Goal: Task Accomplishment & Management: Manage account settings

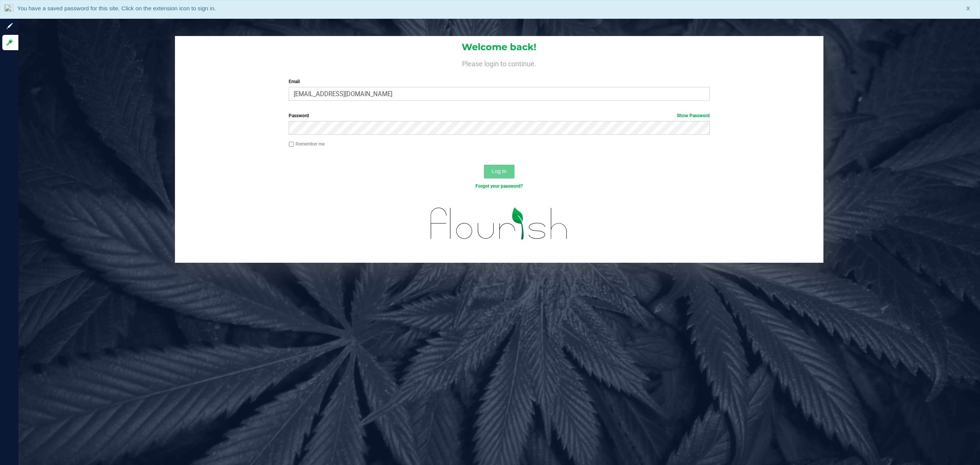
type input "[EMAIL_ADDRESS][DOMAIN_NAME]"
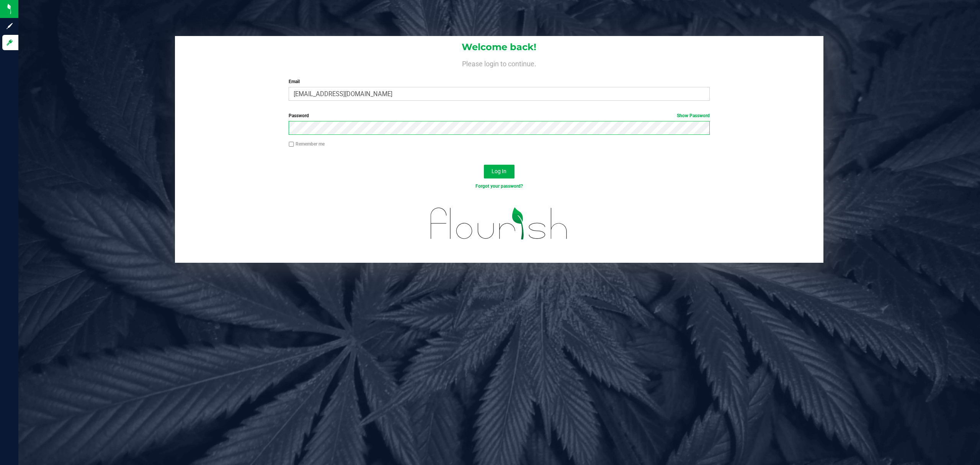
click at [484, 165] on button "Log In" at bounding box center [499, 172] width 31 height 14
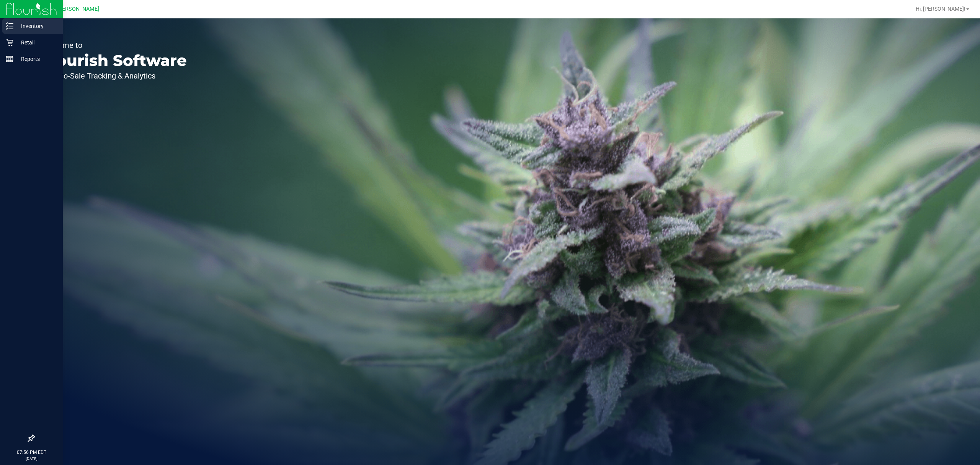
click at [8, 28] on icon at bounding box center [10, 26] width 8 height 8
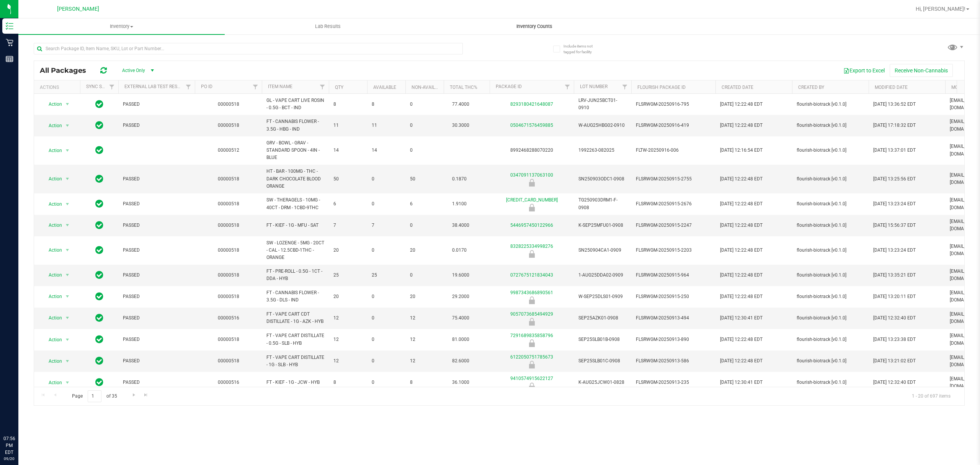
click at [542, 28] on span "Inventory Counts" at bounding box center [534, 26] width 57 height 7
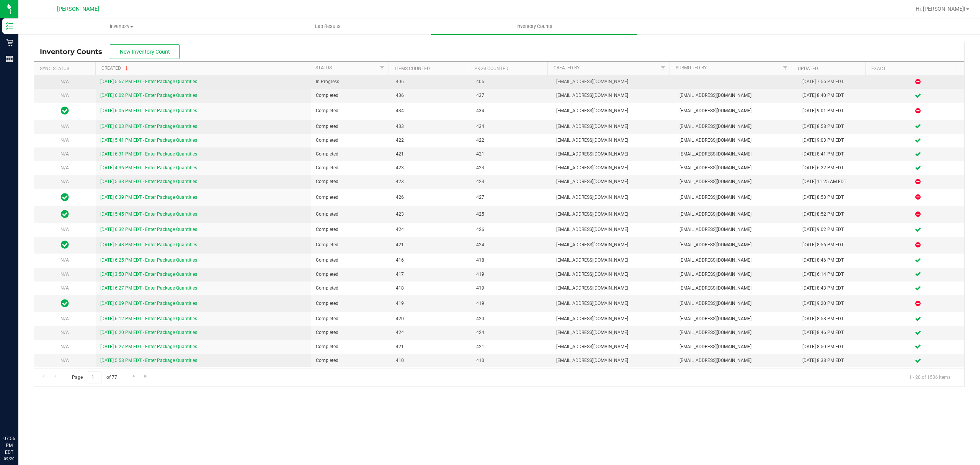
click at [155, 82] on link "[DATE] 5:57 PM EDT - Enter Package Quantities" at bounding box center [148, 81] width 97 height 5
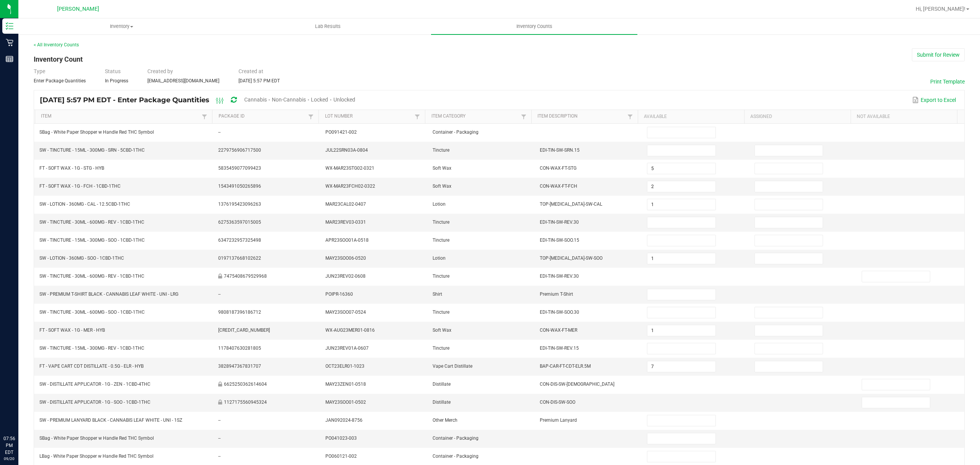
click at [267, 100] on span "Cannabis" at bounding box center [255, 99] width 23 height 6
type input "5"
type input "2"
type input "1"
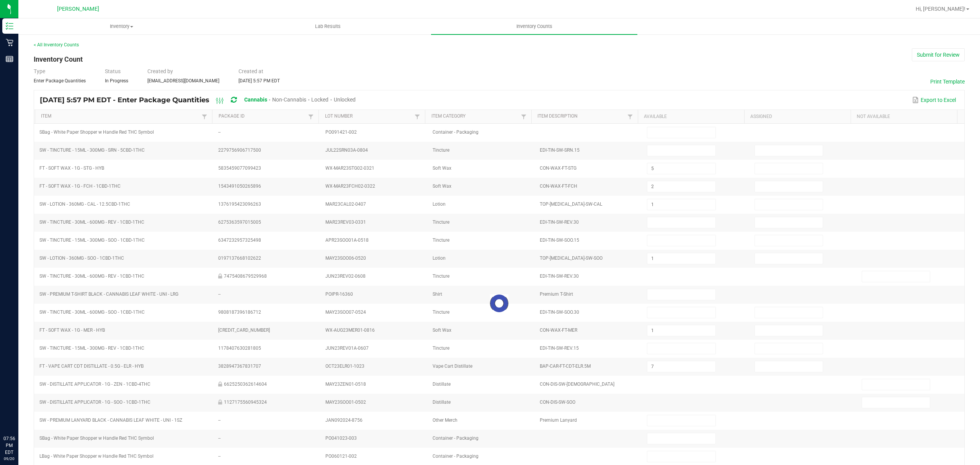
type input "1"
type input "7"
type input "5"
type input "6"
type input "10"
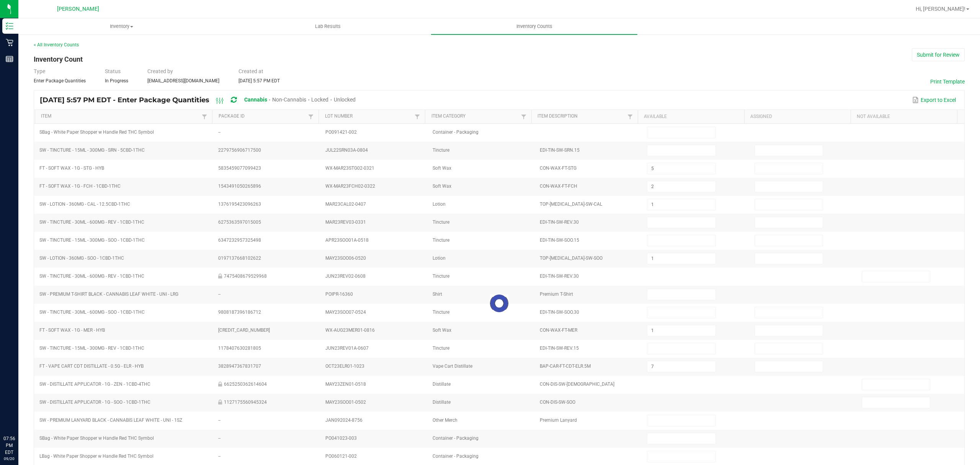
type input "12"
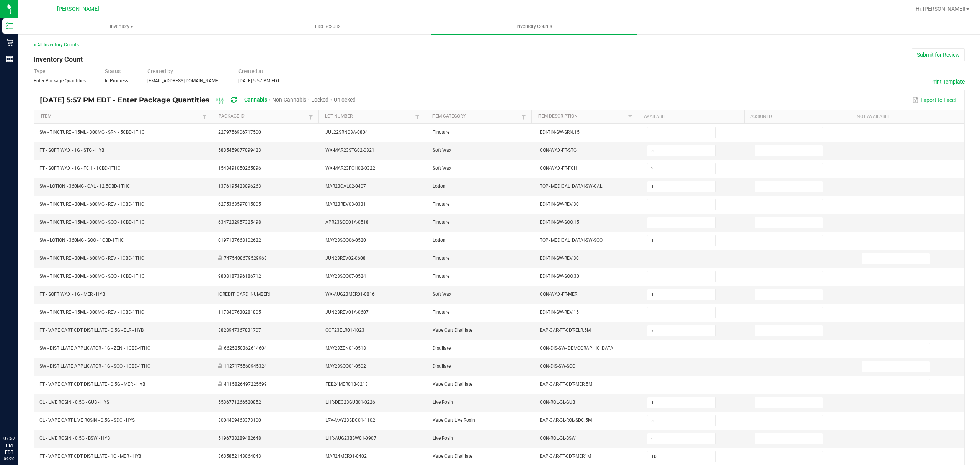
click at [356, 98] on span "Unlocked" at bounding box center [345, 99] width 22 height 6
type input "7"
type input "1"
type input "2"
type input "8"
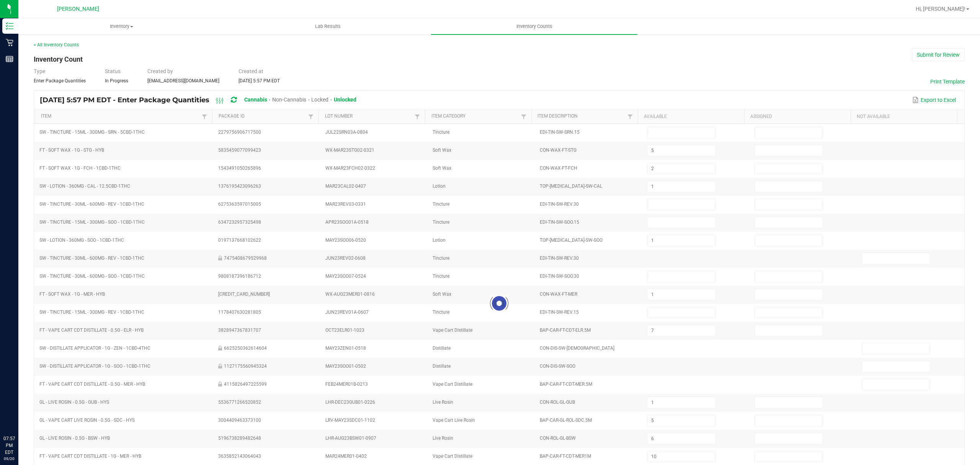
type input "5"
type input "1"
type input "12"
click at [106, 119] on link "Item" at bounding box center [120, 116] width 159 height 6
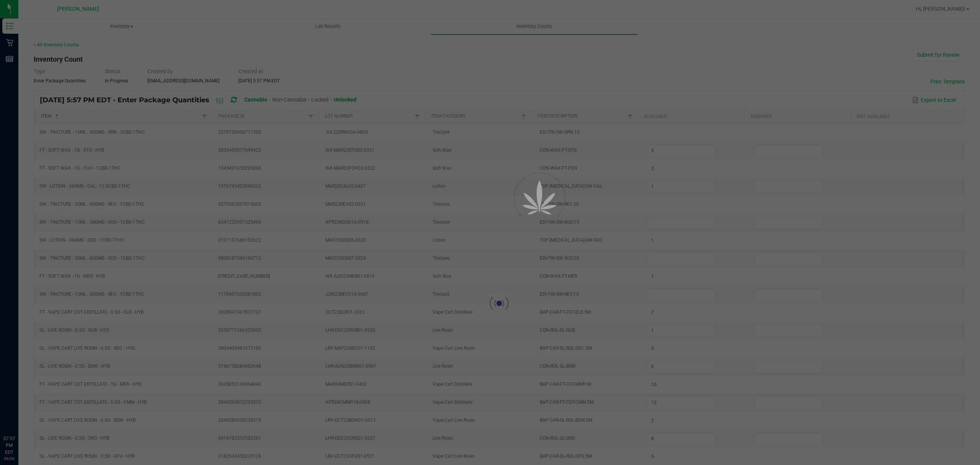
type input "6"
type input "3"
type input "19"
type input "7"
type input "9"
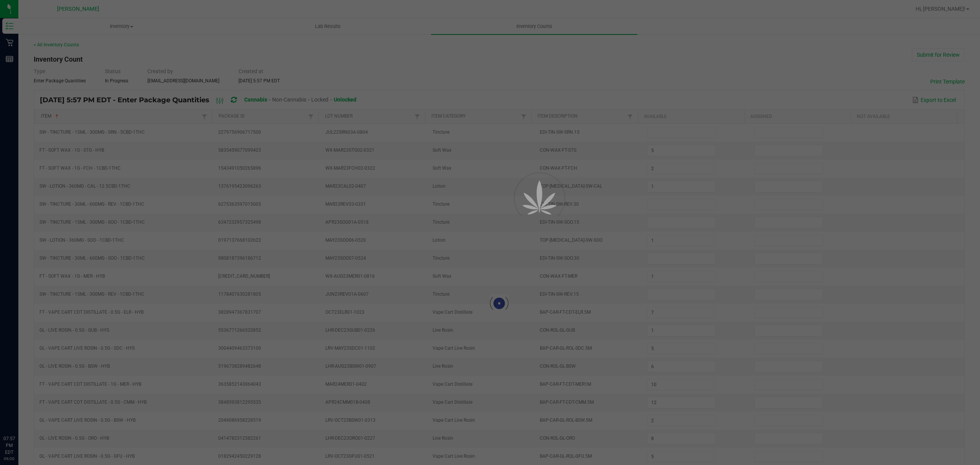
type input "14"
type input "18"
type input "25"
type input "3"
type input "16"
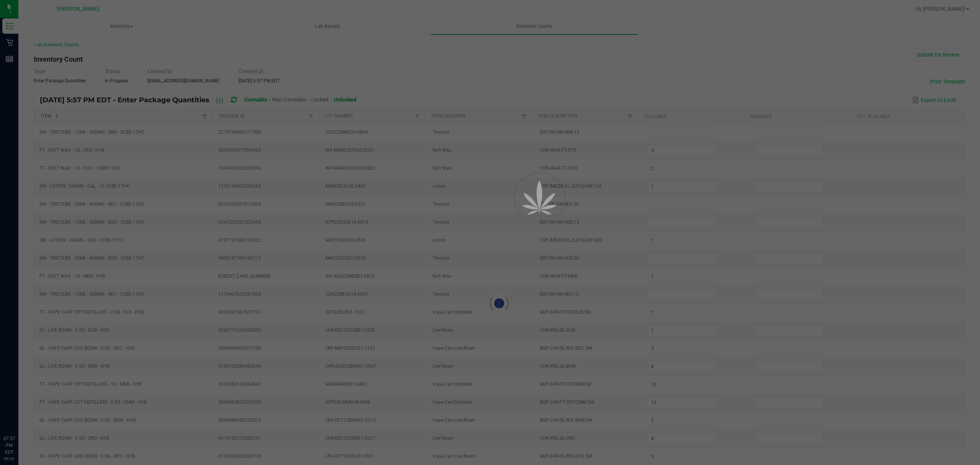
type input "18"
type input "8"
type input "11"
type input "4"
type input "11"
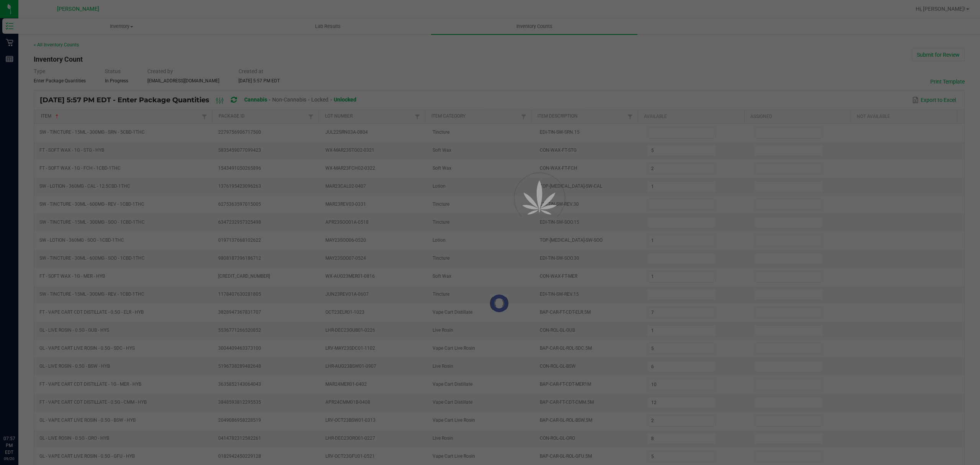
type input "9"
type input "1"
type input "16"
type input "2"
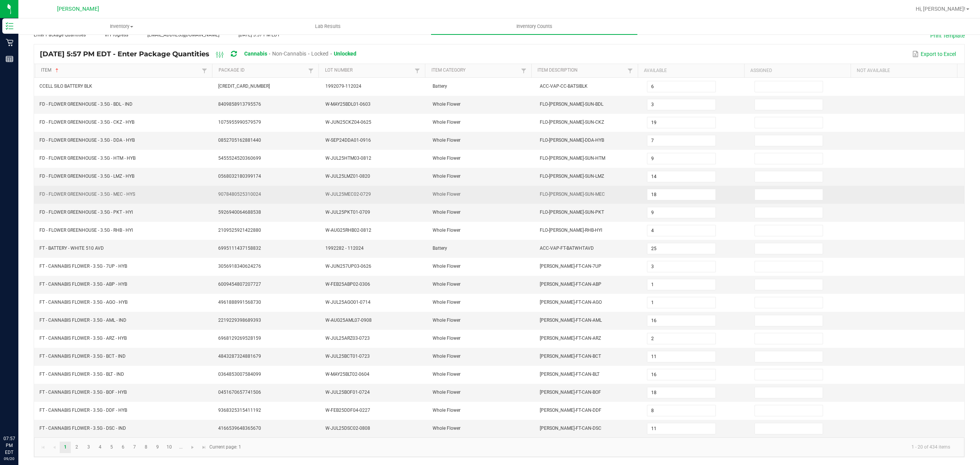
scroll to position [54, 0]
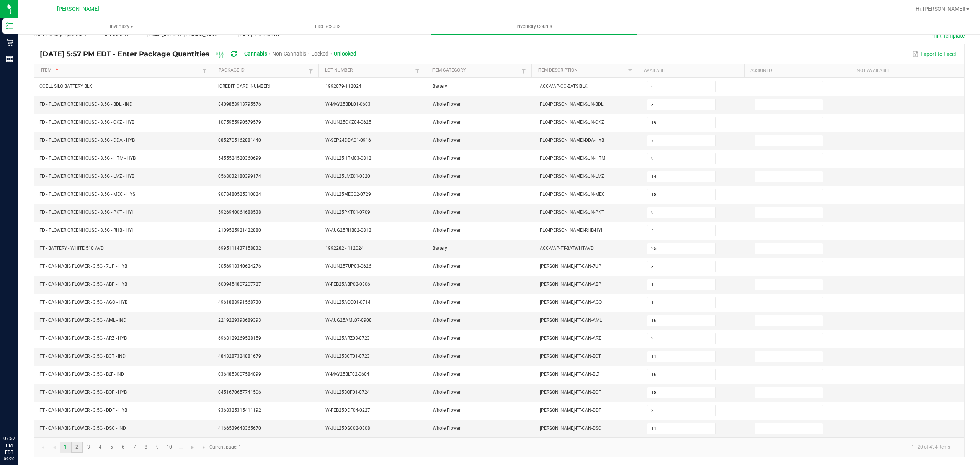
click at [74, 446] on link "2" at bounding box center [76, 446] width 11 height 11
type input "16"
type input "18"
type input "10"
type input "12"
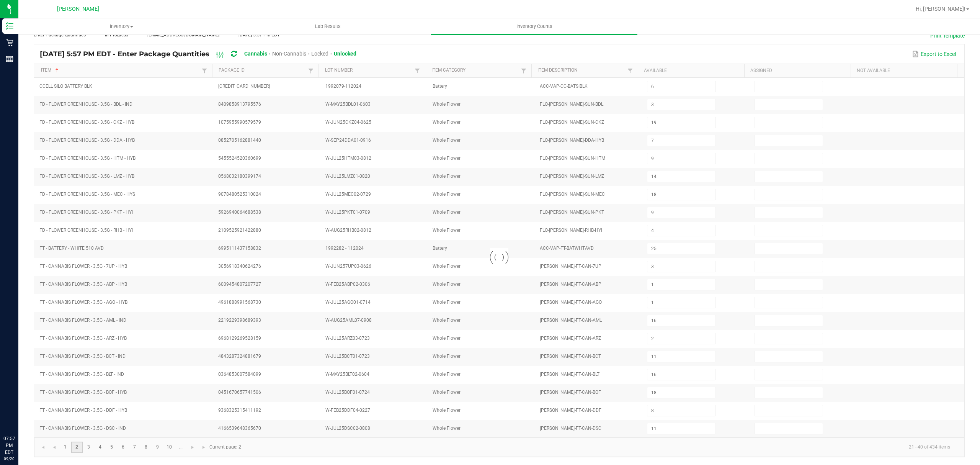
type input "14"
type input "11"
type input "9"
type input "16"
type input "10"
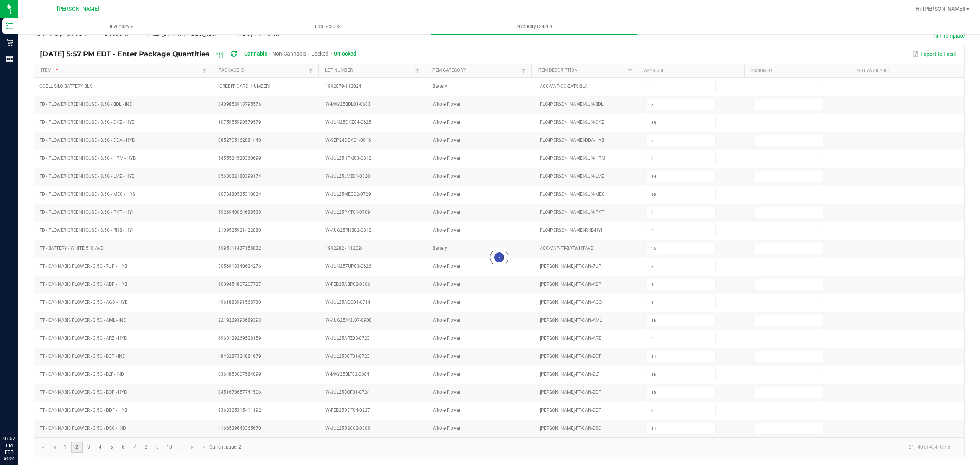
type input "12"
type input "13"
type input "7"
type input "8"
type input "14"
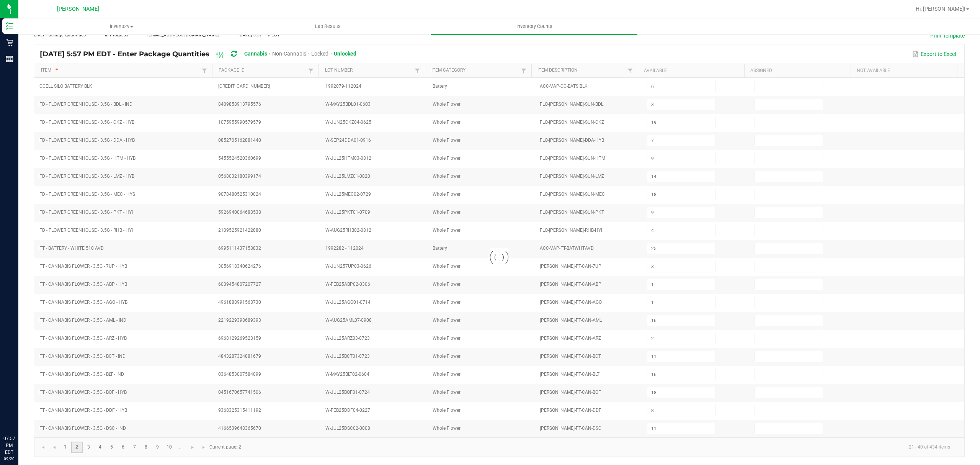
type input "3"
type input "5"
type input "6"
type input "19"
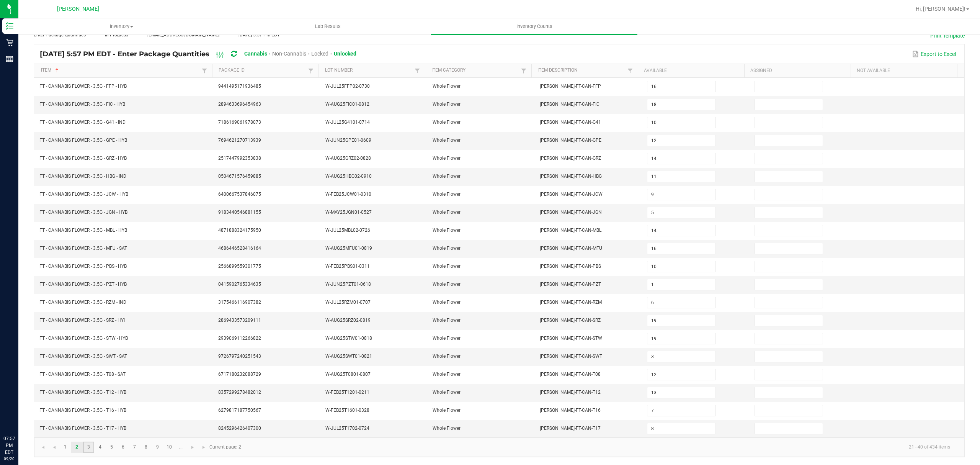
click at [90, 451] on link "3" at bounding box center [88, 446] width 11 height 11
type input "14"
type input "4"
type input "15"
type input "13"
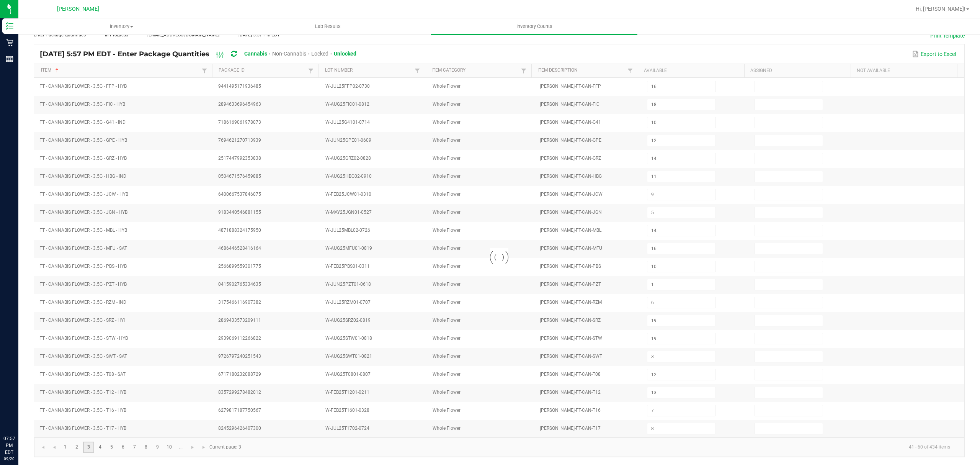
type input "19"
type input "2"
type input "7"
type input "3"
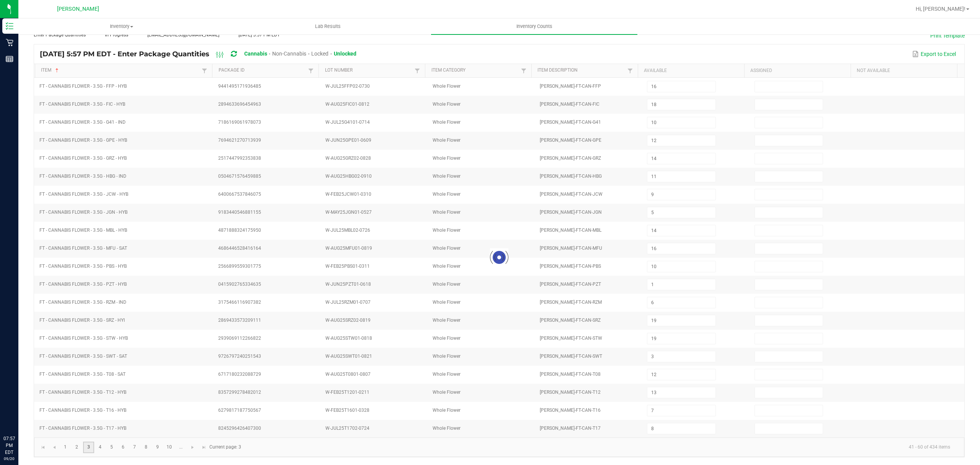
type input "5"
type input "8"
type input "3"
type input "1"
type input "17"
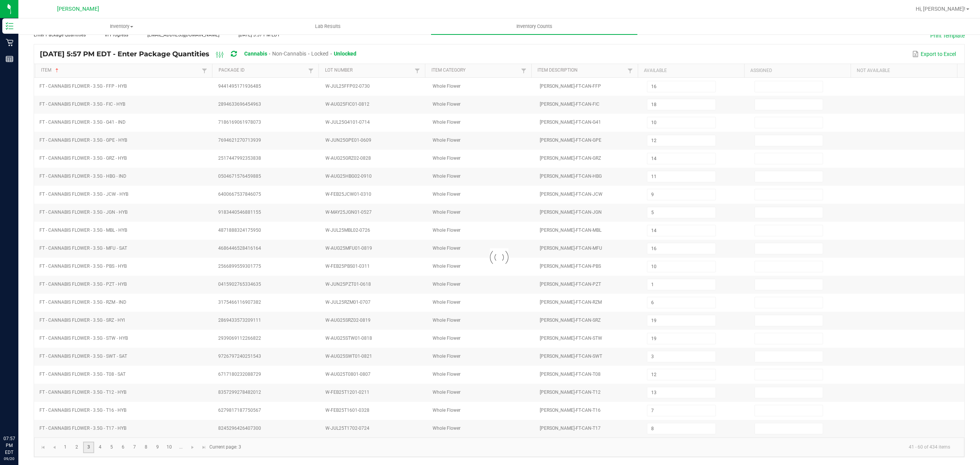
type input "8"
type input "19"
type input "7"
type input "6"
type input "4"
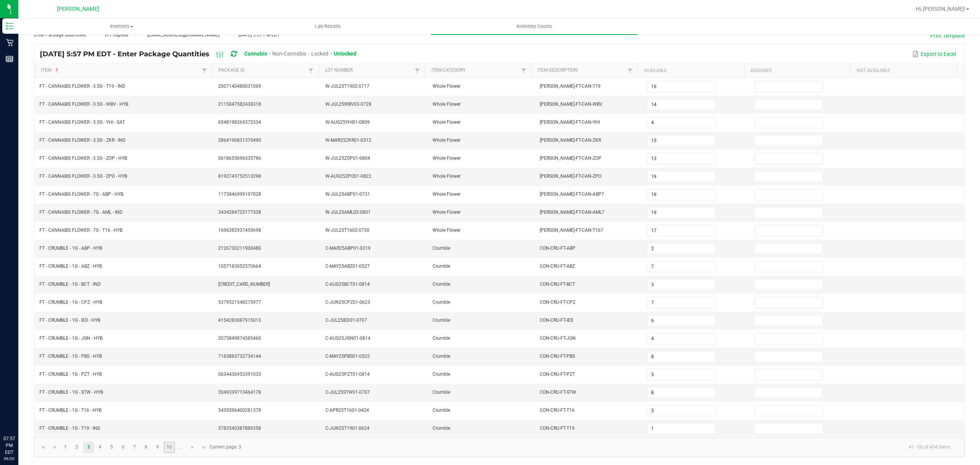
click at [172, 446] on link "10" at bounding box center [169, 446] width 11 height 11
type input "1"
type input "6"
type input "5"
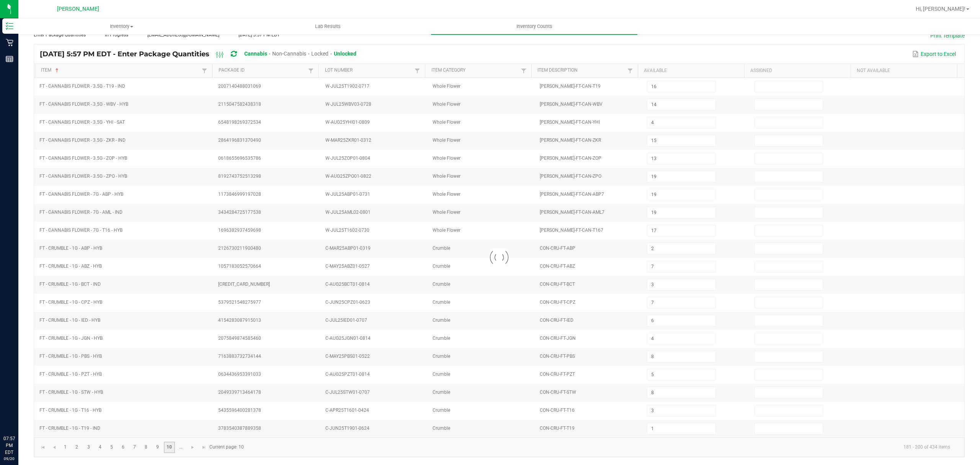
type input "3"
type input "2"
type input "12"
type input "3"
type input "8"
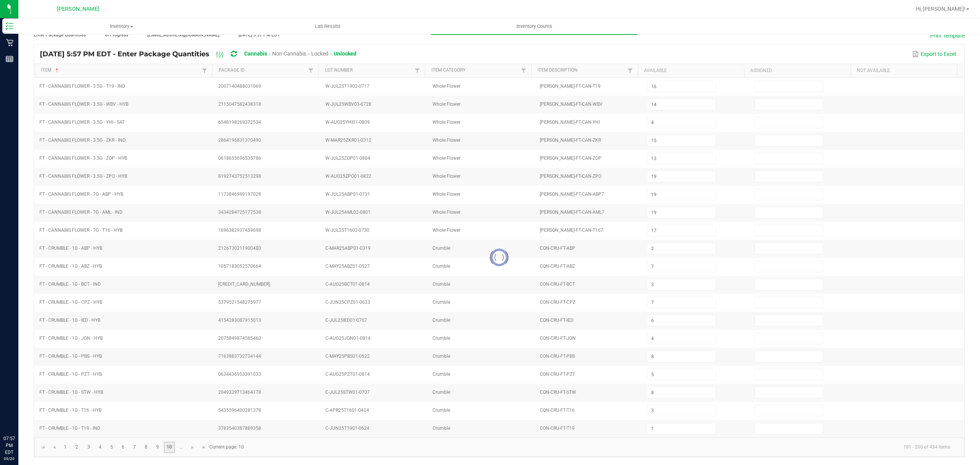
type input "2"
type input "12"
type input "7"
type input "9"
type input "7"
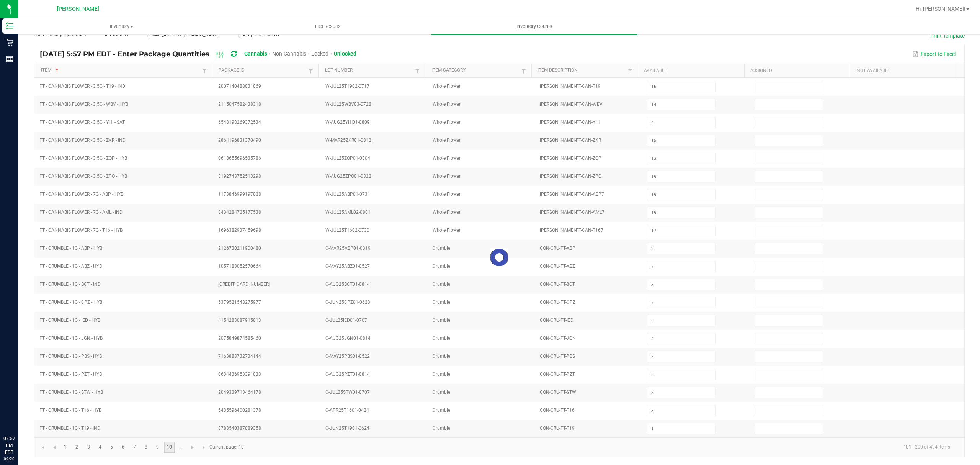
type input "6"
type input "10"
type input "2"
type input "3"
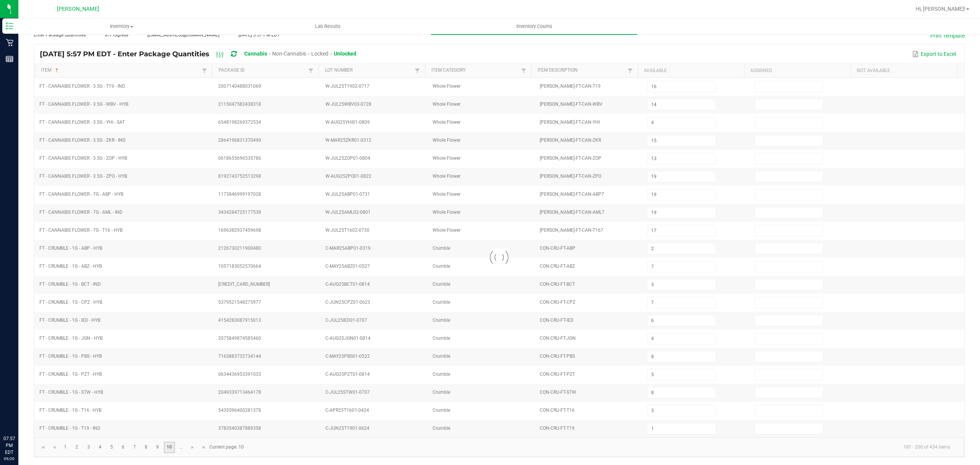
type input "9"
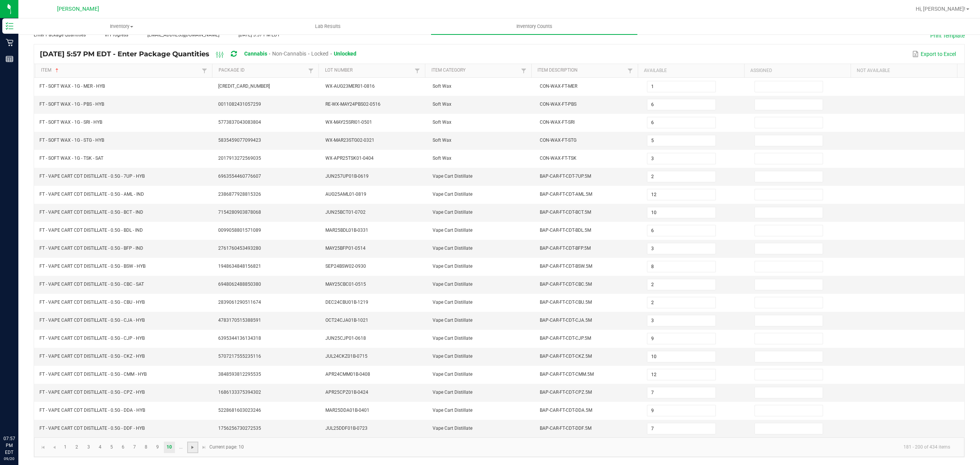
click at [191, 449] on span "Go to the next page" at bounding box center [193, 447] width 6 height 6
type input "8"
type input "7"
type input "3"
type input "12"
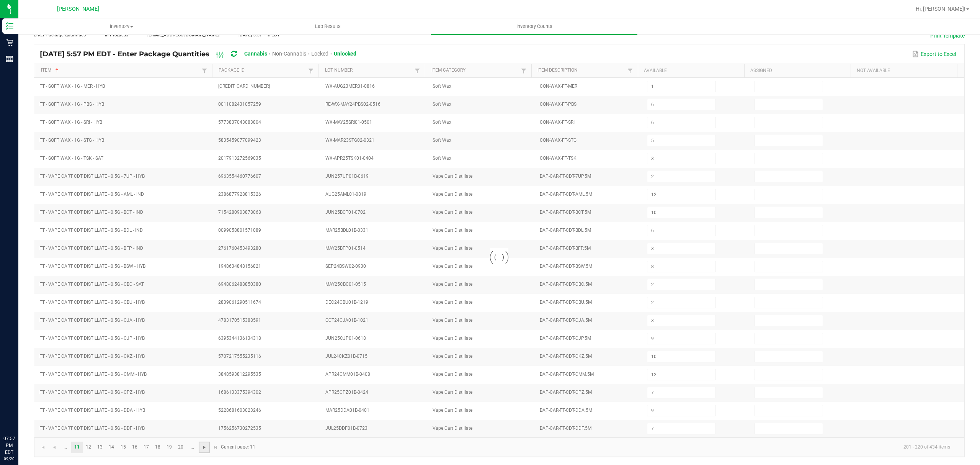
type input "5"
type input "6"
type input "4"
type input "3"
type input "7"
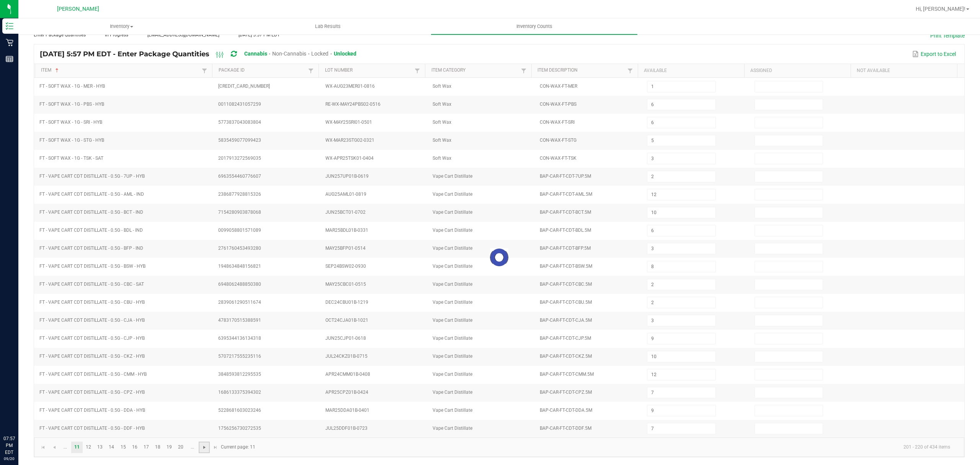
type input "9"
type input "3"
type input "6"
type input "4"
type input "9"
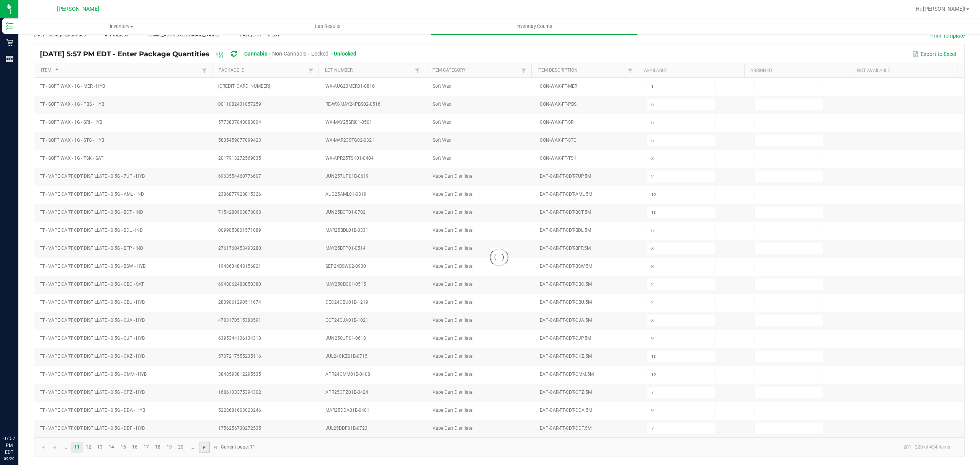
type input "1"
type input "6"
type input "7"
type input "1"
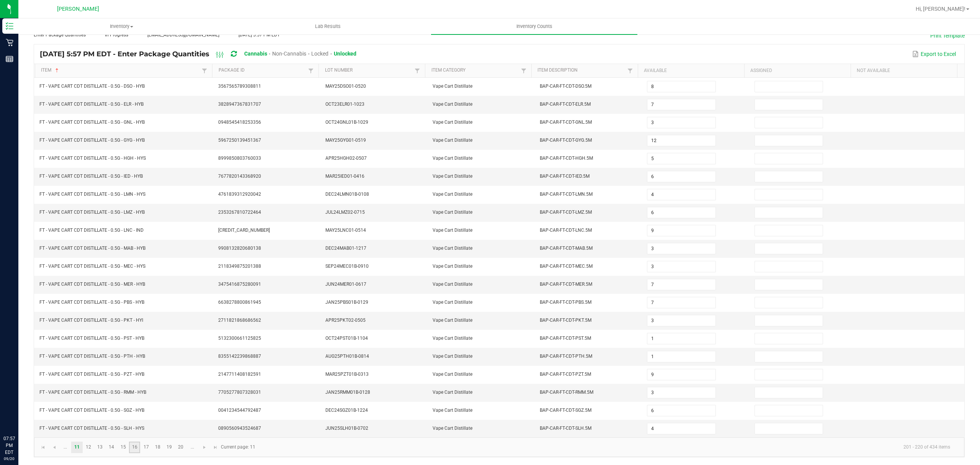
click at [133, 446] on link "16" at bounding box center [134, 446] width 11 height 11
type input "7"
type input "2"
type input "7"
type input "8"
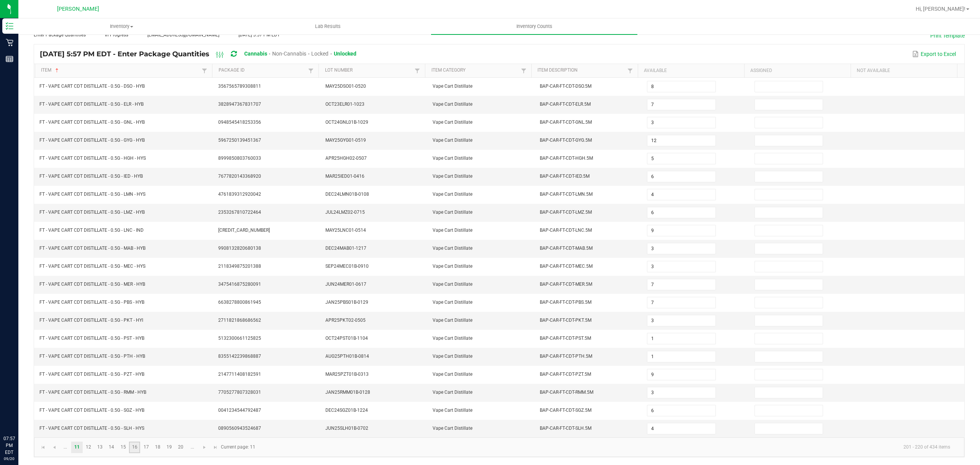
type input "9"
type input "8"
type input "9"
type input "8"
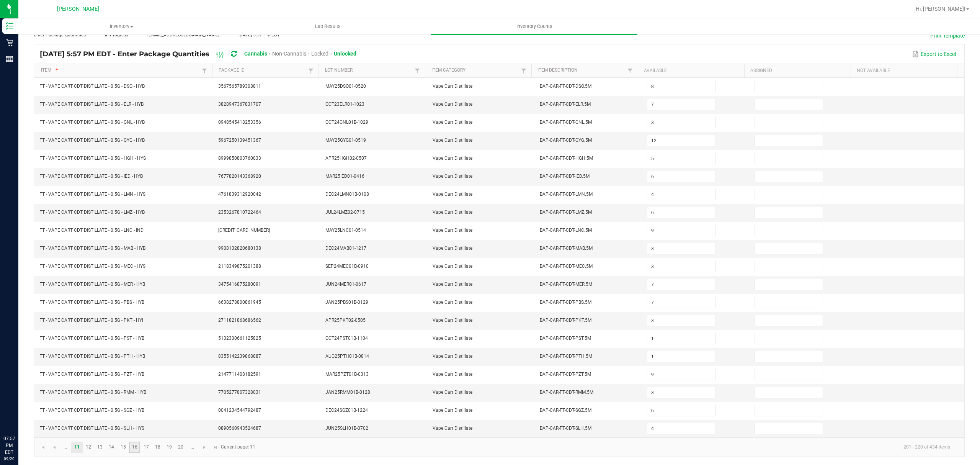
type input "11"
type input "7"
type input "0"
type input "9"
type input "11"
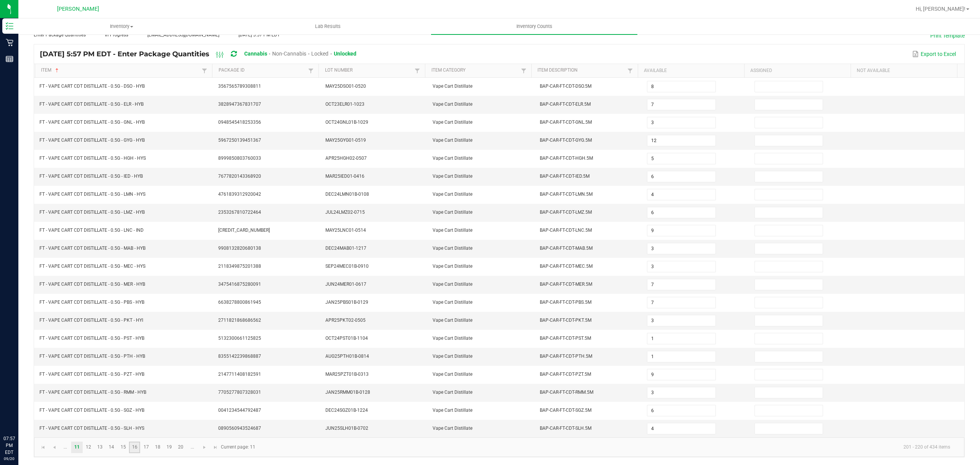
type input "5"
type input "9"
type input "8"
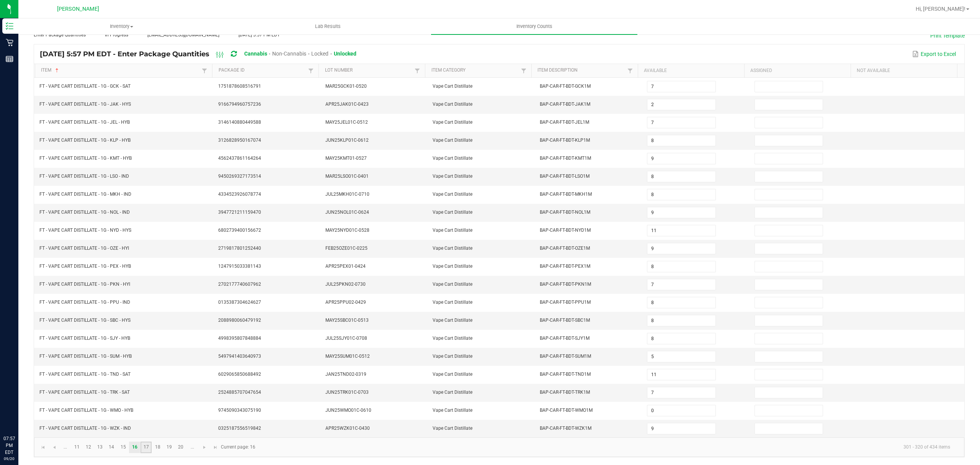
click at [148, 448] on link "17" at bounding box center [146, 446] width 11 height 11
type input "8"
type input "15"
type input "13"
type input "17"
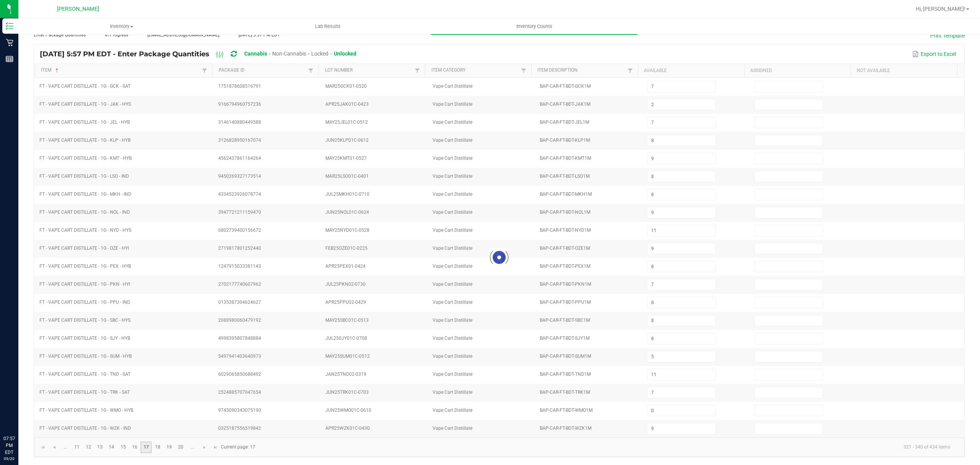
type input "6"
type input "11"
type input "20"
type input "7"
type input "6"
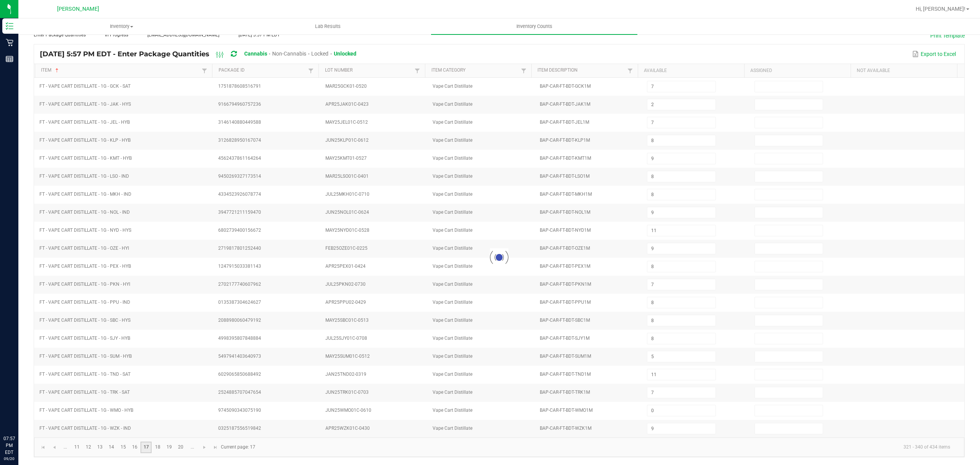
type input "8"
type input "6"
type input "8"
type input "2"
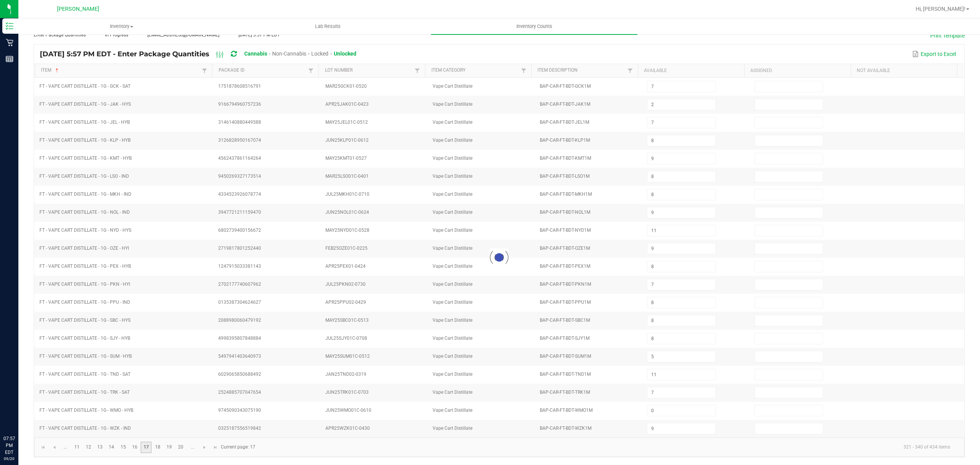
type input "3"
type input "8"
type input "7"
type input "6"
type input "1"
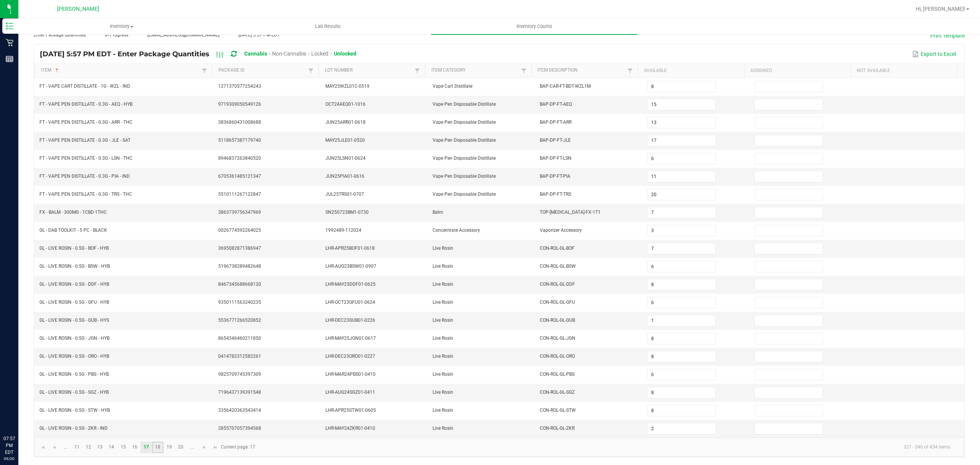
click at [157, 448] on link "18" at bounding box center [157, 446] width 11 height 11
type input "6"
type input "8"
type input "7"
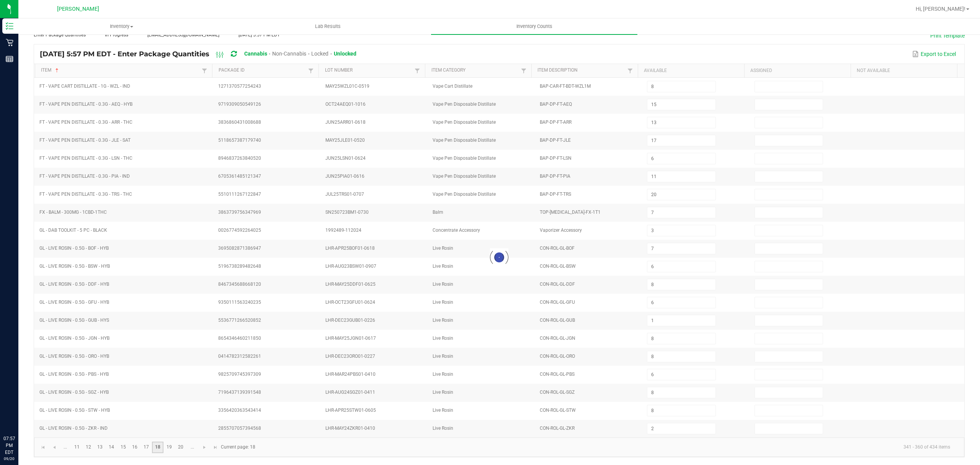
type input "2"
type input "8"
type input "5"
type input "6"
type input "4"
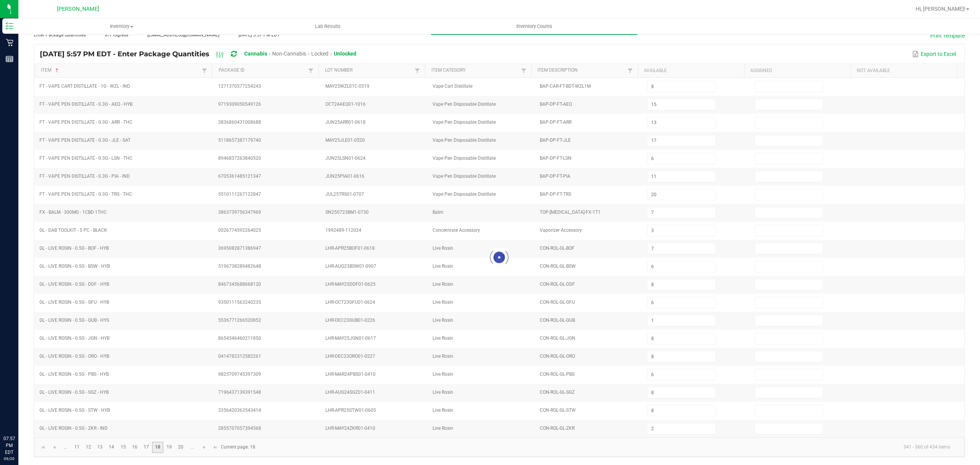
type input "6"
type input "7"
type input "2"
type input "5"
type input "8"
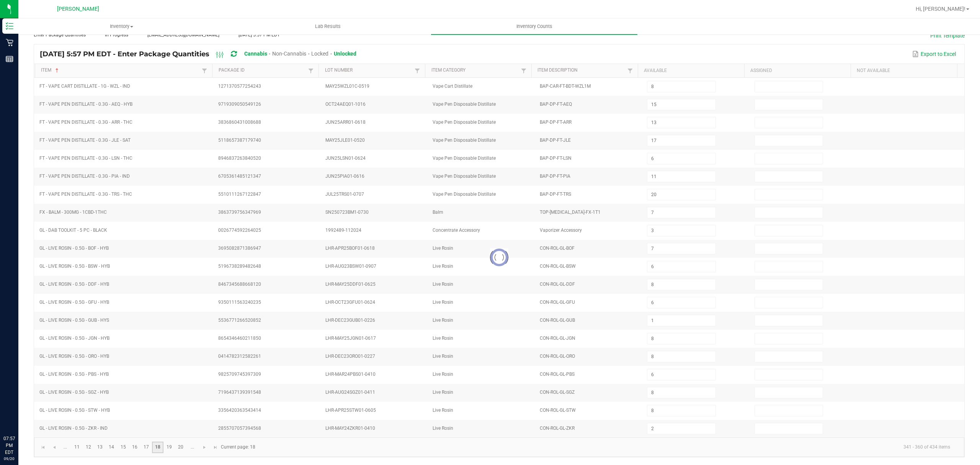
type input "4"
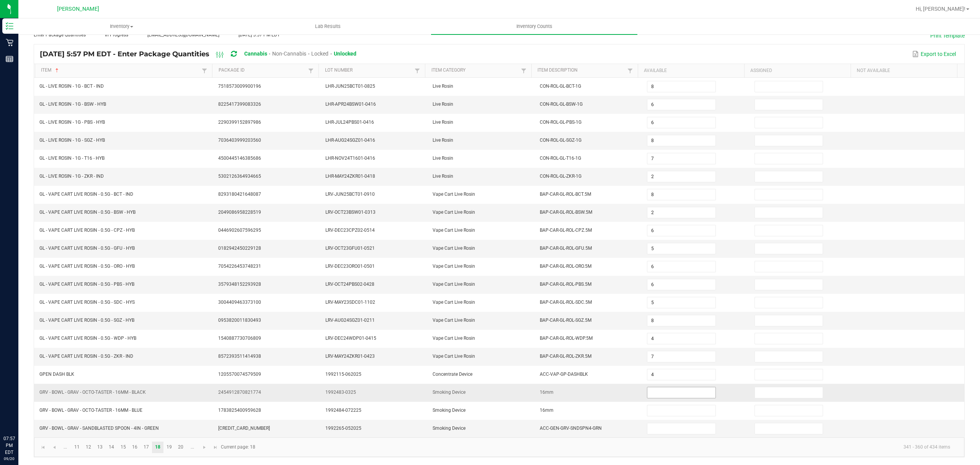
click at [647, 389] on input at bounding box center [681, 392] width 68 height 11
click at [670, 394] on input at bounding box center [681, 392] width 68 height 11
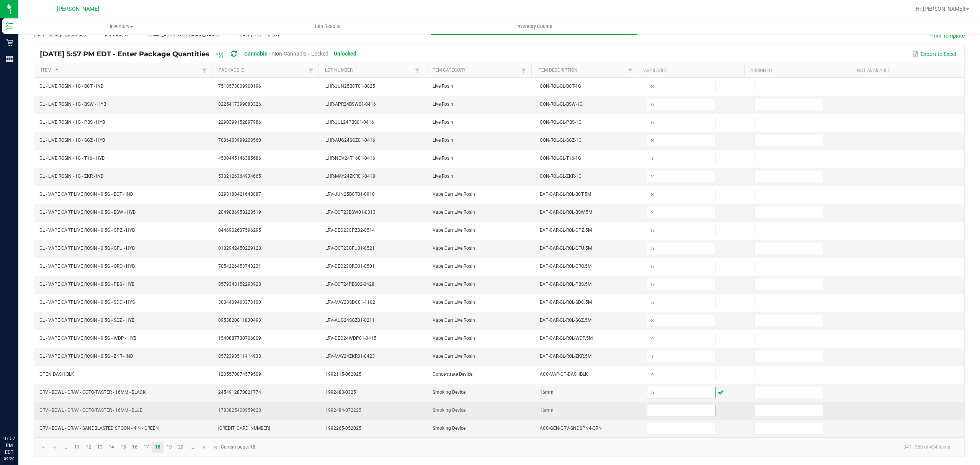
type input "5"
click at [663, 406] on input at bounding box center [681, 410] width 68 height 11
click at [662, 411] on input at bounding box center [681, 410] width 68 height 11
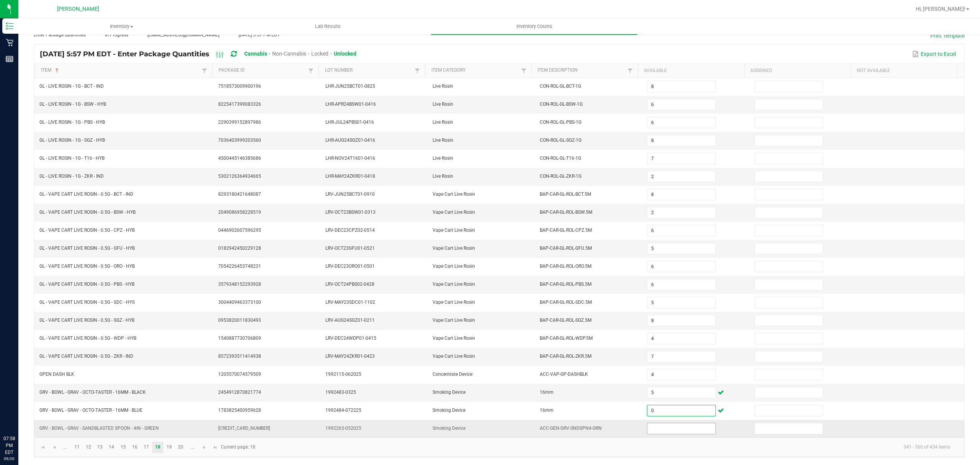
type input "0"
click at [647, 427] on input at bounding box center [681, 428] width 68 height 11
type input "1"
click at [168, 447] on link "19" at bounding box center [169, 446] width 11 height 11
type input "36"
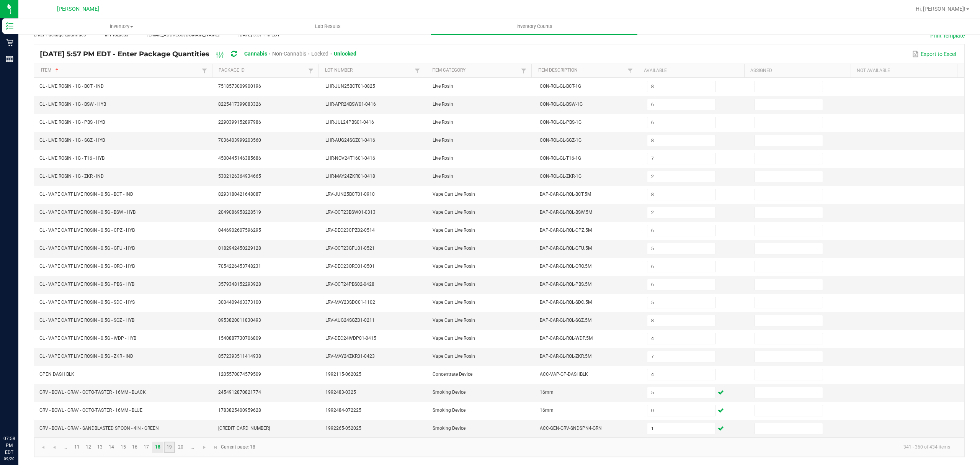
type input "31"
type input "24"
type input "17"
type input "49"
type input "20"
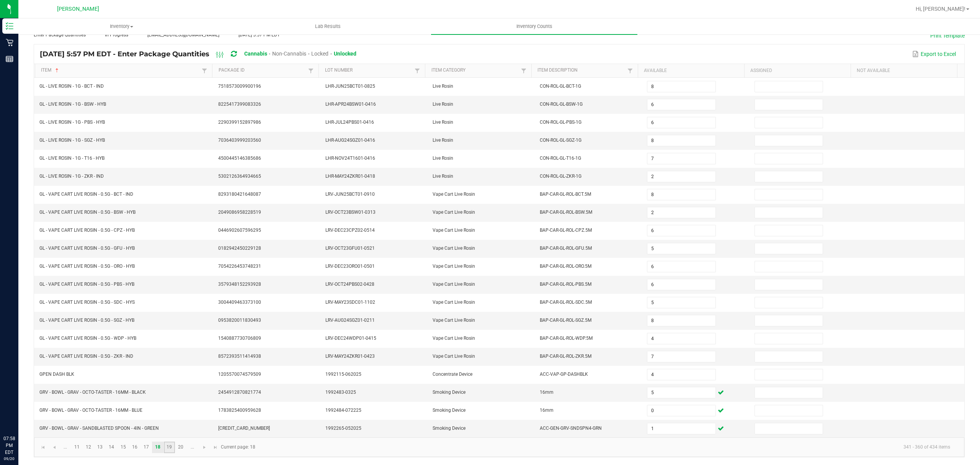
type input "17"
type input "3"
type input "1"
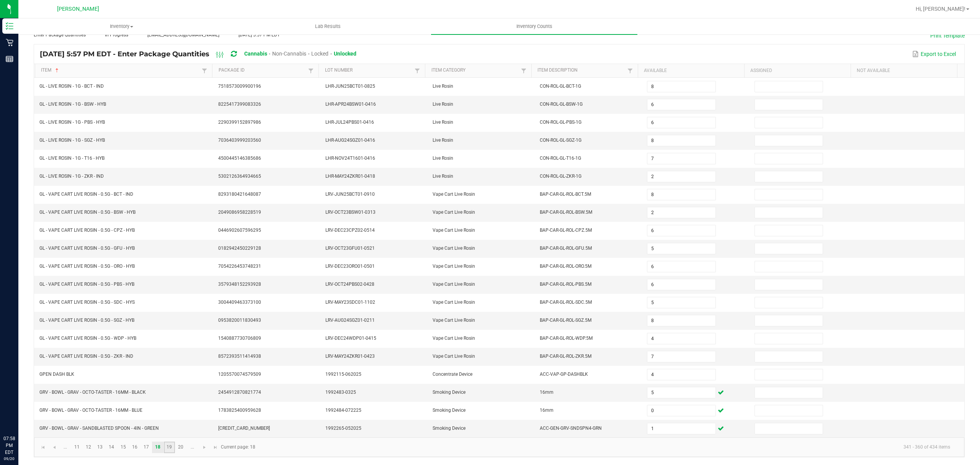
type input "4"
type input "24"
type input "22"
type input "2"
type input "13"
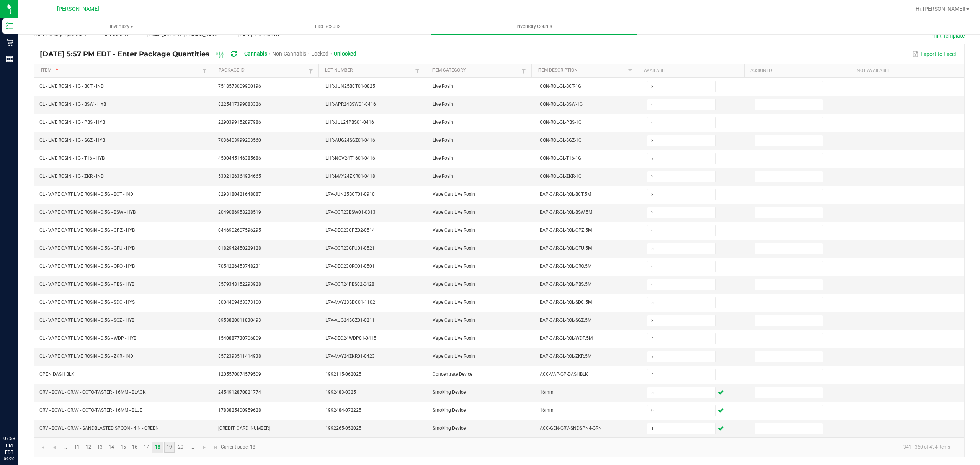
type input "13"
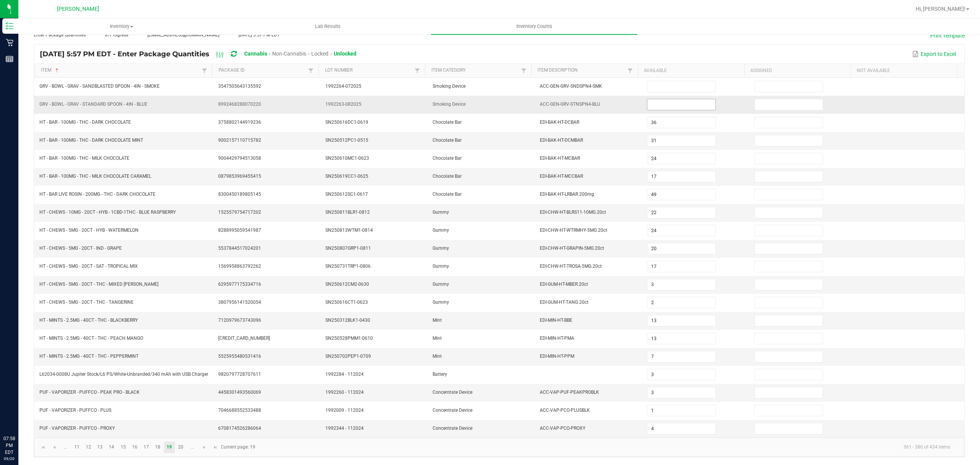
click at [649, 103] on input at bounding box center [681, 104] width 68 height 11
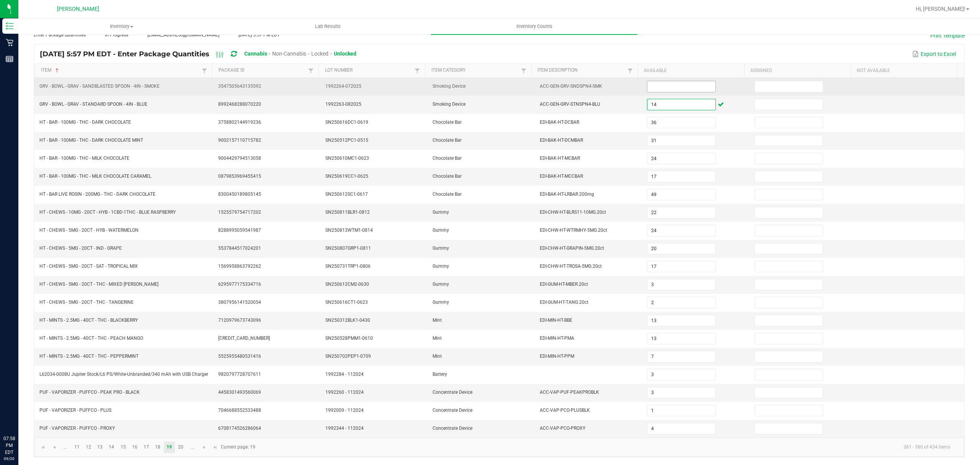
type input "14"
click at [655, 81] on input at bounding box center [681, 86] width 68 height 11
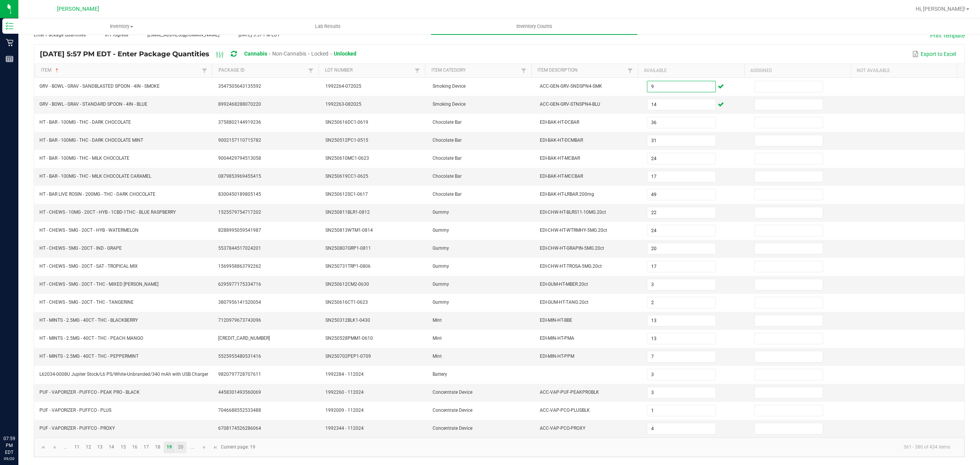
type input "9"
click at [181, 445] on link "20" at bounding box center [180, 446] width 11 height 11
type input "4"
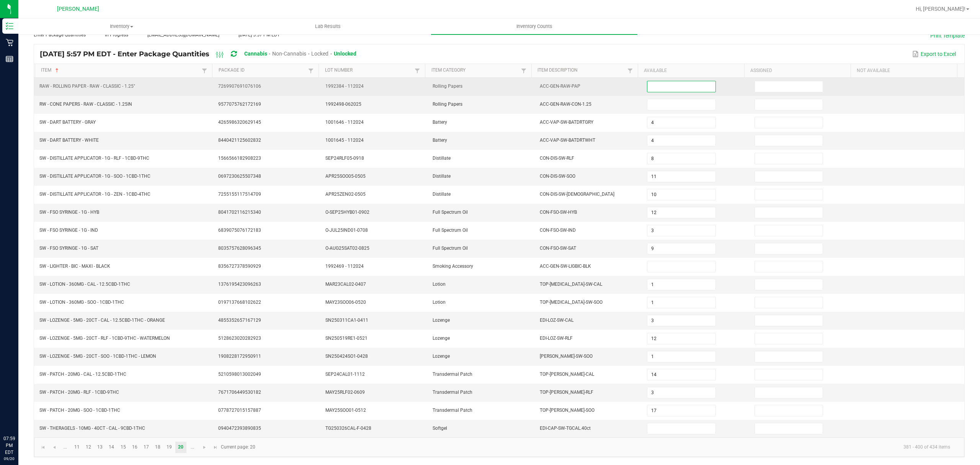
click at [659, 81] on input at bounding box center [681, 86] width 68 height 11
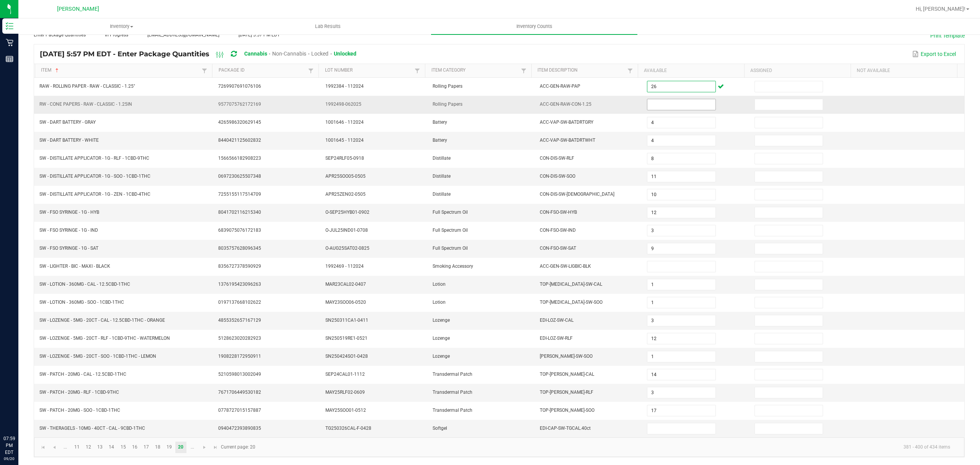
click at [655, 99] on input at bounding box center [681, 104] width 68 height 11
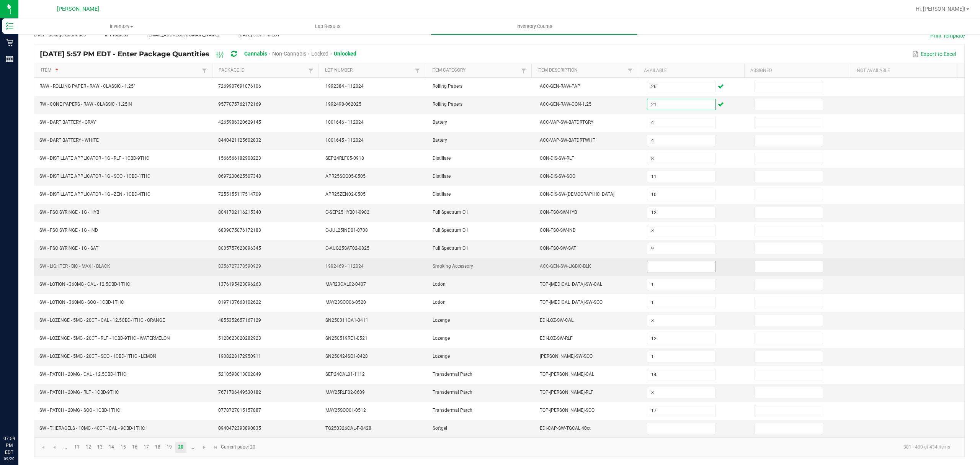
click at [680, 262] on input at bounding box center [681, 266] width 68 height 11
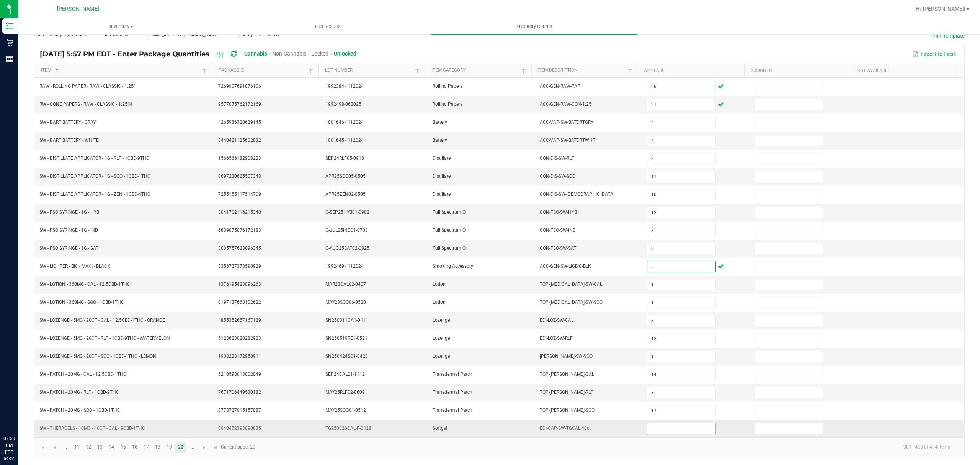
click at [675, 427] on input at bounding box center [681, 428] width 68 height 11
click at [202, 448] on span "Go to the next page" at bounding box center [204, 447] width 6 height 6
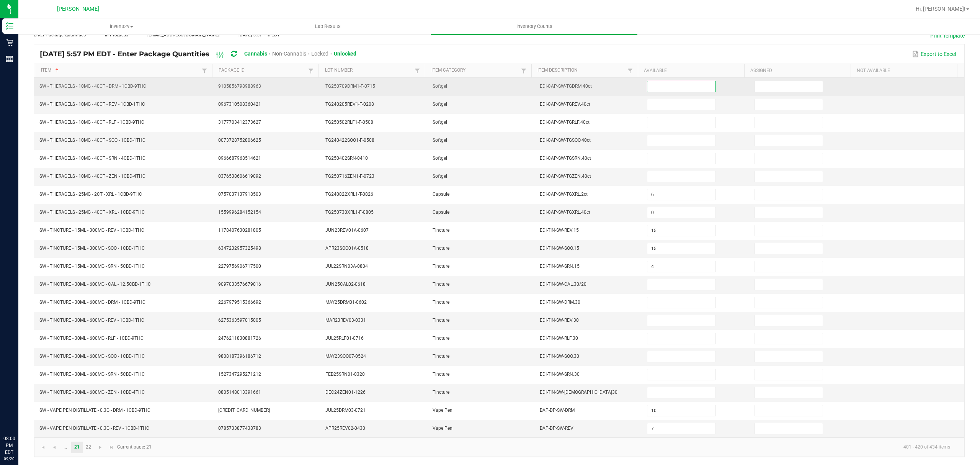
click at [667, 81] on input at bounding box center [681, 86] width 68 height 11
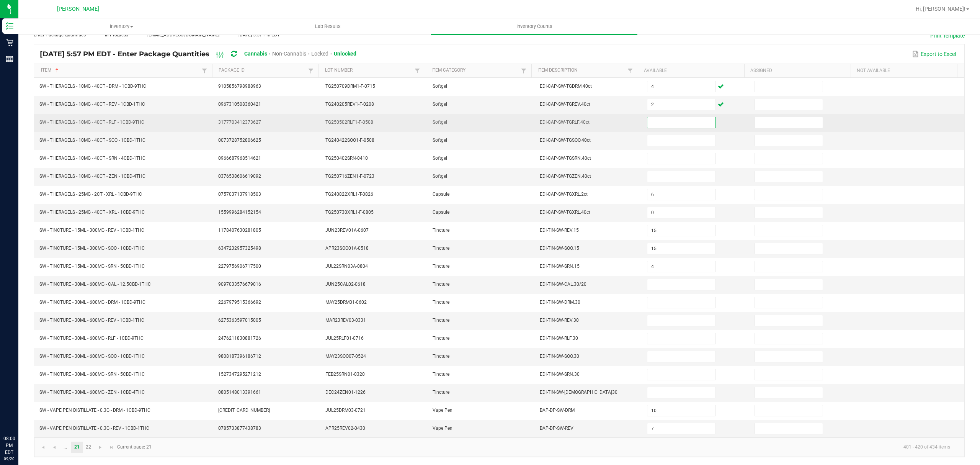
click at [655, 120] on input at bounding box center [681, 122] width 68 height 11
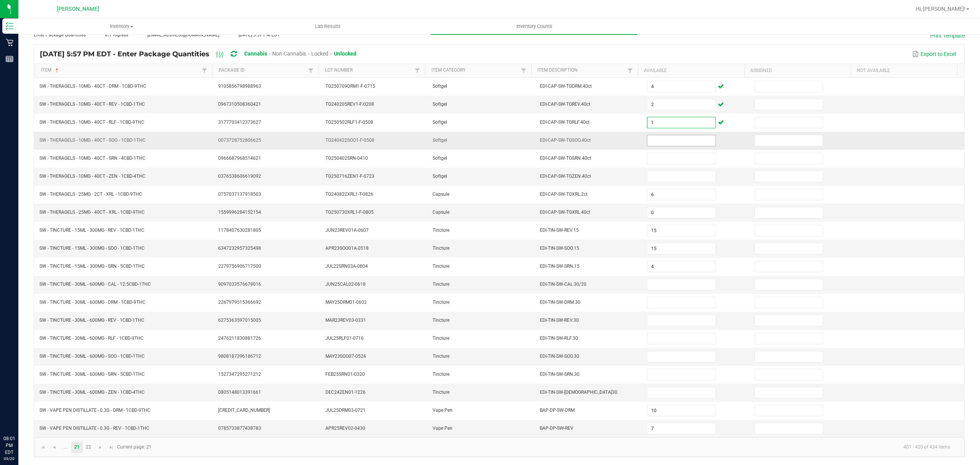
click at [658, 138] on input at bounding box center [681, 140] width 68 height 11
click at [653, 171] on input at bounding box center [681, 176] width 68 height 11
click at [662, 283] on input at bounding box center [681, 284] width 68 height 11
click at [666, 207] on input "0" at bounding box center [681, 212] width 68 height 11
click at [657, 282] on input at bounding box center [681, 284] width 68 height 11
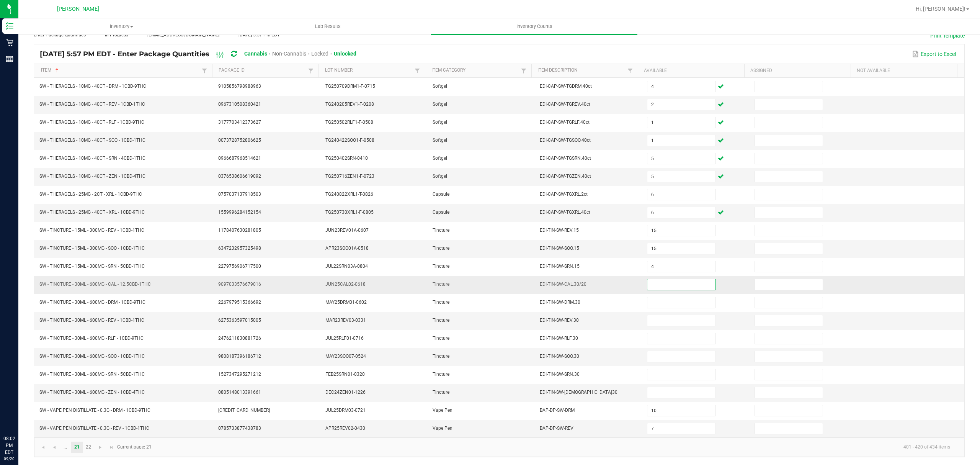
click at [657, 282] on input at bounding box center [681, 284] width 68 height 11
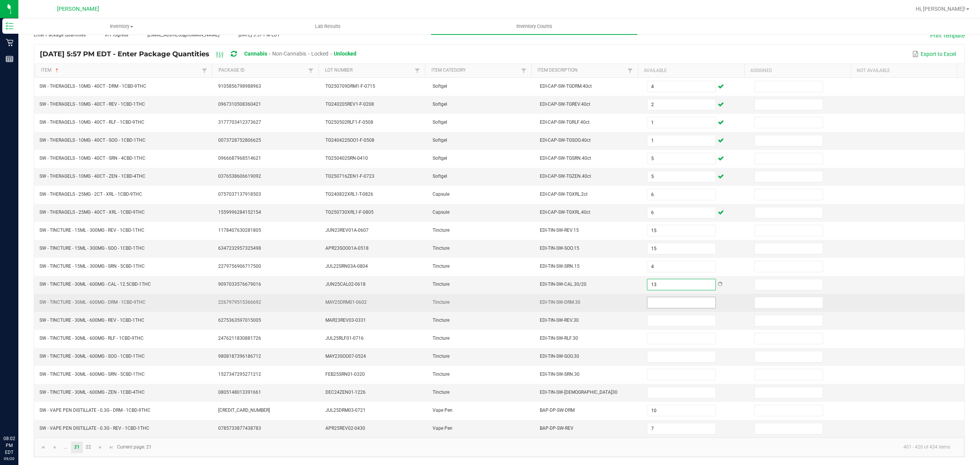
click at [669, 301] on input at bounding box center [681, 302] width 68 height 11
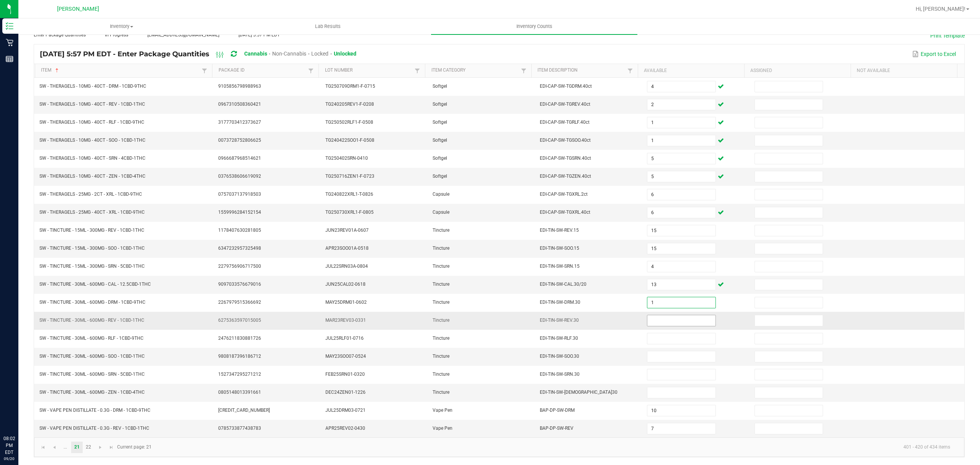
click at [649, 318] on input at bounding box center [681, 320] width 68 height 11
click at [671, 356] on input at bounding box center [681, 356] width 68 height 11
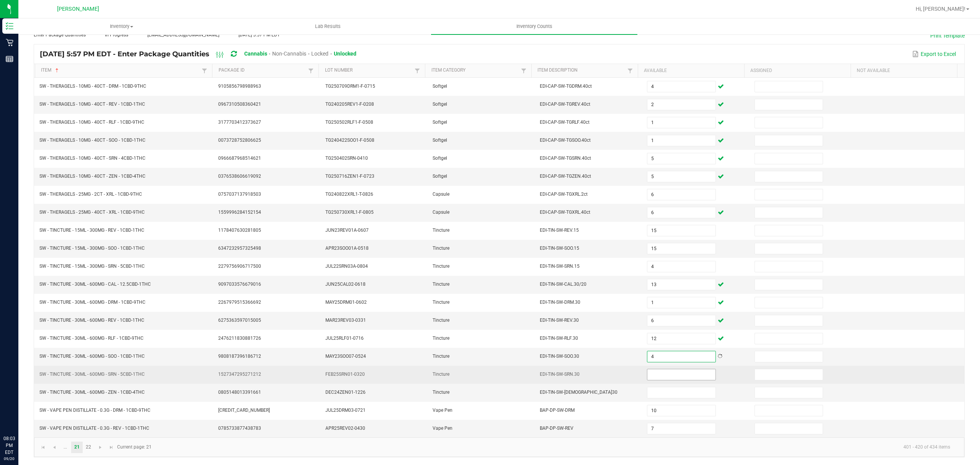
click at [686, 376] on input at bounding box center [681, 374] width 68 height 11
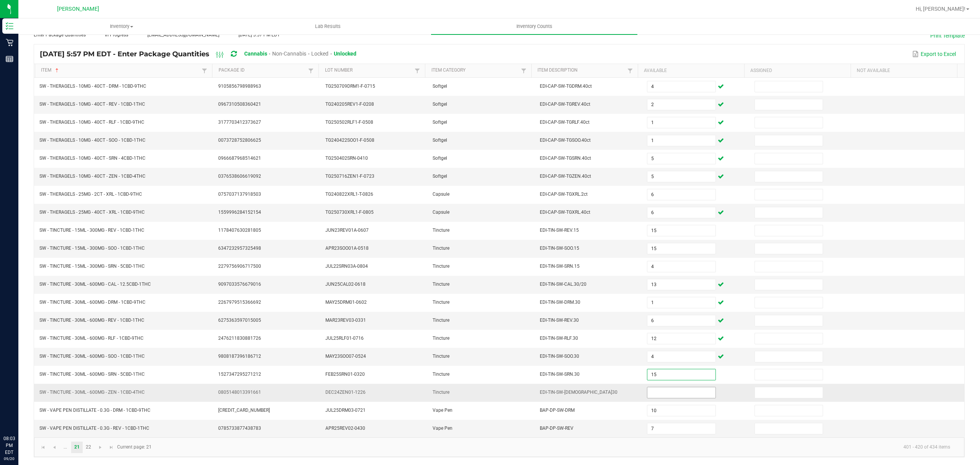
click at [670, 392] on input at bounding box center [681, 392] width 68 height 11
click at [88, 449] on link "22" at bounding box center [88, 446] width 11 height 11
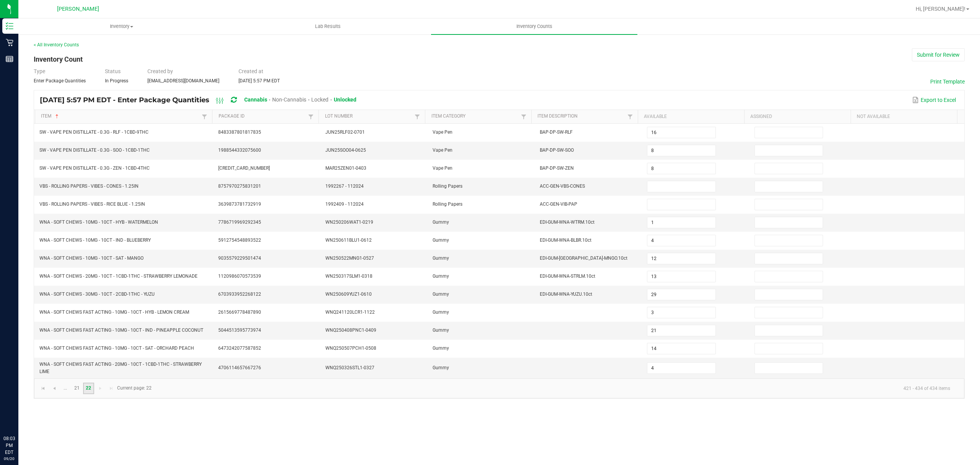
scroll to position [0, 0]
click at [657, 186] on input at bounding box center [681, 186] width 68 height 11
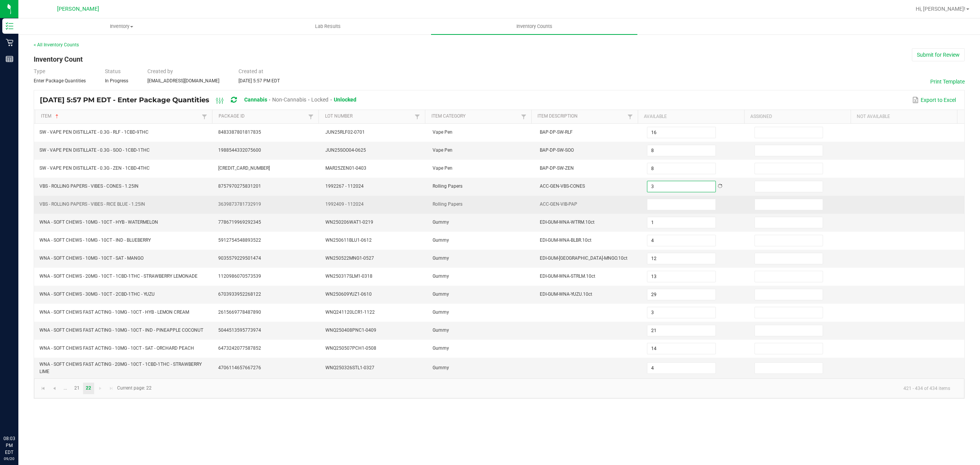
click at [651, 213] on td at bounding box center [695, 205] width 107 height 18
click at [652, 207] on input at bounding box center [681, 204] width 68 height 11
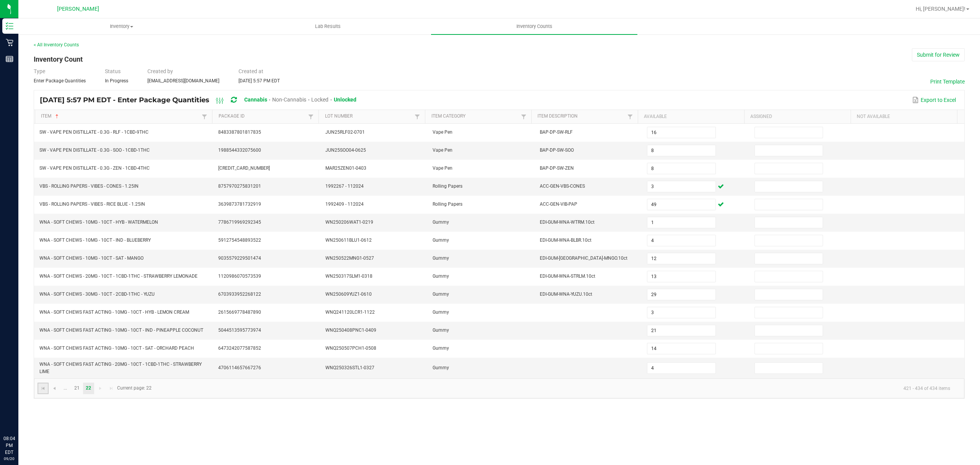
click at [42, 394] on link at bounding box center [43, 387] width 11 height 11
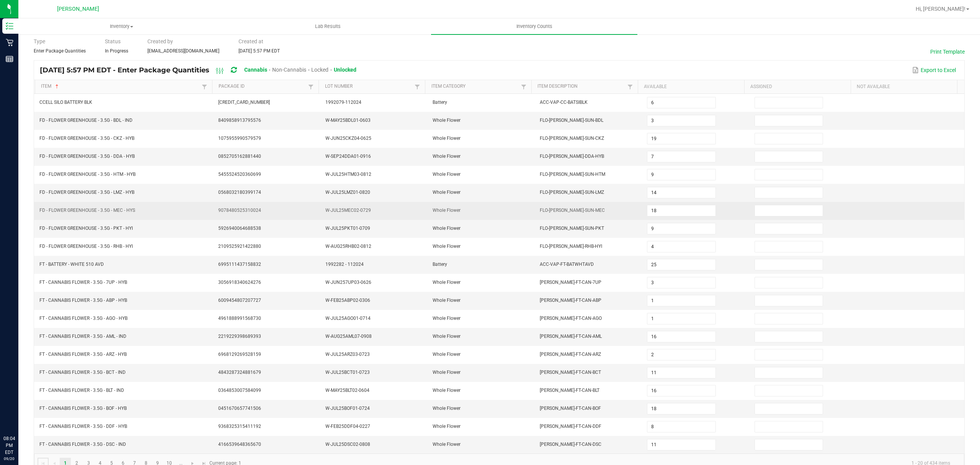
scroll to position [54, 0]
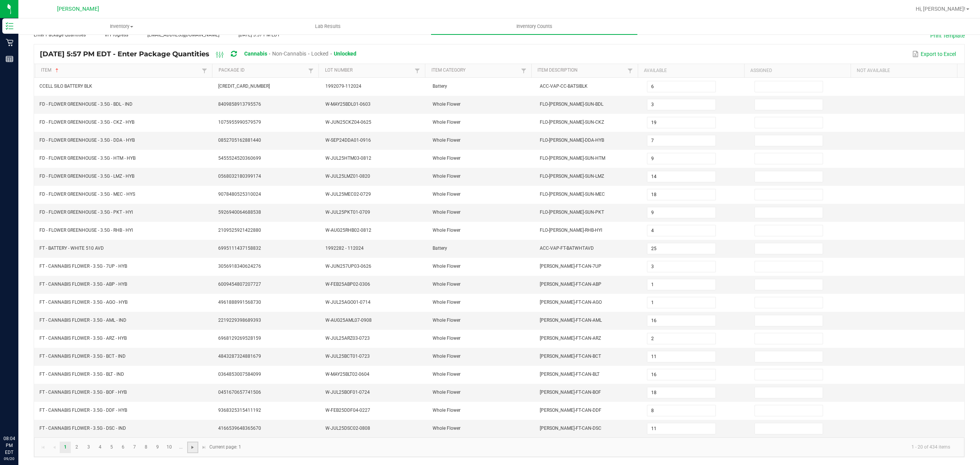
click at [193, 446] on span "Go to the next page" at bounding box center [193, 447] width 6 height 6
click at [194, 446] on span "Go to the next page" at bounding box center [193, 447] width 6 height 6
click at [194, 444] on span "Go to the next page" at bounding box center [193, 447] width 6 height 6
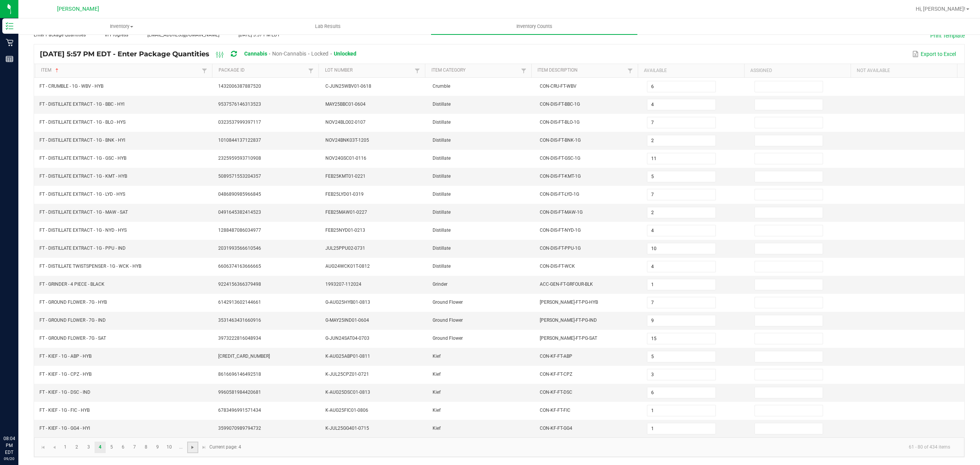
click at [194, 444] on span "Go to the next page" at bounding box center [193, 447] width 6 height 6
click at [193, 446] on span "Go to the next page" at bounding box center [193, 447] width 6 height 6
click at [193, 445] on span "Go to the next page" at bounding box center [193, 447] width 6 height 6
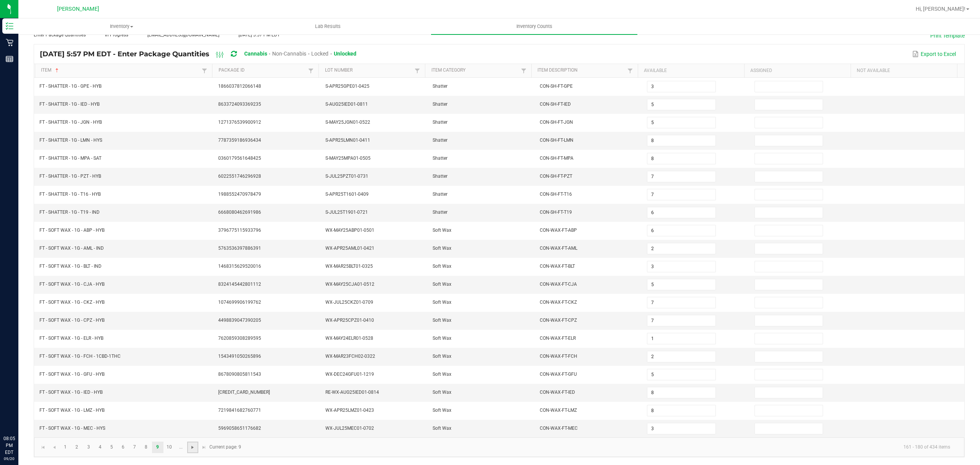
click at [193, 445] on span "Go to the next page" at bounding box center [193, 447] width 6 height 6
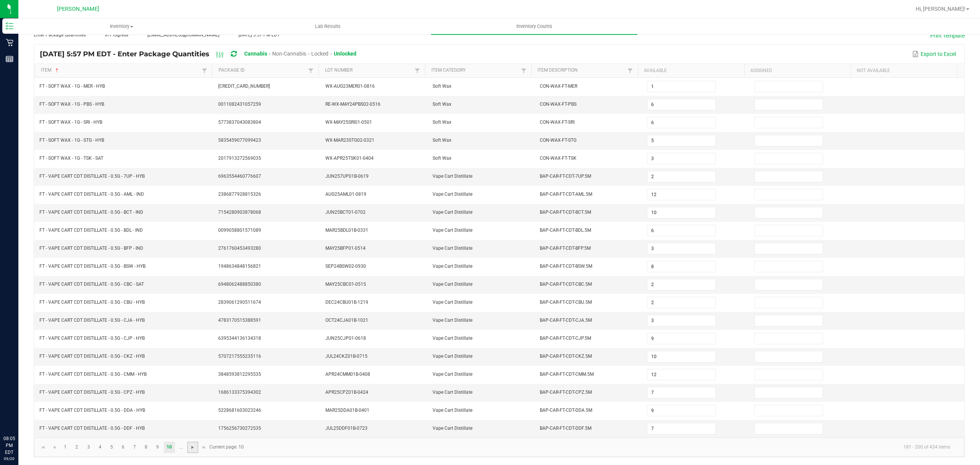
click at [193, 445] on span "Go to the next page" at bounding box center [193, 447] width 6 height 6
click at [193, 445] on link "..." at bounding box center [192, 446] width 11 height 11
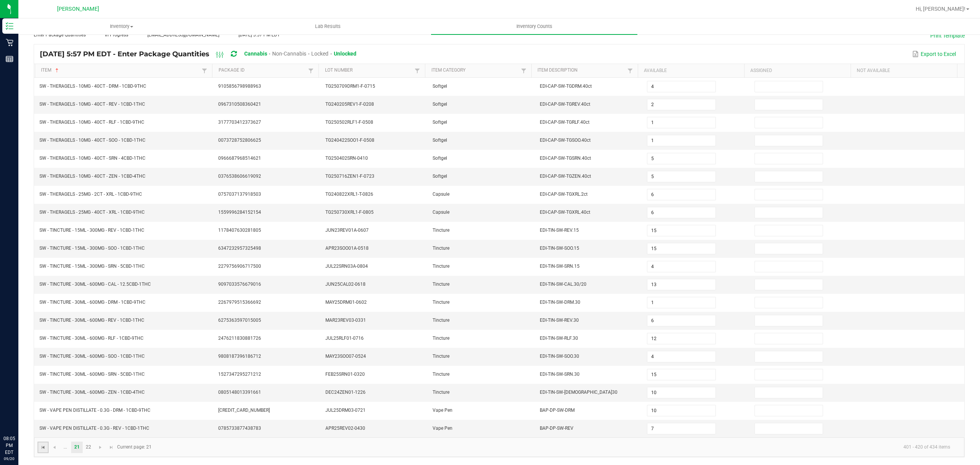
click at [43, 448] on span "Go to the first page" at bounding box center [43, 447] width 6 height 6
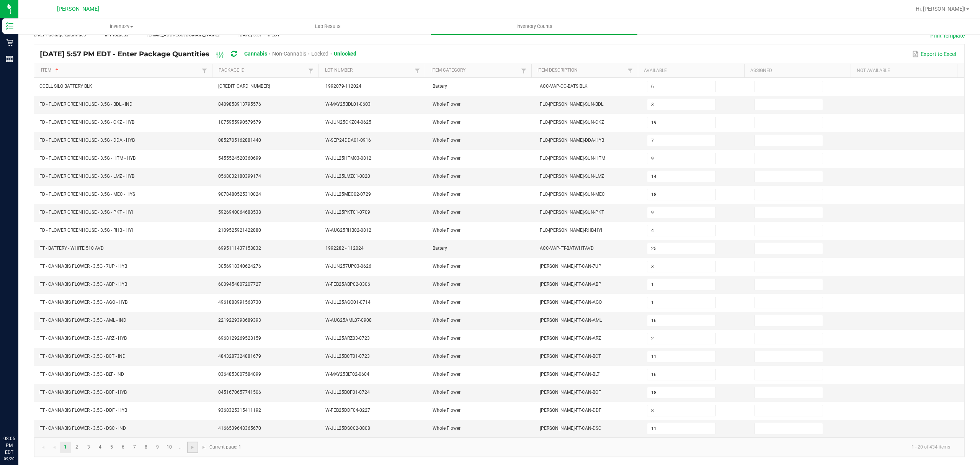
click at [194, 450] on link at bounding box center [192, 446] width 11 height 11
click at [192, 450] on link at bounding box center [192, 446] width 11 height 11
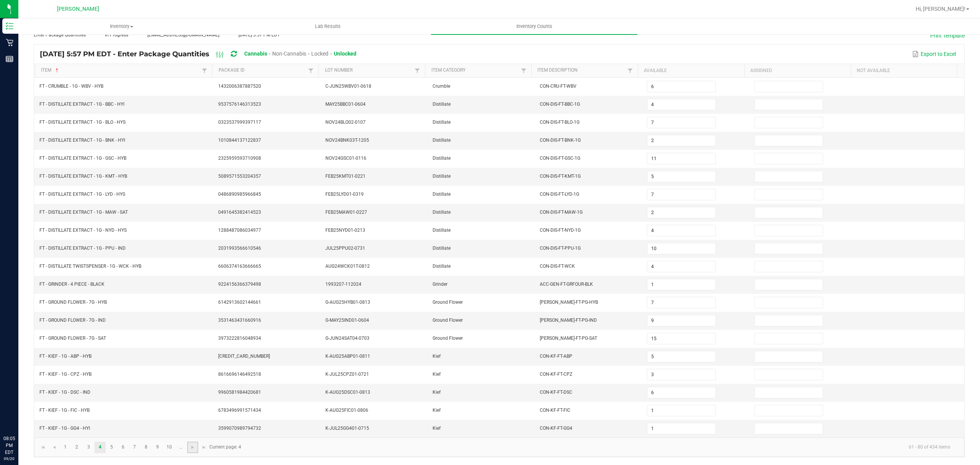
click at [191, 450] on link at bounding box center [192, 446] width 11 height 11
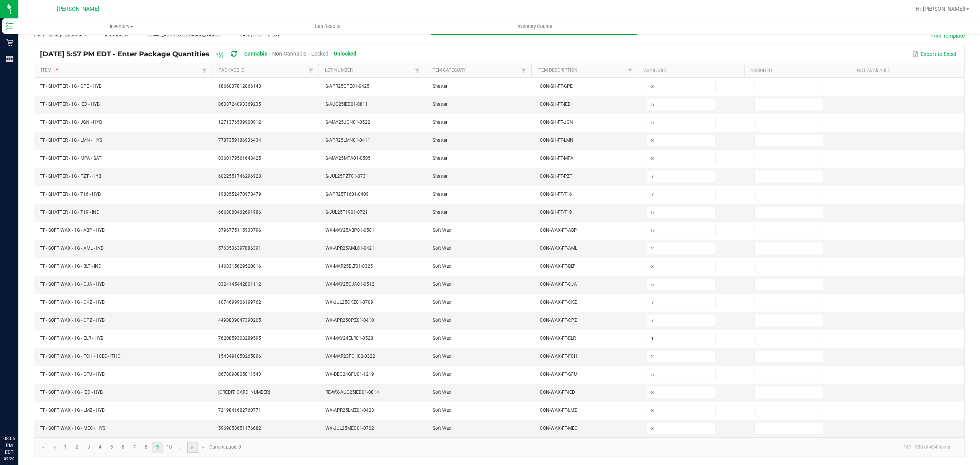
click at [191, 450] on link at bounding box center [192, 446] width 11 height 11
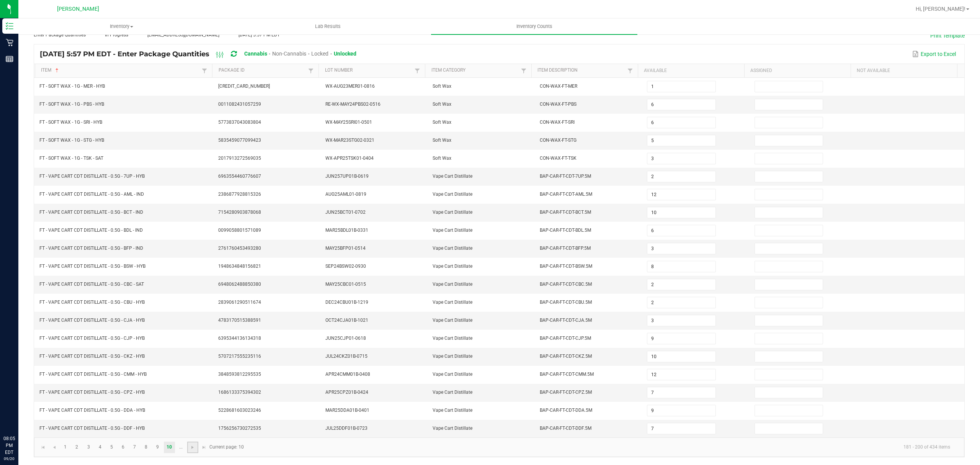
click at [191, 450] on link at bounding box center [192, 446] width 11 height 11
click at [191, 450] on link "..." at bounding box center [192, 446] width 11 height 11
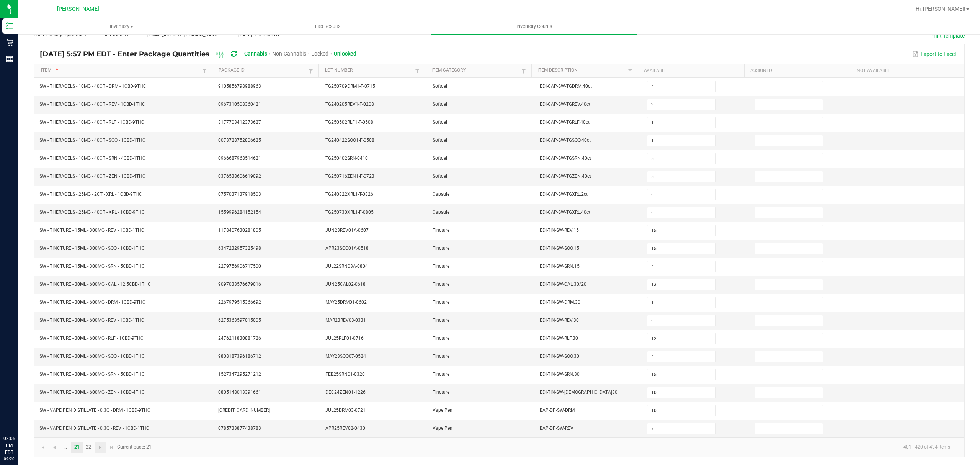
click at [191, 450] on kendo-pager-info "401 - 420 of 434 items" at bounding box center [556, 447] width 800 height 13
click at [54, 446] on span "Go to the previous page" at bounding box center [54, 447] width 6 height 6
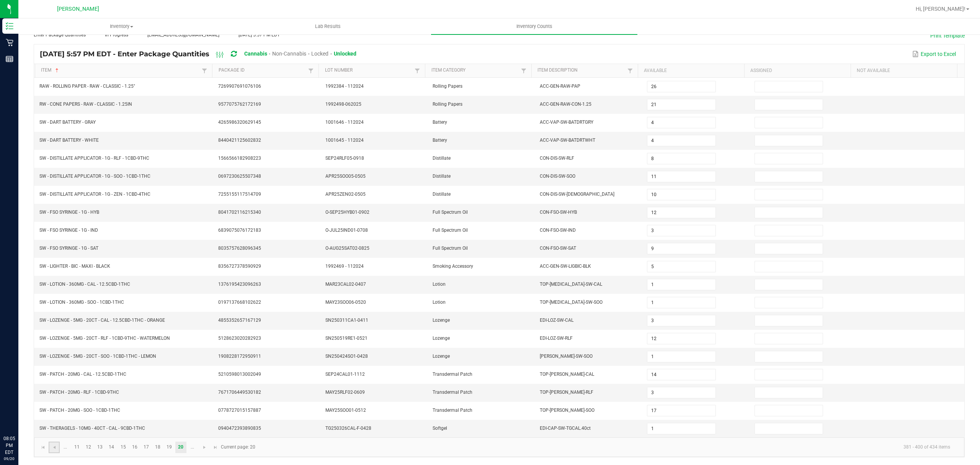
click at [57, 444] on link at bounding box center [54, 446] width 11 height 11
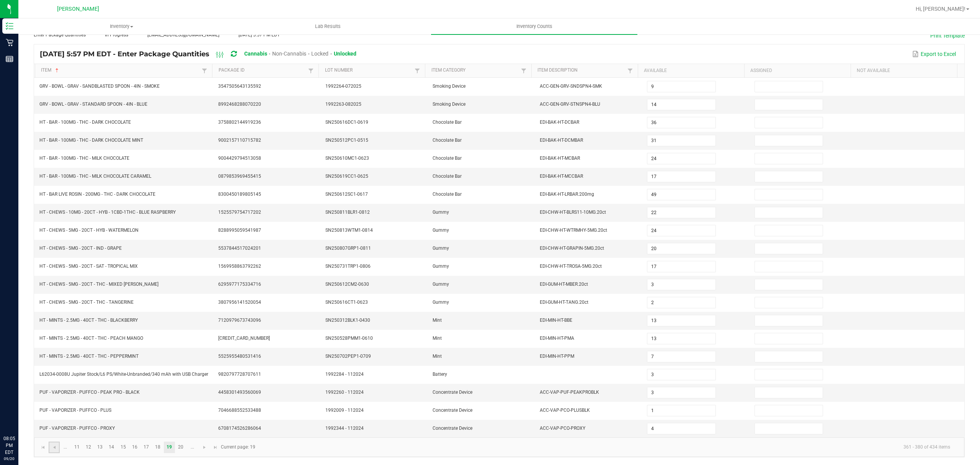
click at [54, 450] on link at bounding box center [54, 446] width 11 height 11
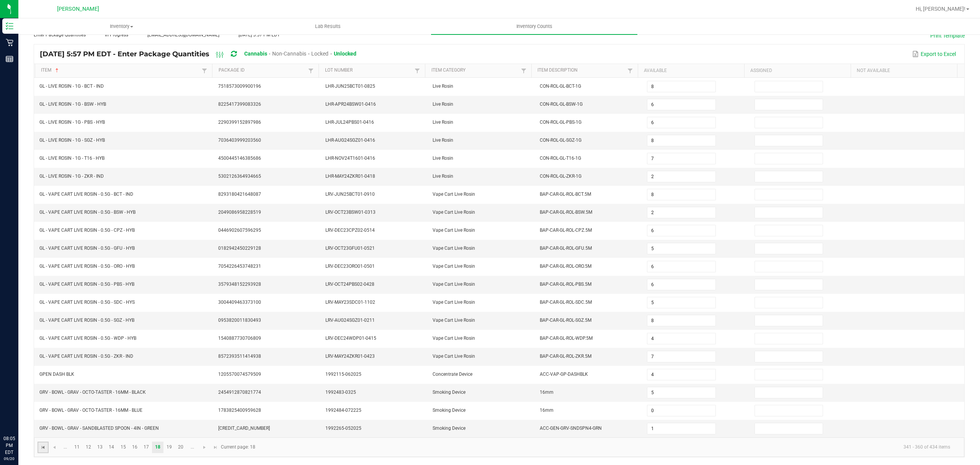
click at [45, 449] on span "Go to the first page" at bounding box center [43, 447] width 6 height 6
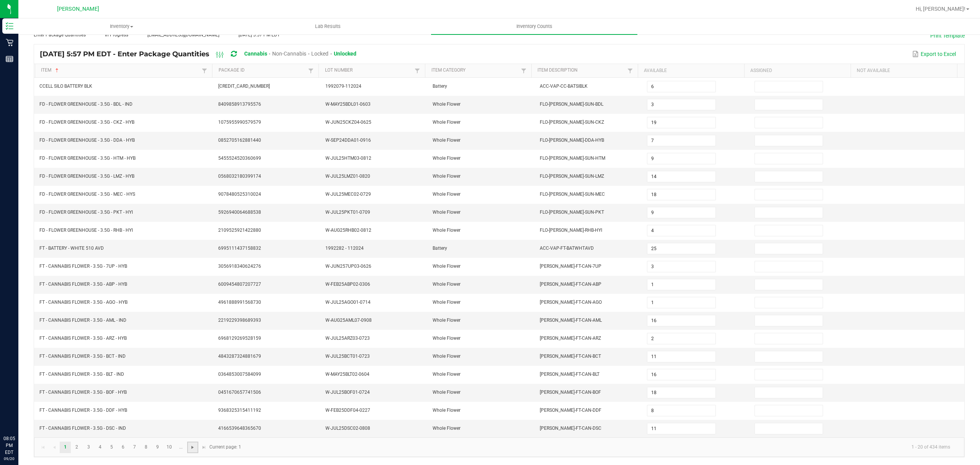
click at [191, 449] on span "Go to the next page" at bounding box center [193, 447] width 6 height 6
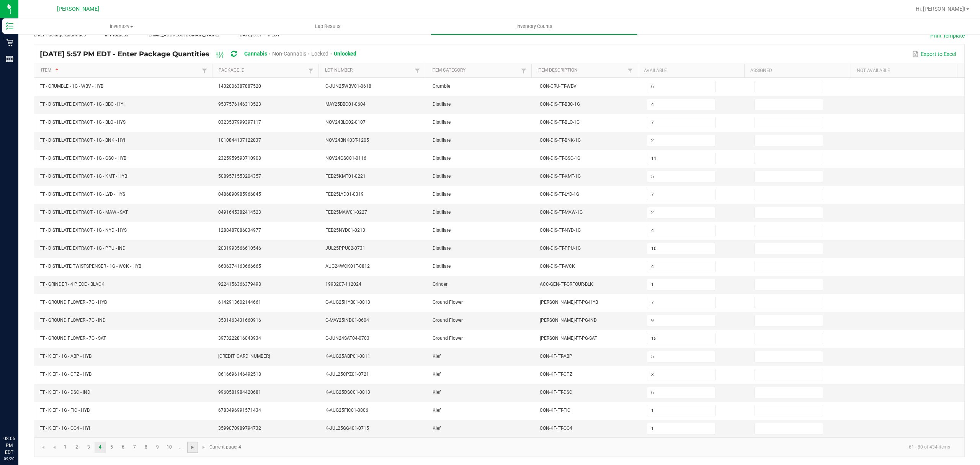
click at [191, 449] on span "Go to the next page" at bounding box center [193, 447] width 6 height 6
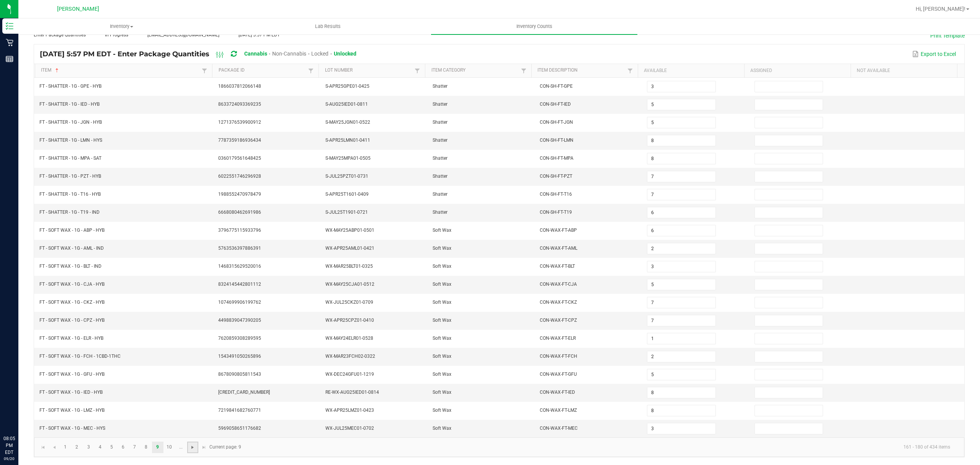
click at [191, 449] on span "Go to the next page" at bounding box center [193, 447] width 6 height 6
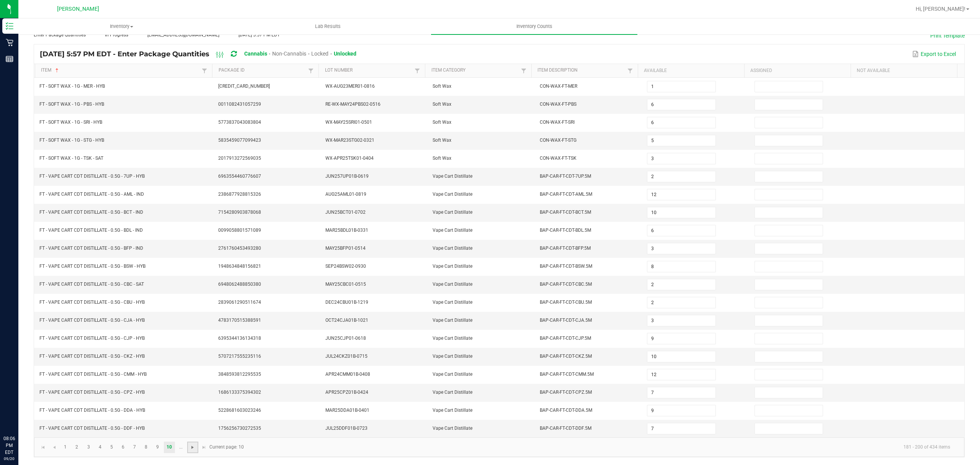
click at [191, 449] on span "Go to the next page" at bounding box center [193, 447] width 6 height 6
click at [191, 449] on link "..." at bounding box center [192, 446] width 11 height 11
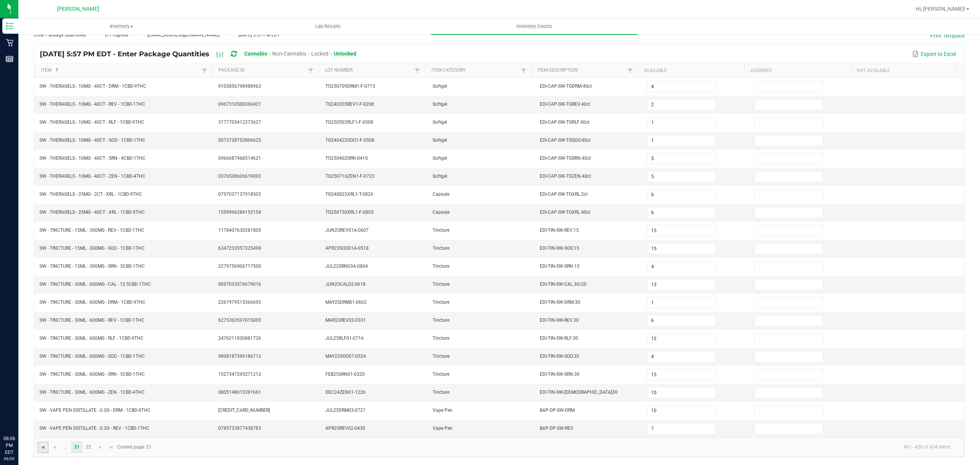
click at [44, 448] on span "Go to the first page" at bounding box center [43, 447] width 6 height 6
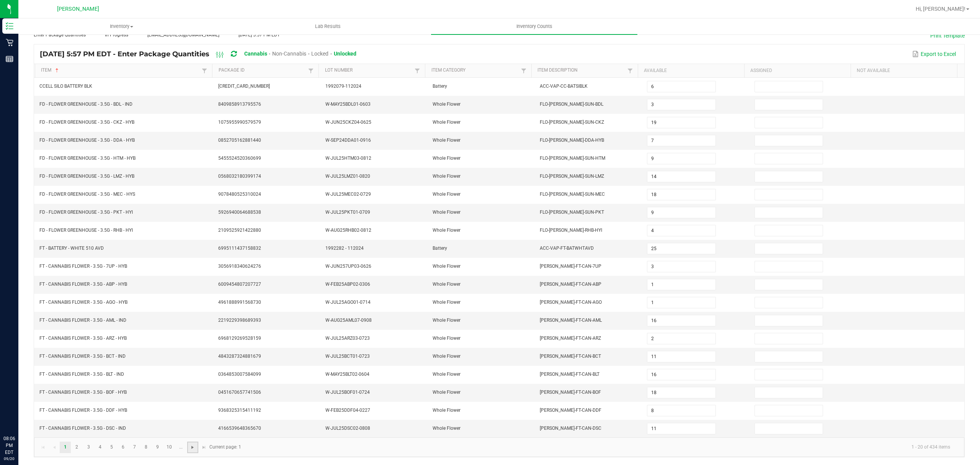
click at [193, 447] on span "Go to the next page" at bounding box center [193, 447] width 6 height 6
click at [191, 449] on span "Go to the next page" at bounding box center [193, 447] width 6 height 6
click at [191, 448] on span "Go to the next page" at bounding box center [193, 447] width 6 height 6
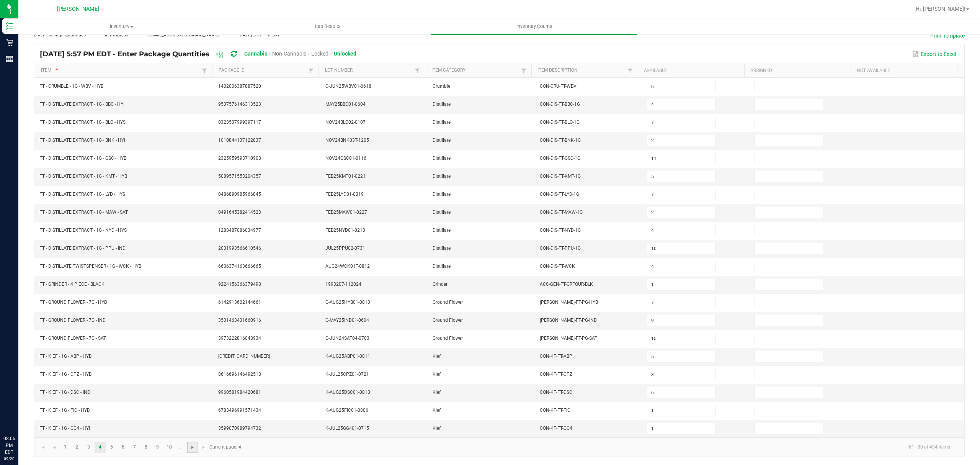
click at [191, 448] on span "Go to the next page" at bounding box center [193, 447] width 6 height 6
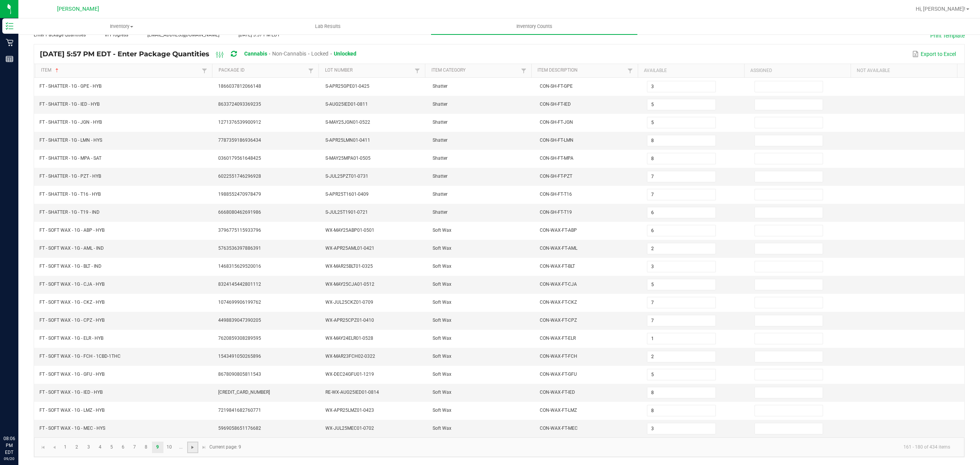
click at [191, 448] on span "Go to the next page" at bounding box center [193, 447] width 6 height 6
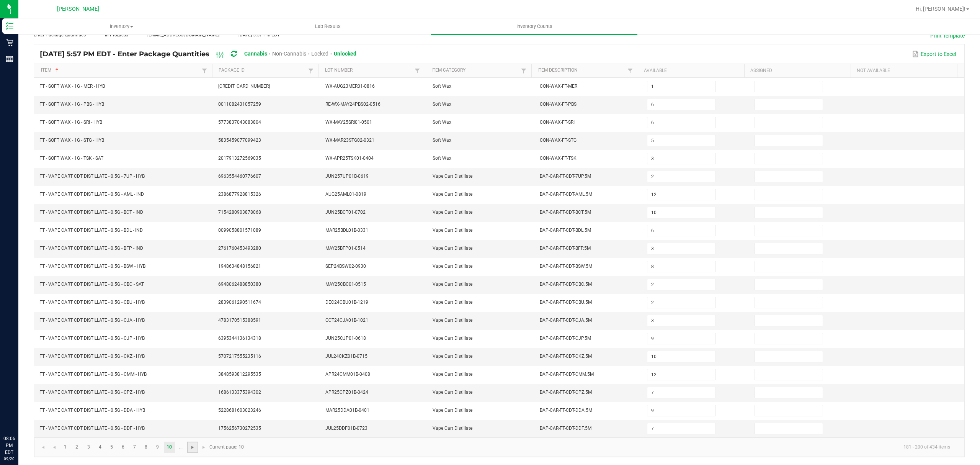
click at [191, 448] on span "Go to the next page" at bounding box center [193, 447] width 6 height 6
click at [201, 449] on span "Go to the next page" at bounding box center [204, 447] width 6 height 6
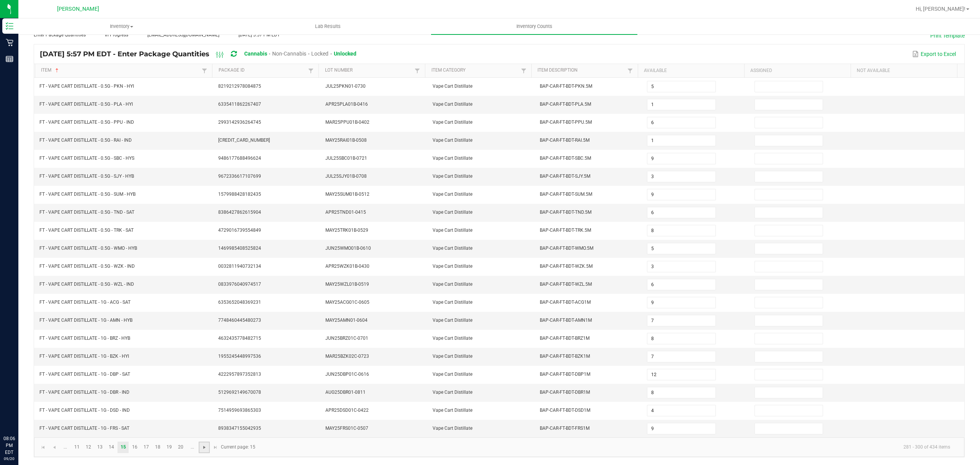
click at [201, 449] on span "Go to the next page" at bounding box center [204, 447] width 6 height 6
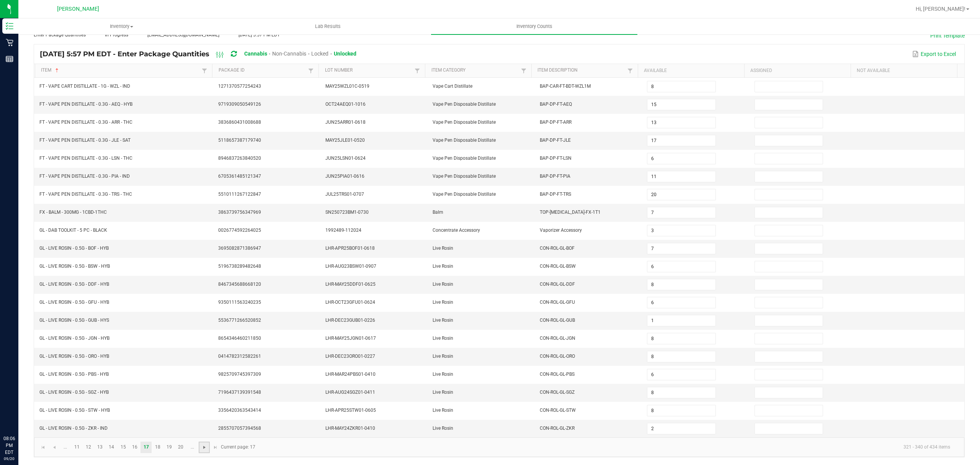
click at [201, 449] on span "Go to the next page" at bounding box center [204, 447] width 6 height 6
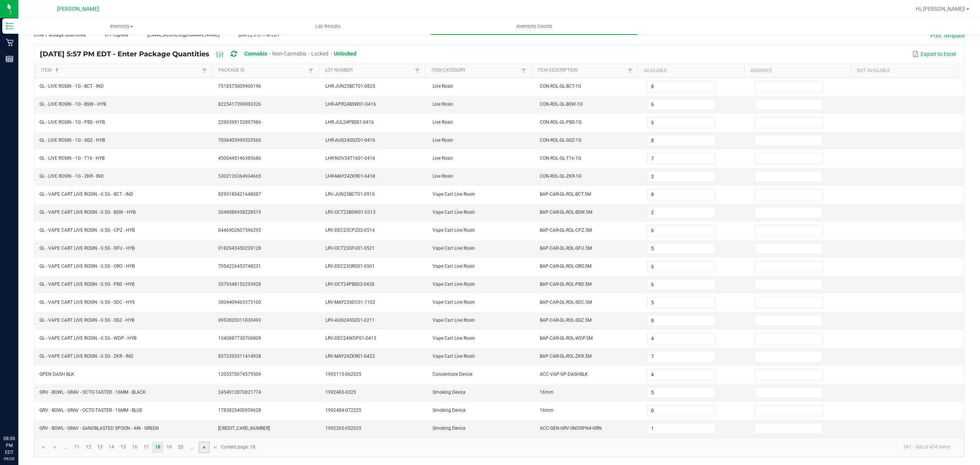
click at [201, 449] on span "Go to the next page" at bounding box center [204, 447] width 6 height 6
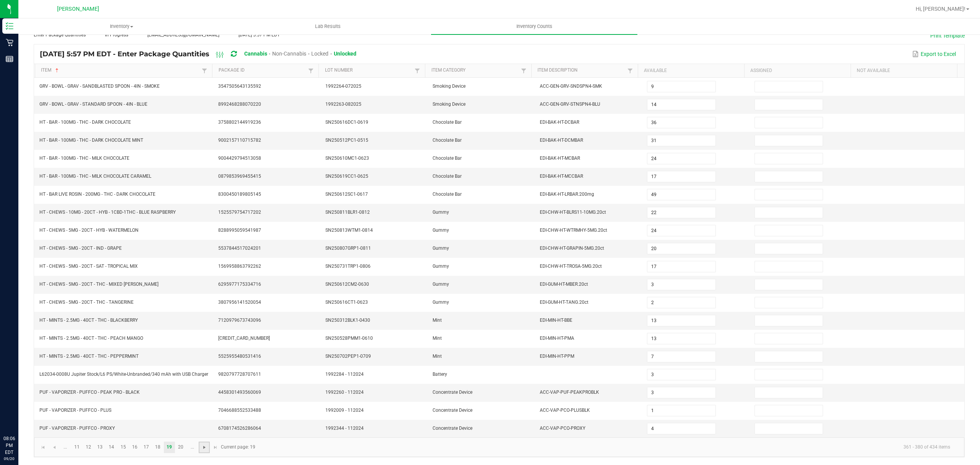
click at [201, 449] on span "Go to the next page" at bounding box center [204, 447] width 6 height 6
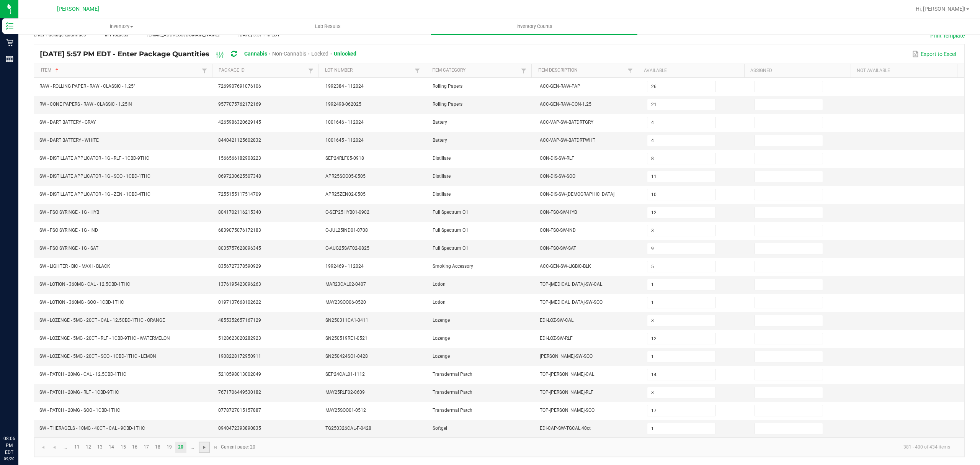
click at [201, 449] on span "Go to the next page" at bounding box center [204, 447] width 6 height 6
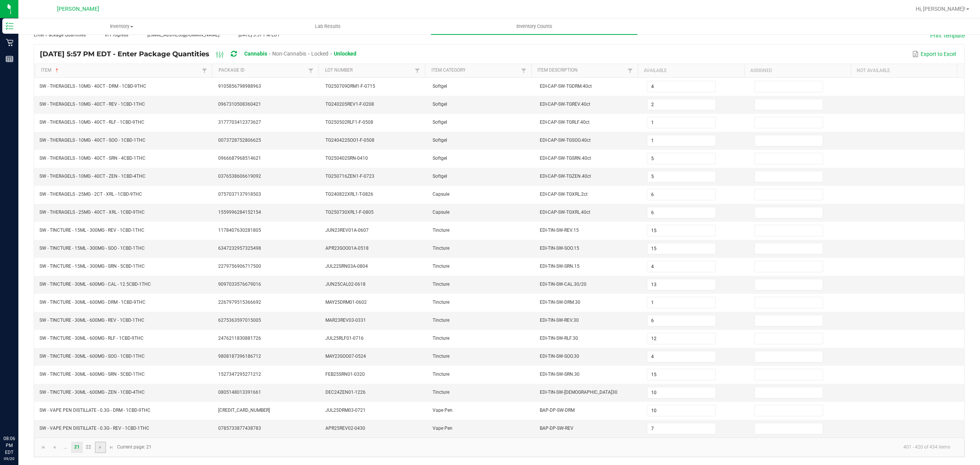
click at [106, 447] on link at bounding box center [100, 446] width 11 height 11
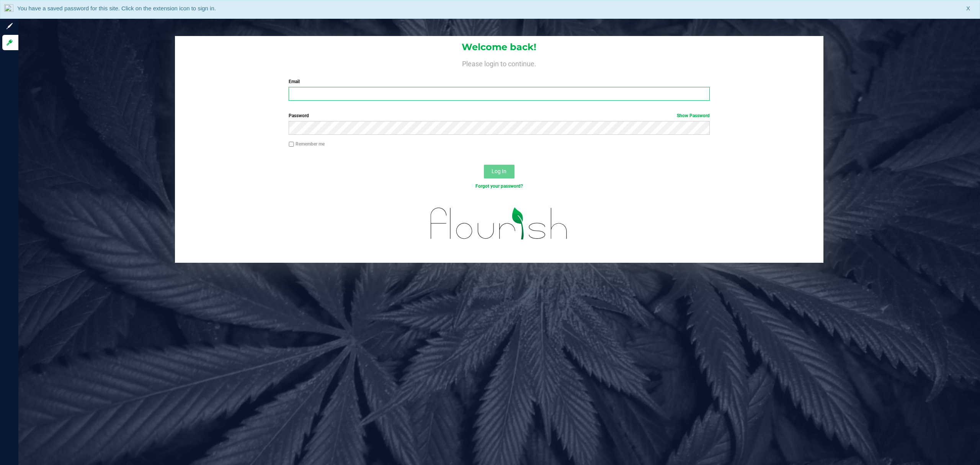
click at [308, 96] on input "Email" at bounding box center [499, 94] width 421 height 14
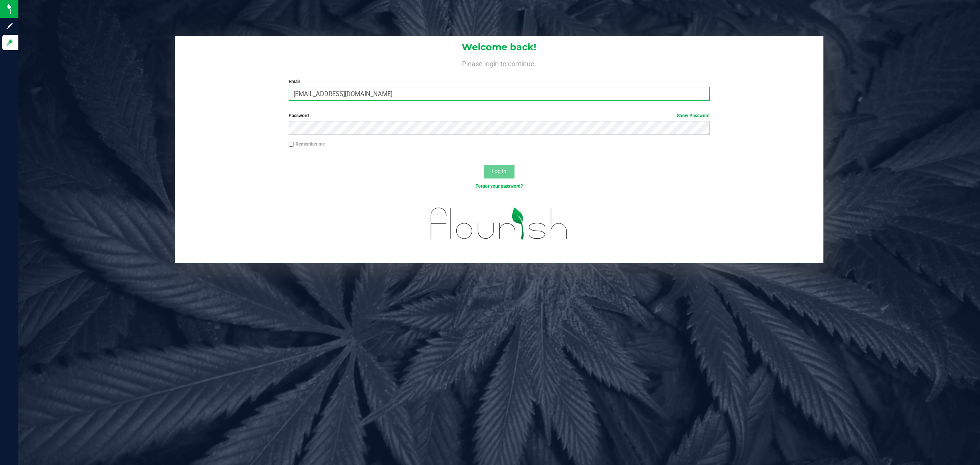
type input "[EMAIL_ADDRESS][DOMAIN_NAME]"
click at [484, 165] on button "Log In" at bounding box center [499, 172] width 31 height 14
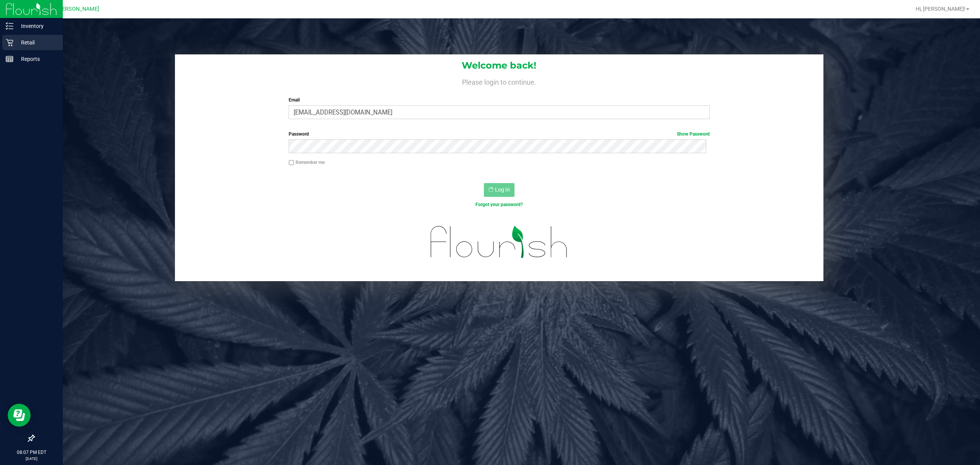
click at [13, 42] on p "Retail" at bounding box center [36, 42] width 46 height 9
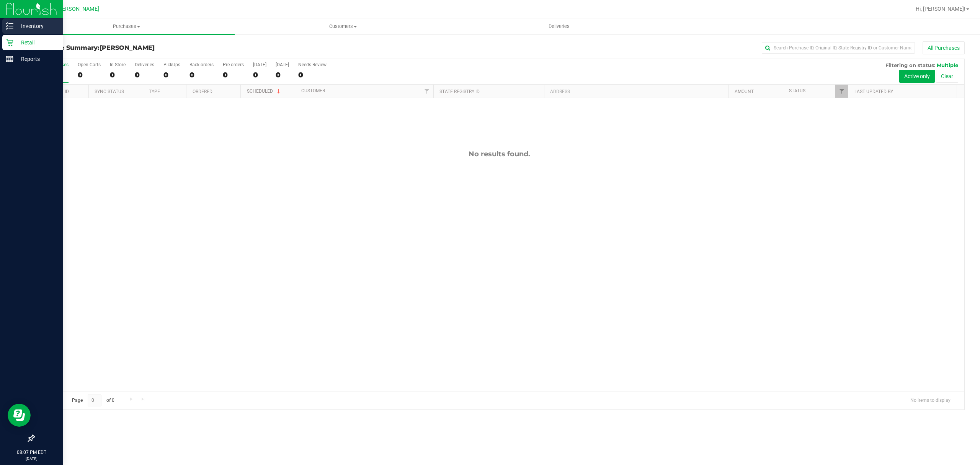
click at [31, 25] on p "Inventory" at bounding box center [36, 25] width 46 height 9
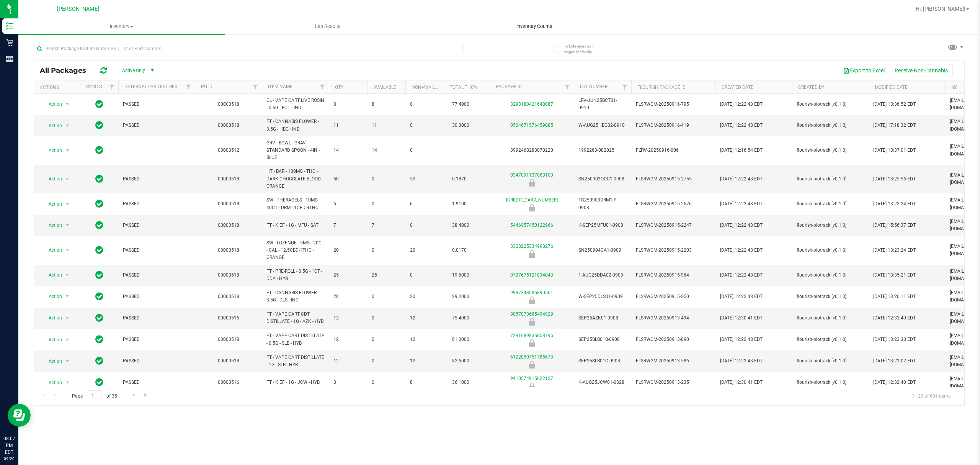
click at [541, 28] on span "Inventory Counts" at bounding box center [534, 26] width 57 height 7
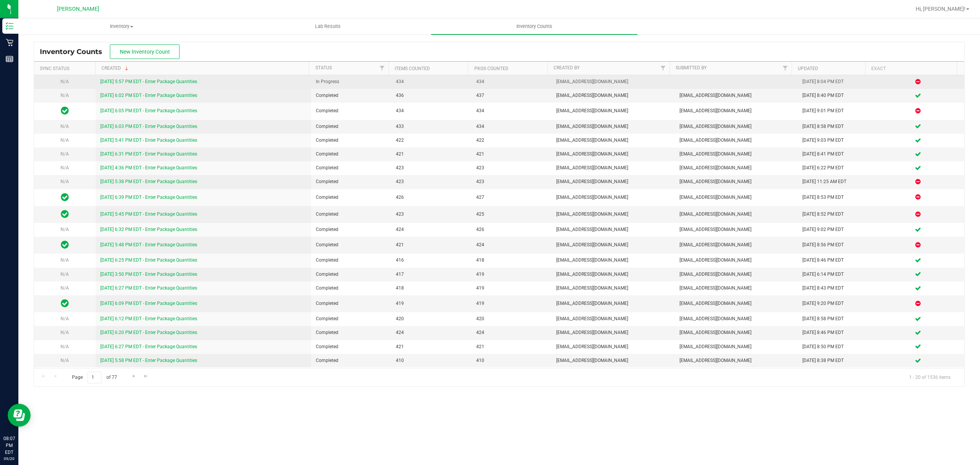
click at [175, 82] on link "[DATE] 5:57 PM EDT - Enter Package Quantities" at bounding box center [148, 81] width 97 height 5
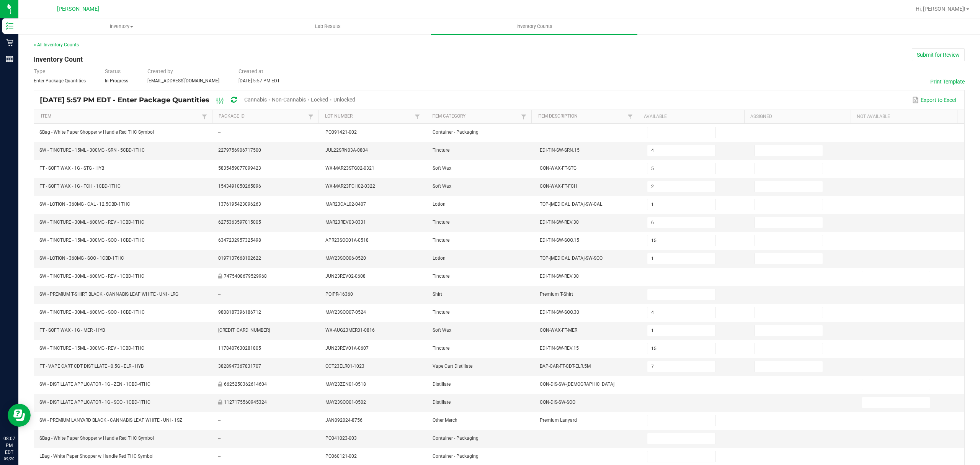
click at [267, 99] on span "Cannabis" at bounding box center [255, 99] width 23 height 6
type input "4"
type input "5"
type input "2"
type input "1"
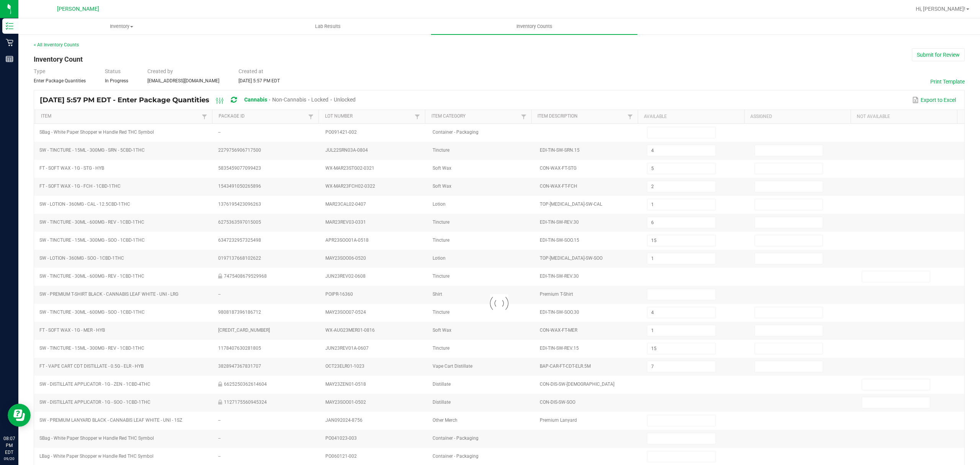
type input "6"
type input "15"
type input "1"
type input "15"
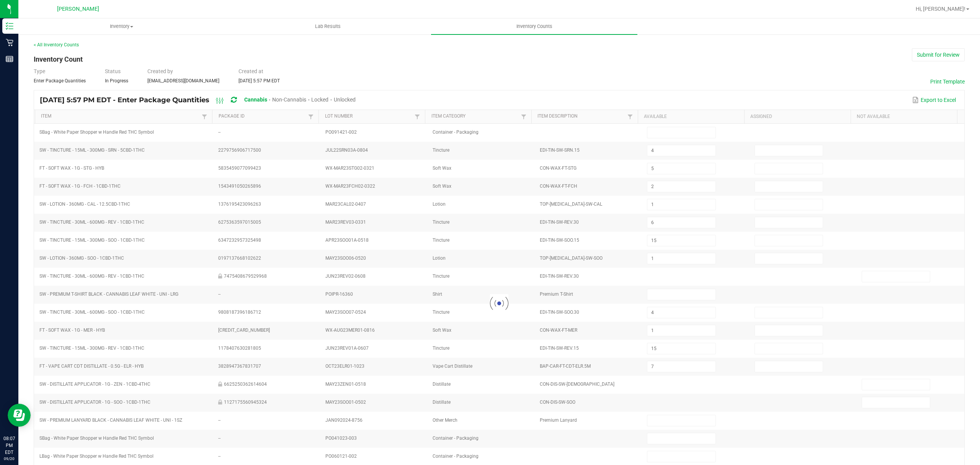
type input "7"
type input "5"
type input "6"
type input "10"
type input "12"
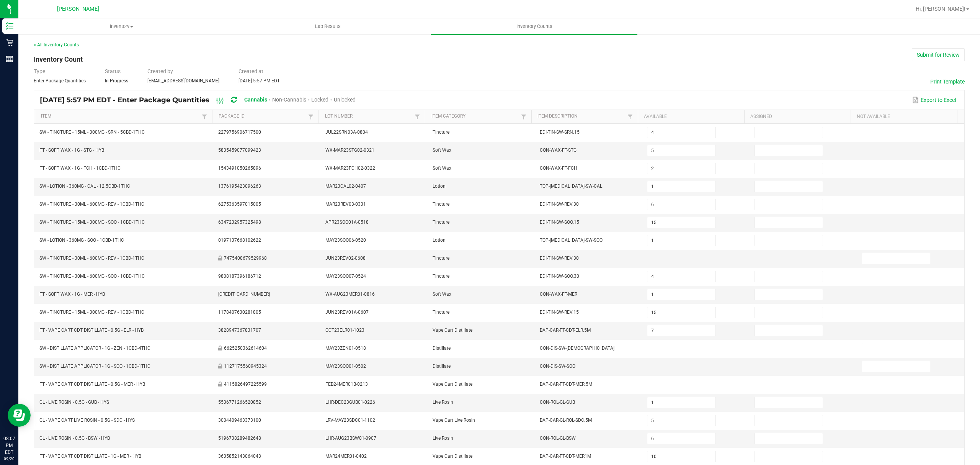
click at [356, 99] on span "Unlocked" at bounding box center [345, 99] width 22 height 6
type input "15"
type input "7"
type input "1"
type input "2"
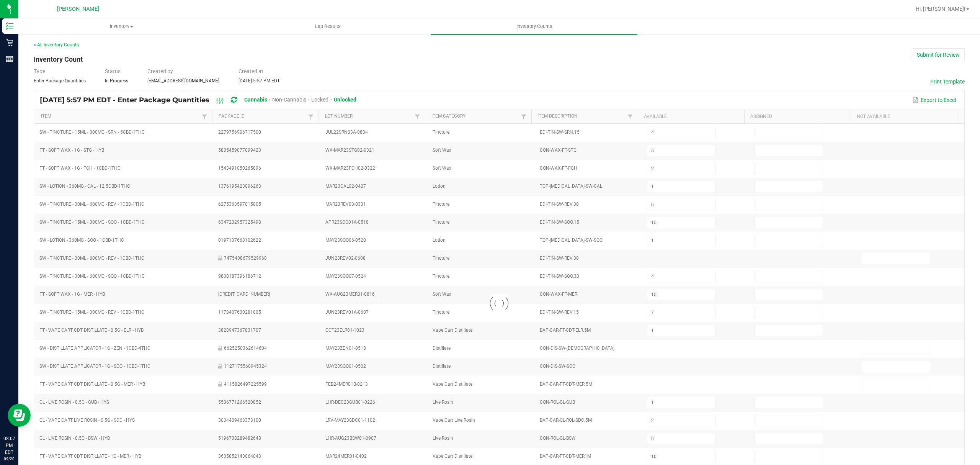
type input "8"
type input "5"
type input "1"
type input "12"
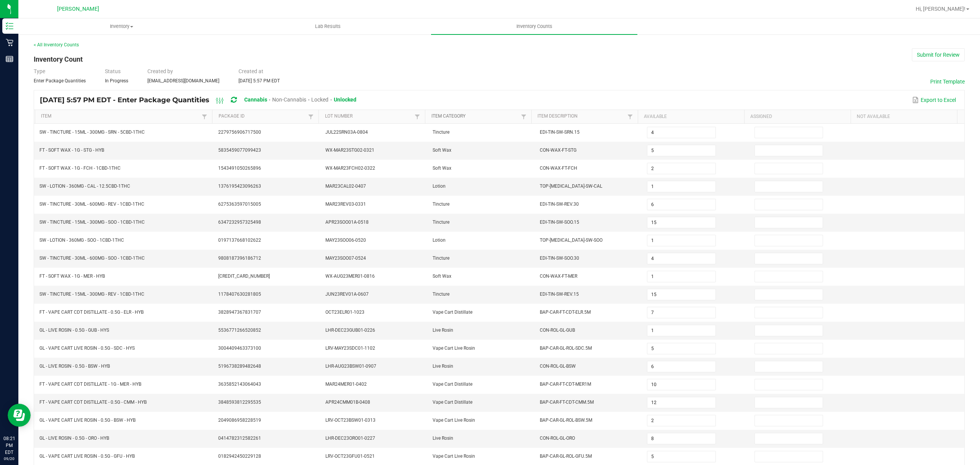
click at [448, 114] on link "Item Category" at bounding box center [475, 116] width 88 height 6
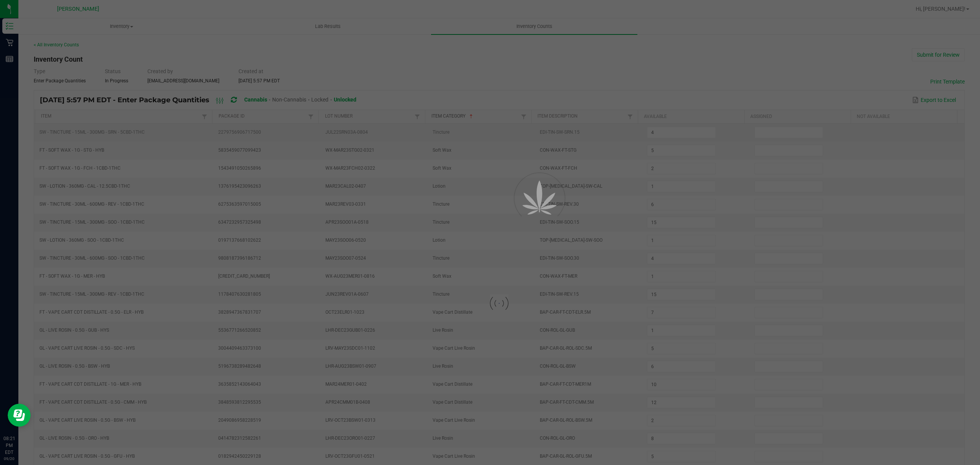
type input "7"
type input "3"
type input "4"
type input "25"
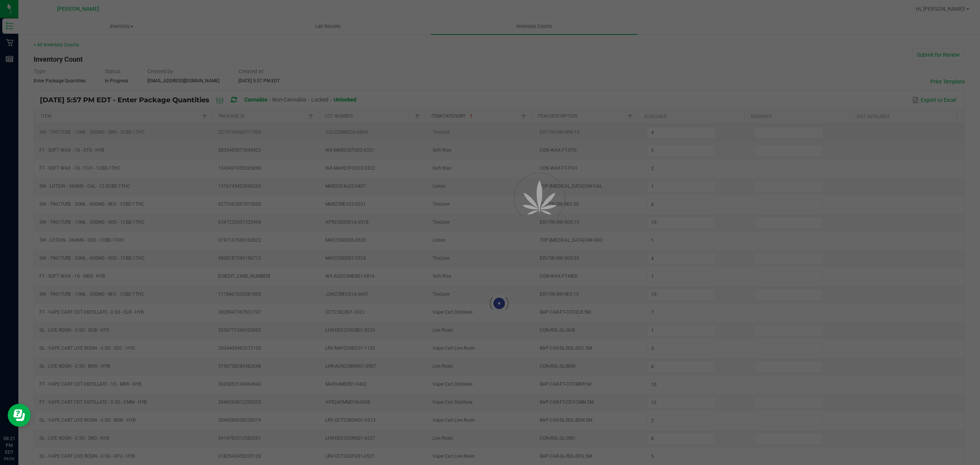
type input "6"
type input "49"
type input "17"
type input "36"
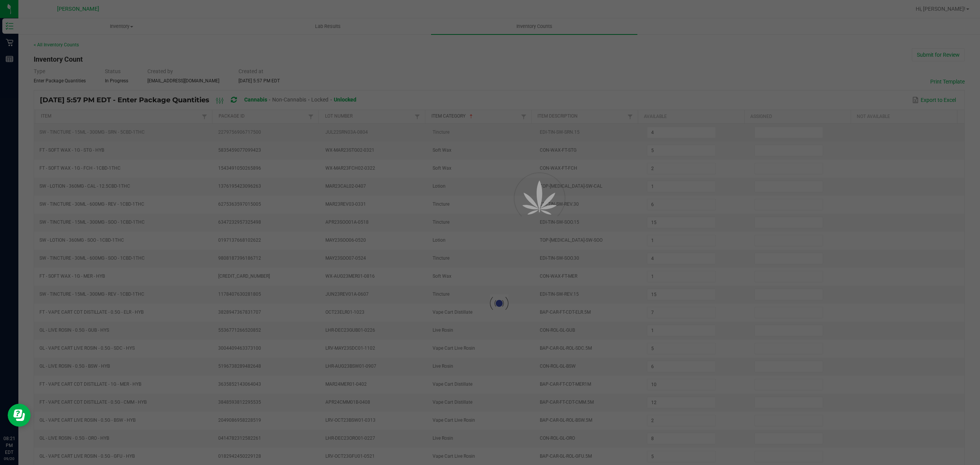
type input "3"
type input "4"
type input "2"
type input "3"
type input "31"
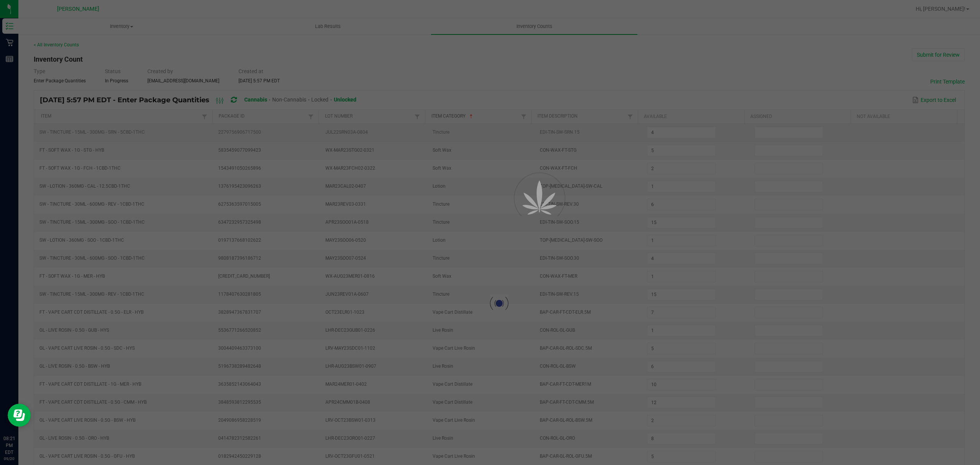
type input "4"
type input "6"
type input "24"
type input "3"
type input "1"
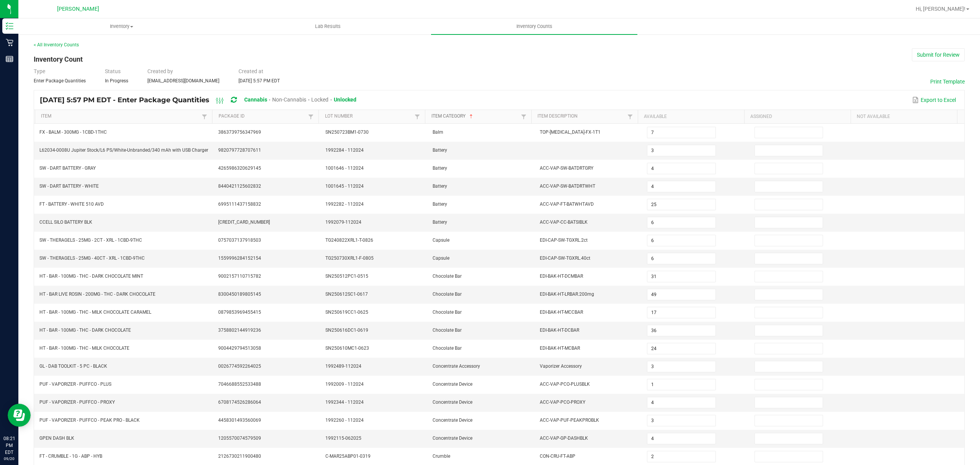
click at [454, 118] on link "Item Category" at bounding box center [475, 116] width 88 height 6
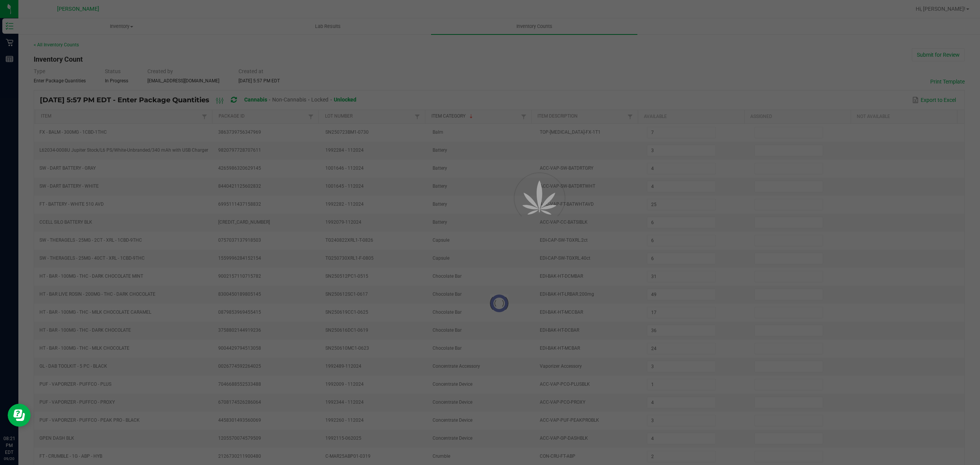
type input "8"
type input "10"
type input "15"
type input "1"
type input "9"
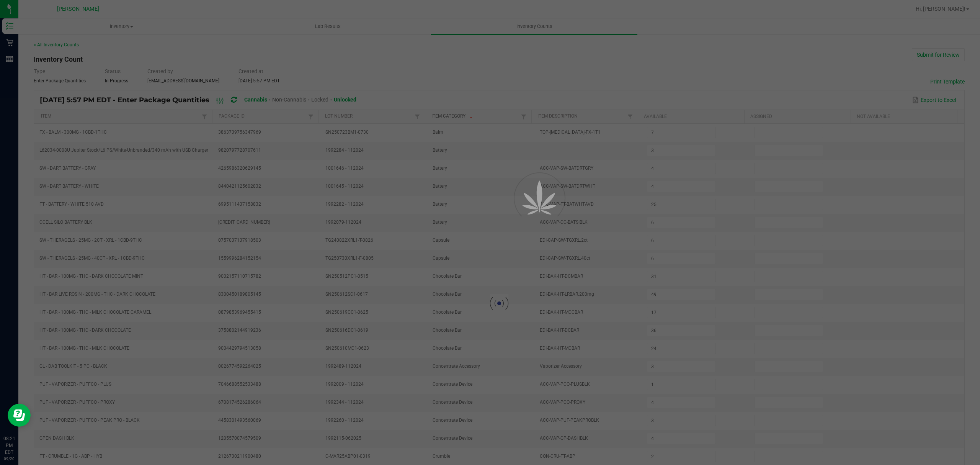
type input "13"
type input "5"
type input "1"
type input "6"
type input "16"
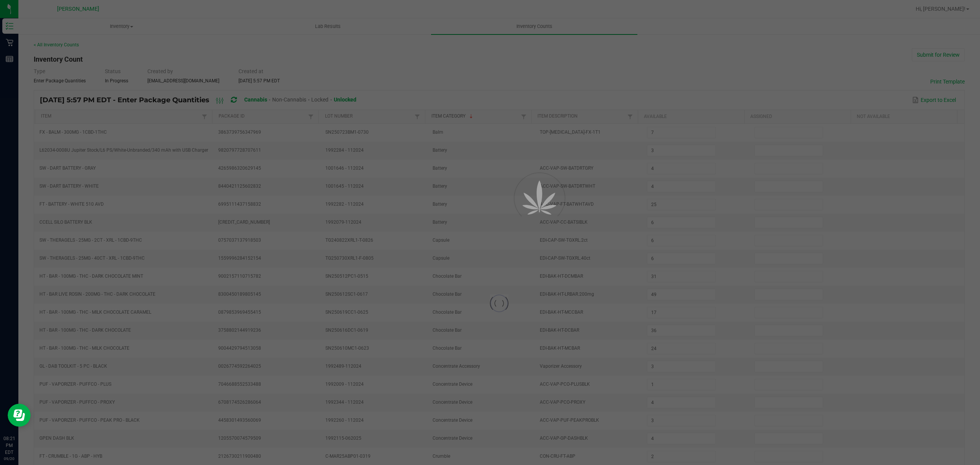
type input "17"
type input "19"
type input "3"
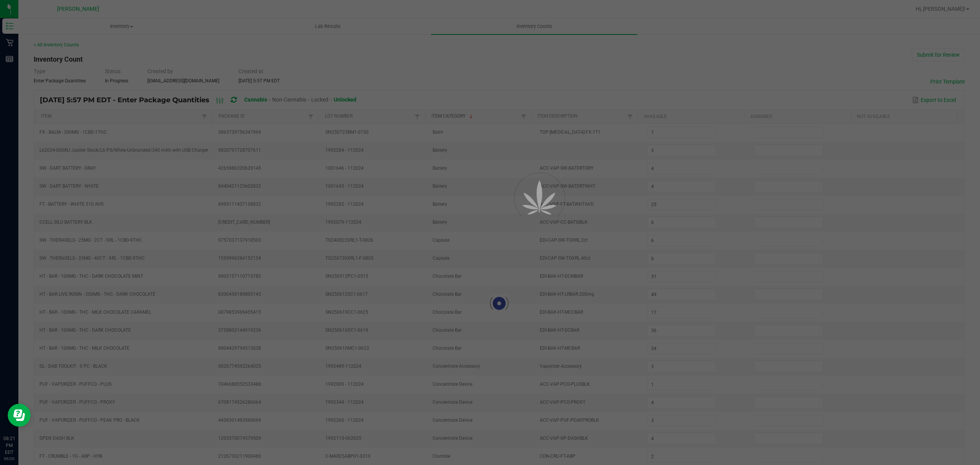
type input "7"
type input "12"
type input "1"
type input "10"
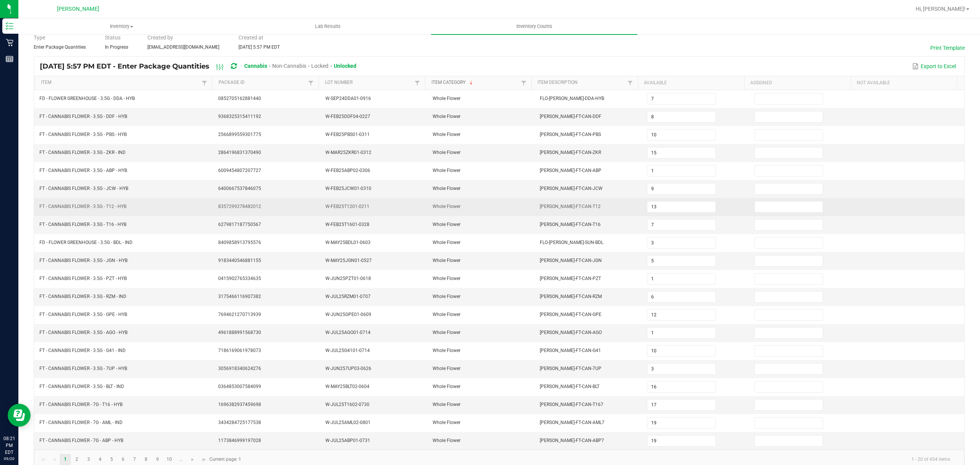
scroll to position [54, 0]
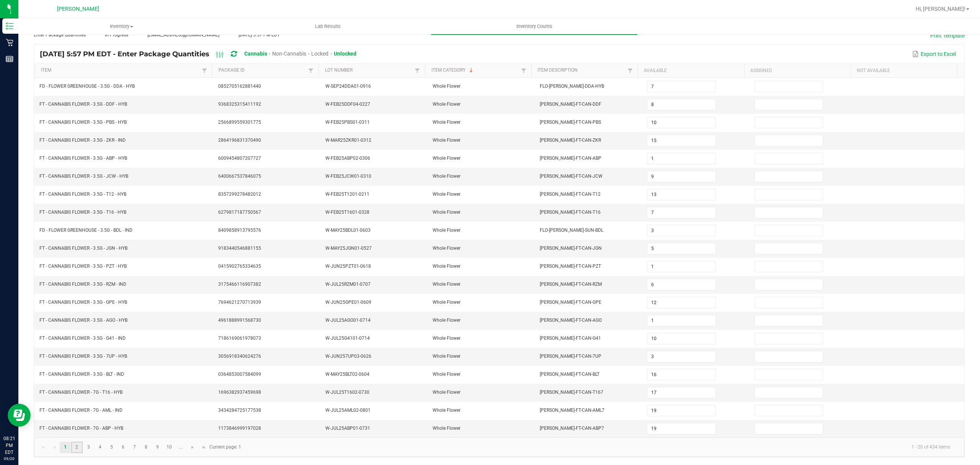
click at [80, 448] on link "2" at bounding box center [76, 446] width 11 height 11
type input "4"
type input "12"
type input "16"
type input "19"
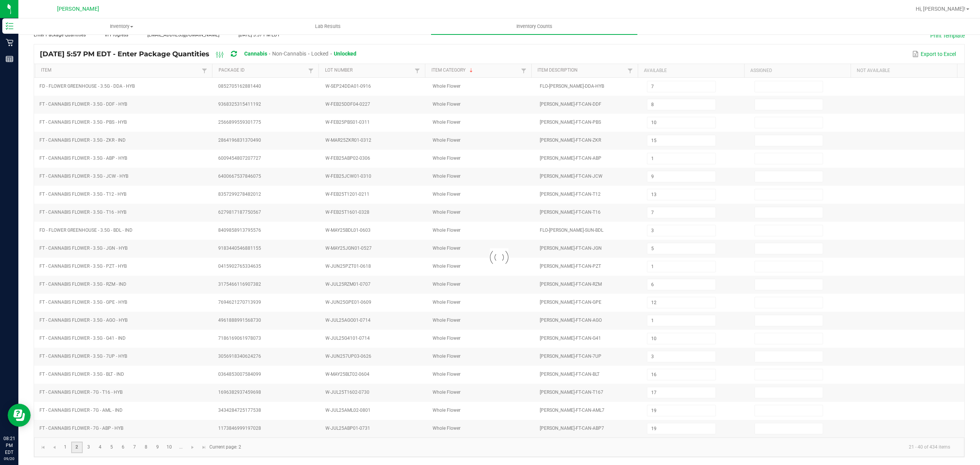
type input "13"
type input "19"
type input "3"
type input "4"
type input "18"
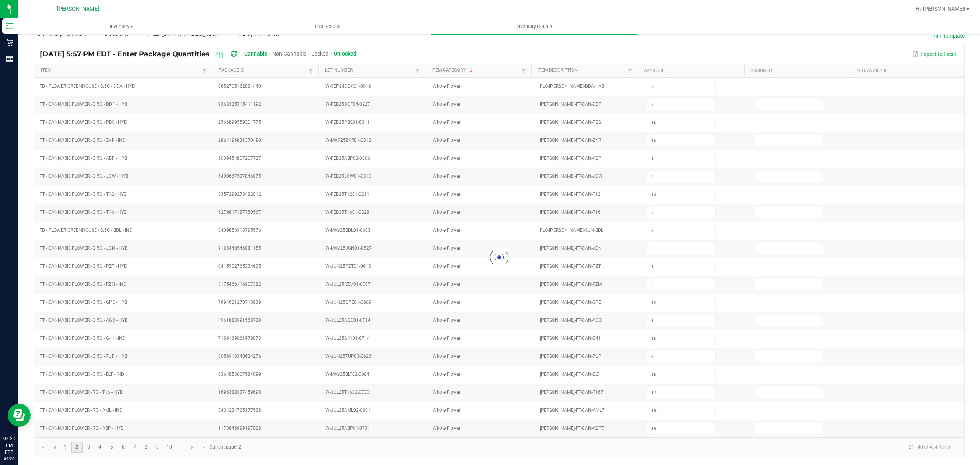
type input "16"
type input "18"
type input "16"
type input "11"
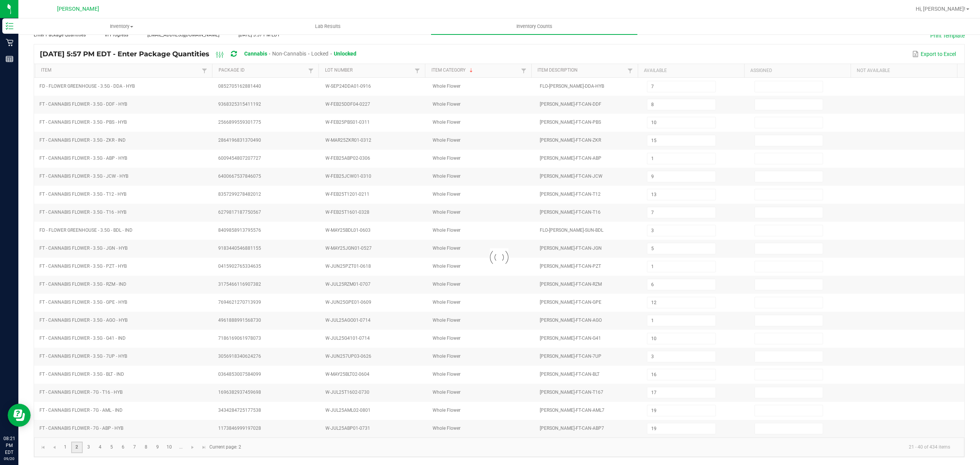
type input "16"
type input "14"
type input "8"
type input "9"
type input "18"
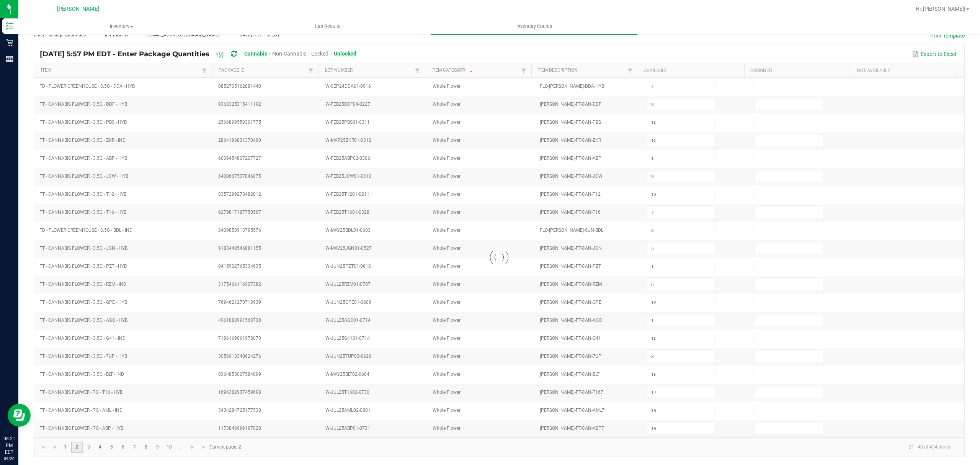
type input "14"
click at [116, 446] on link "5" at bounding box center [111, 446] width 11 height 11
type input "11"
type input "3"
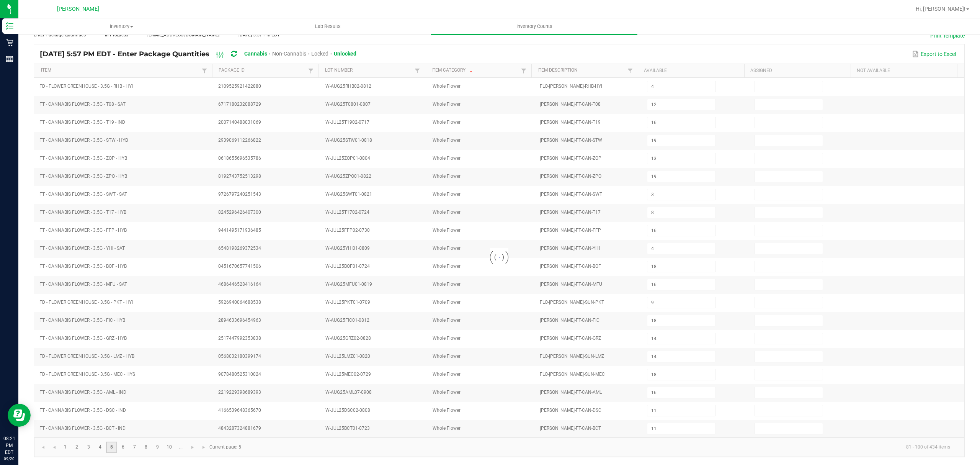
type input "3"
type input "2"
type input "1"
type input "6"
type input "1"
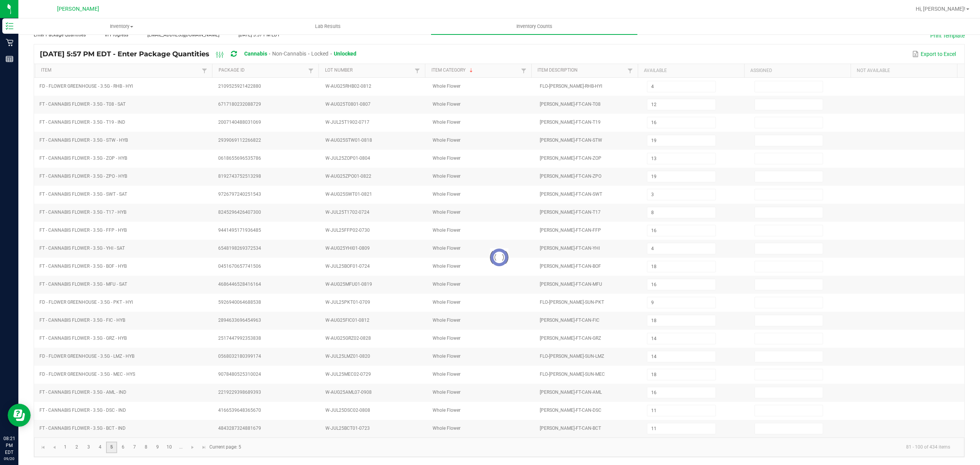
type input "3"
type input "7"
type input "5"
type input "6"
type input "4"
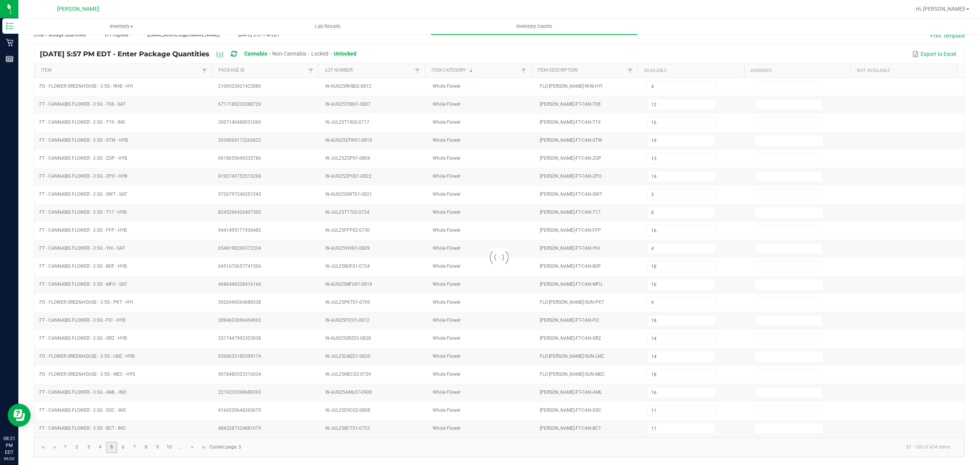
type input "9"
type input "4"
type input "9"
type input "4"
type input "3"
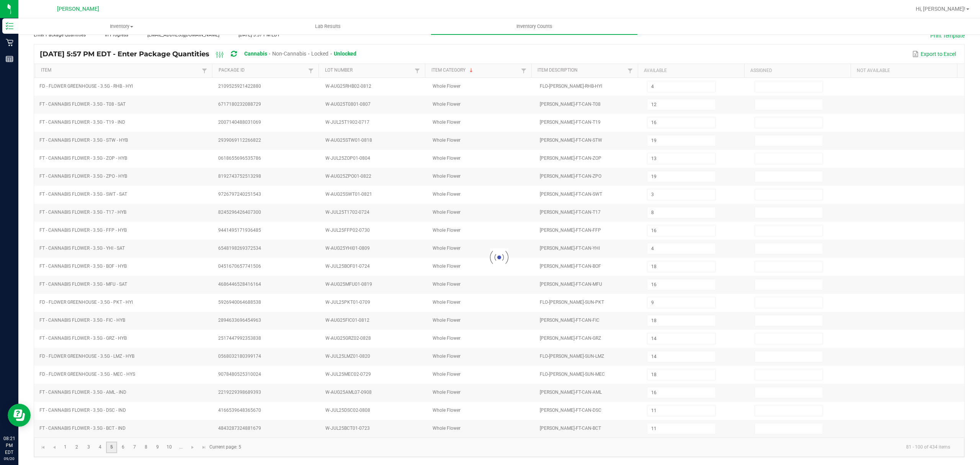
type input "1"
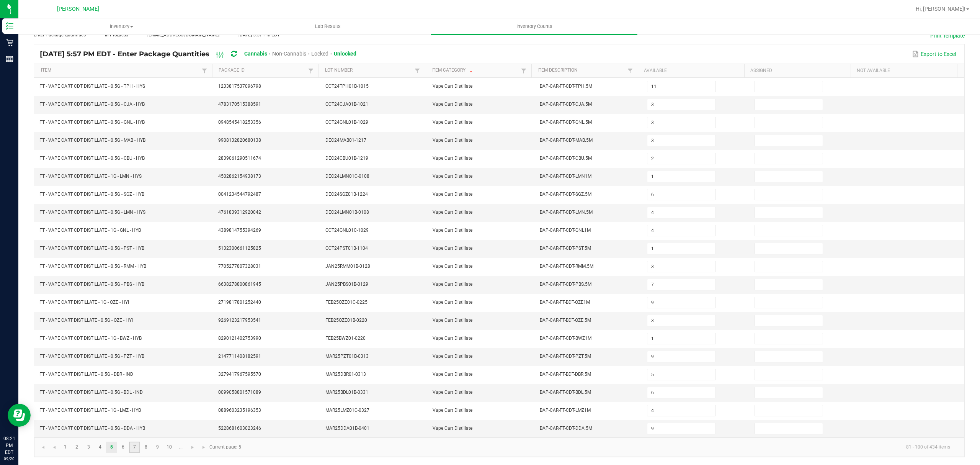
click at [133, 449] on link "7" at bounding box center [134, 446] width 11 height 11
type input "3"
type input "9"
type input "2"
type input "12"
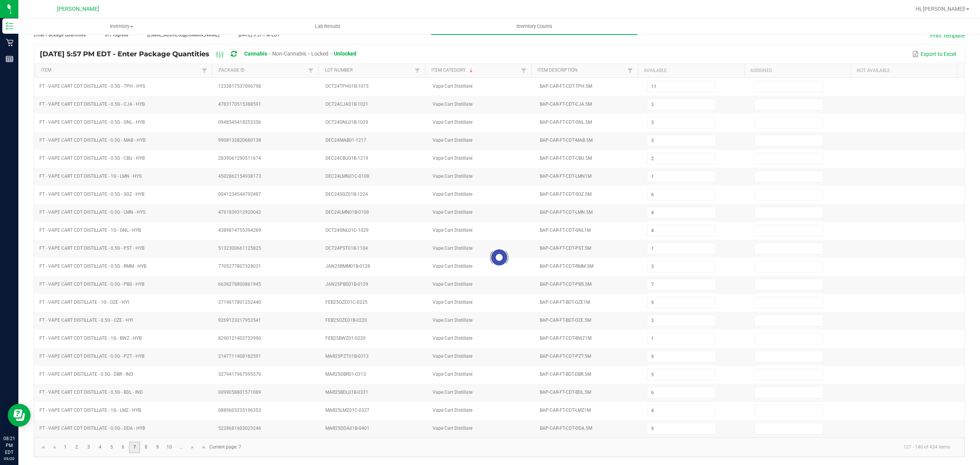
type input "8"
type input "3"
type input "8"
type input "9"
type input "10"
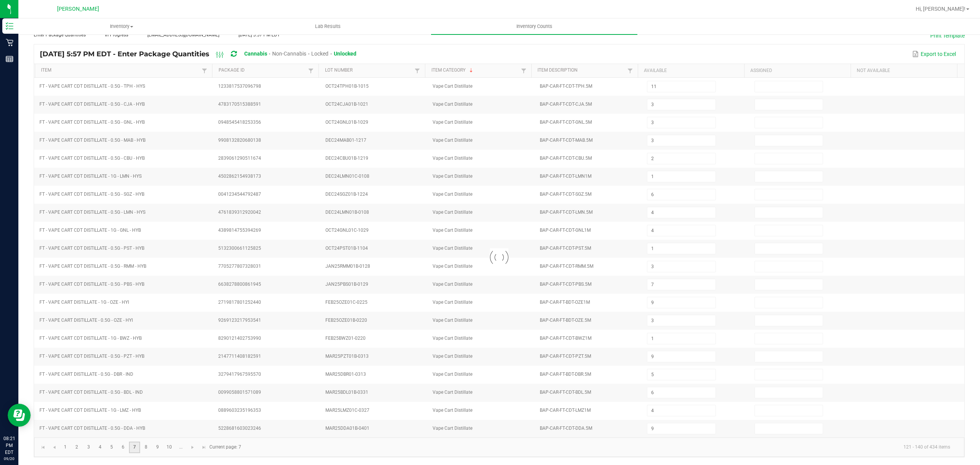
type input "0"
type input "8"
type input "1"
type input "6"
type input "1"
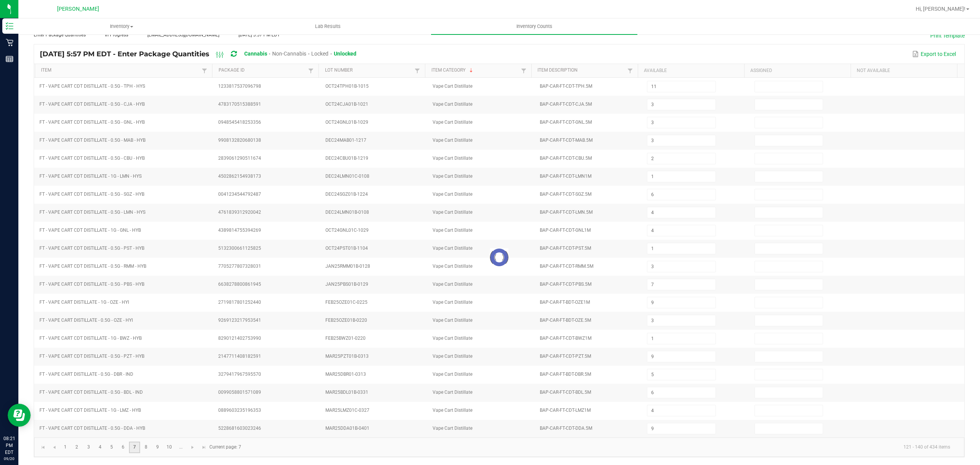
type input "8"
type input "2"
click at [168, 448] on link "10" at bounding box center [169, 446] width 11 height 11
type input "8"
type input "12"
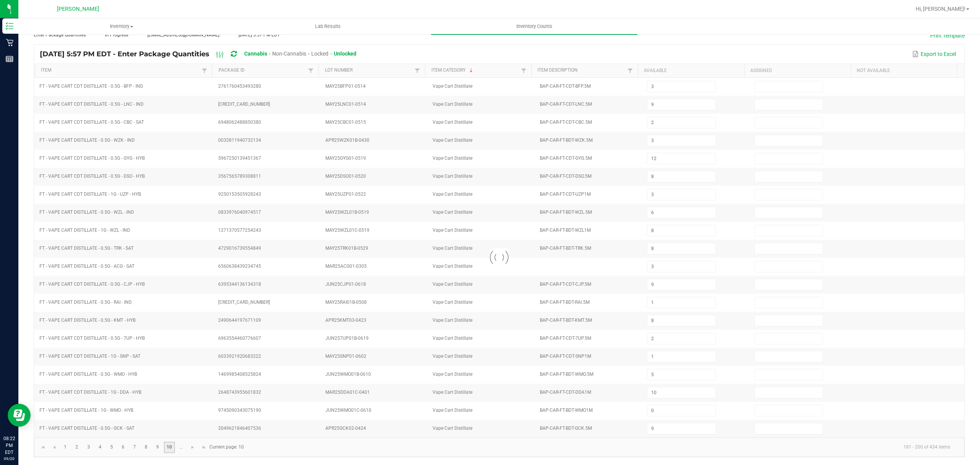
type input "11"
type input "8"
type input "9"
type input "5"
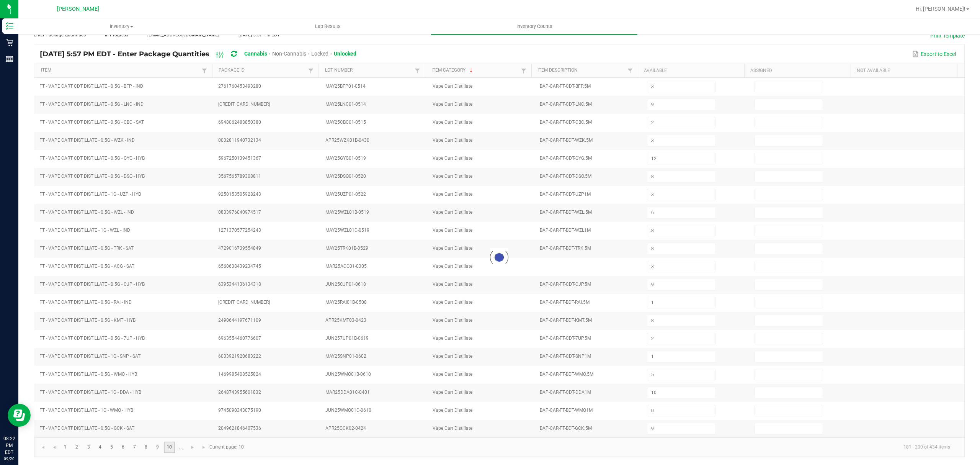
type input "8"
type input "333"
type input "2"
type input "9"
type input "5"
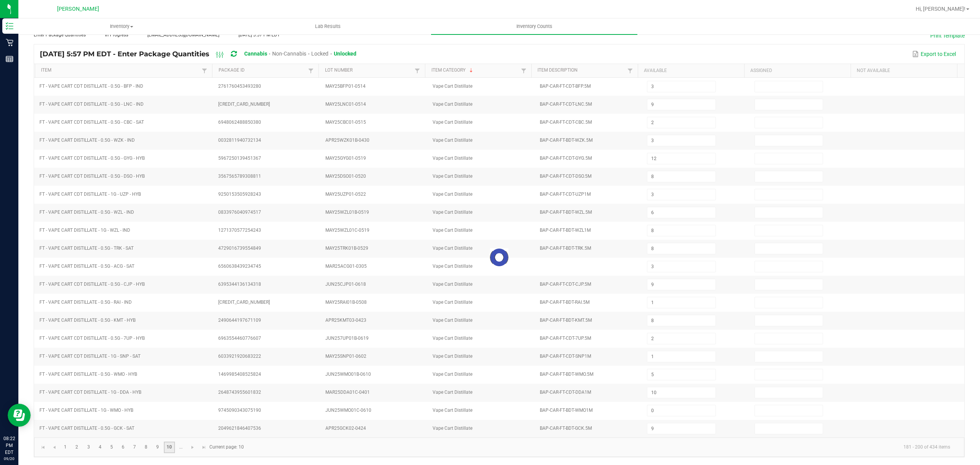
type input "3"
type input "1"
type input "11"
type input "1"
type input "12"
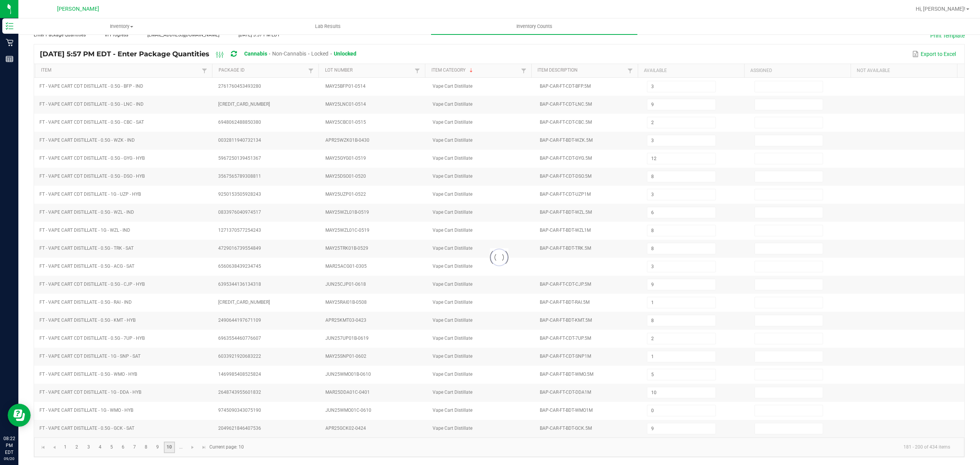
type input "12"
type input "5"
click at [191, 446] on span "Go to the next page" at bounding box center [193, 447] width 6 height 6
type input "9"
type input "10"
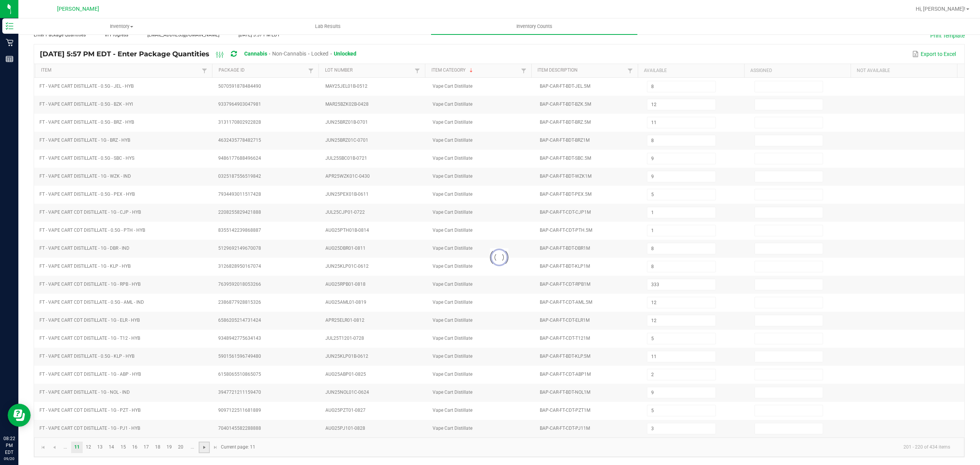
type input "10"
type input "11"
type input "14"
type input "17"
type input "3"
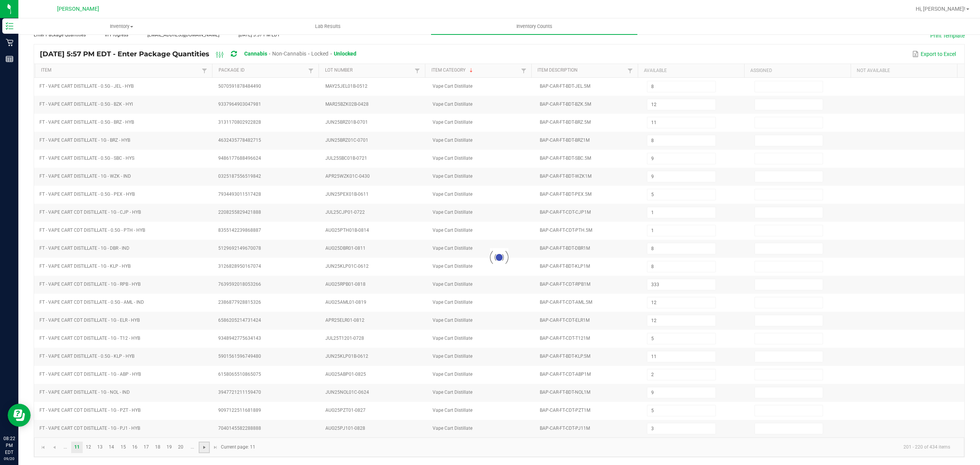
type input "15"
type input "4"
type input "15"
type input "12"
type input "2"
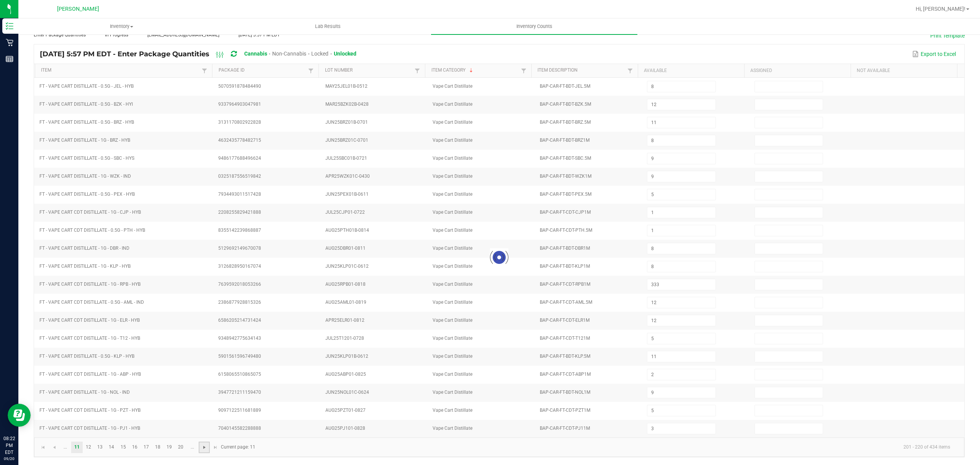
type input "1"
type input "5"
type input "6"
type input "13"
type input "4"
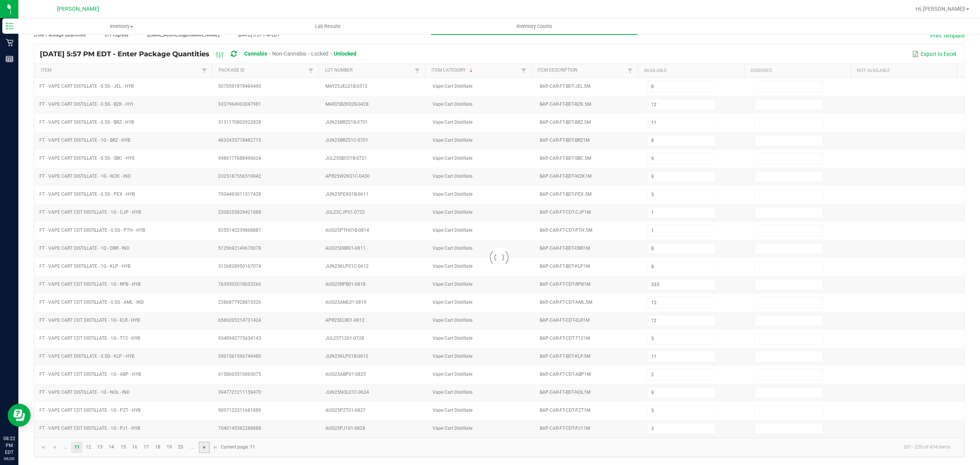
type input "10"
type input "15"
type input "1"
click at [92, 446] on link "12" at bounding box center [88, 446] width 11 height 11
type input "1"
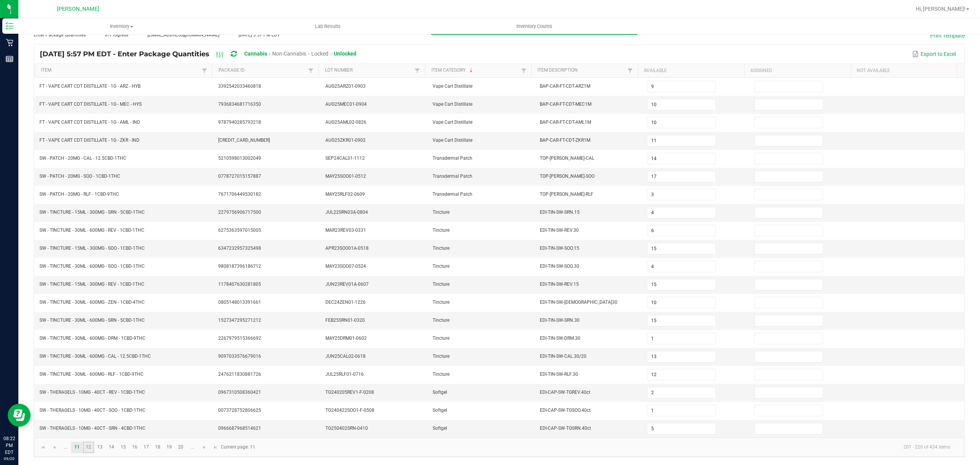
type input "1"
type input "5"
type input "4"
type input "5"
type input "2"
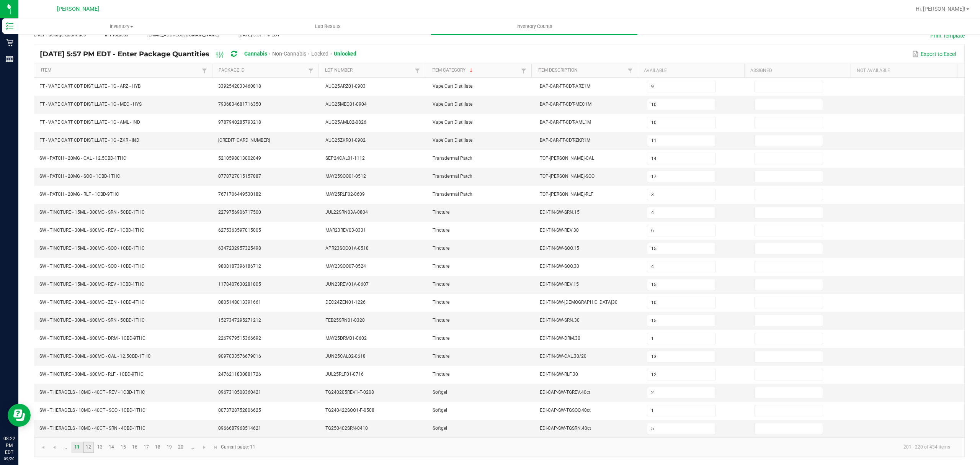
type input "1"
type input "6"
type input "3"
type input "5"
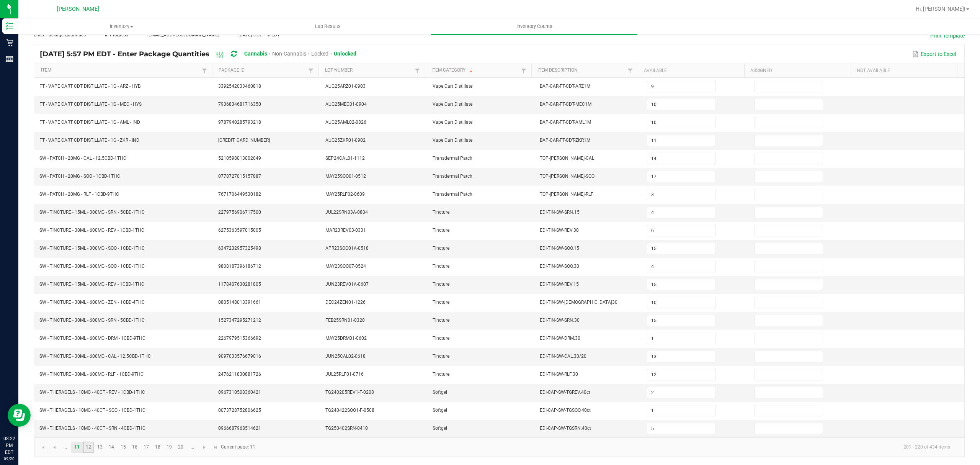
type input "8"
type input "3"
type input "7"
type input "5"
type input "2"
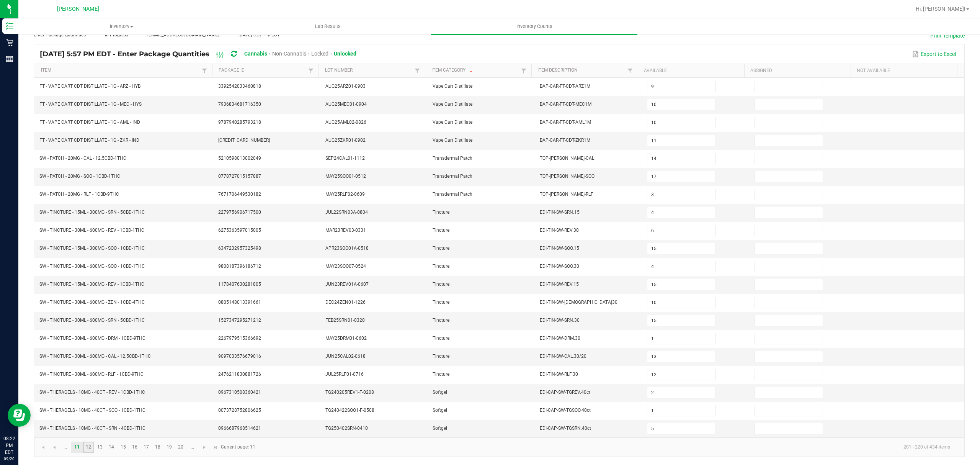
type input "1"
type input "7"
type input "6"
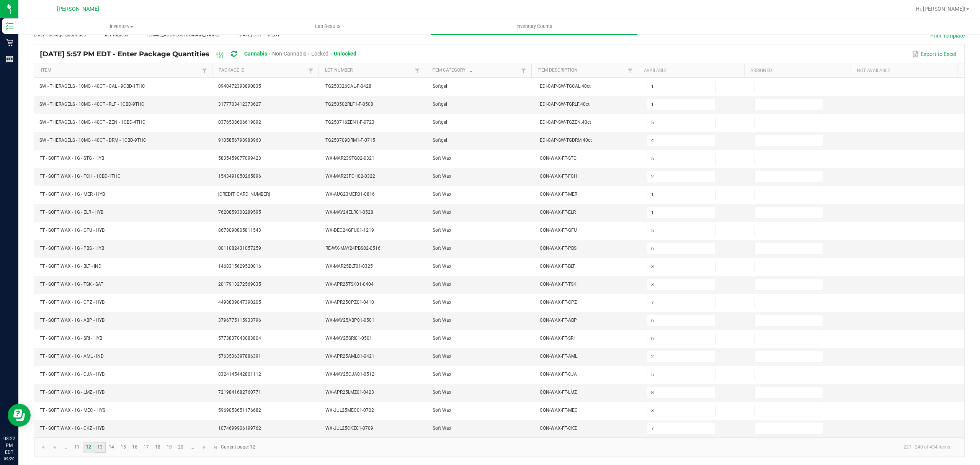
click at [103, 445] on link "13" at bounding box center [100, 446] width 11 height 11
type input "8"
type input "5"
type input "1"
type input "9"
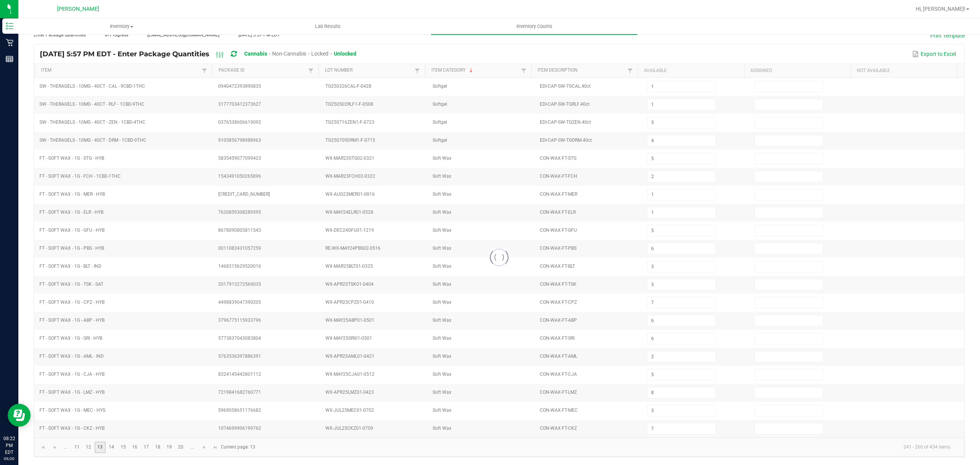
type input "0"
type input "14"
type input "5"
type input "8"
type input "7"
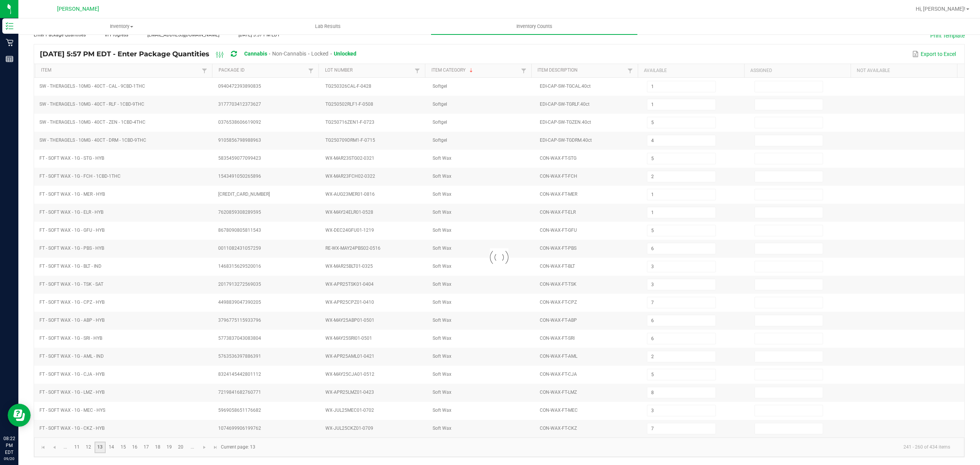
type input "4"
type input "6"
type input "7"
type input "5"
type input "6"
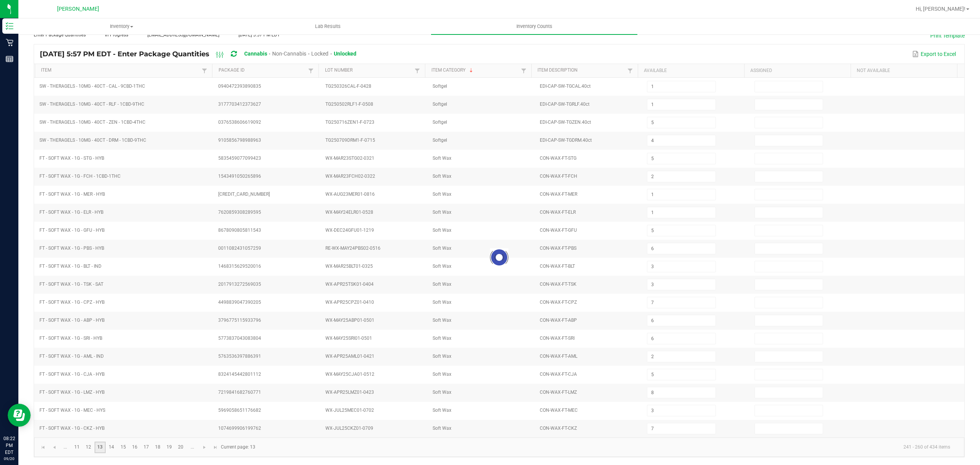
type input "1"
type input "8"
type input "6"
type input "2"
type input "3"
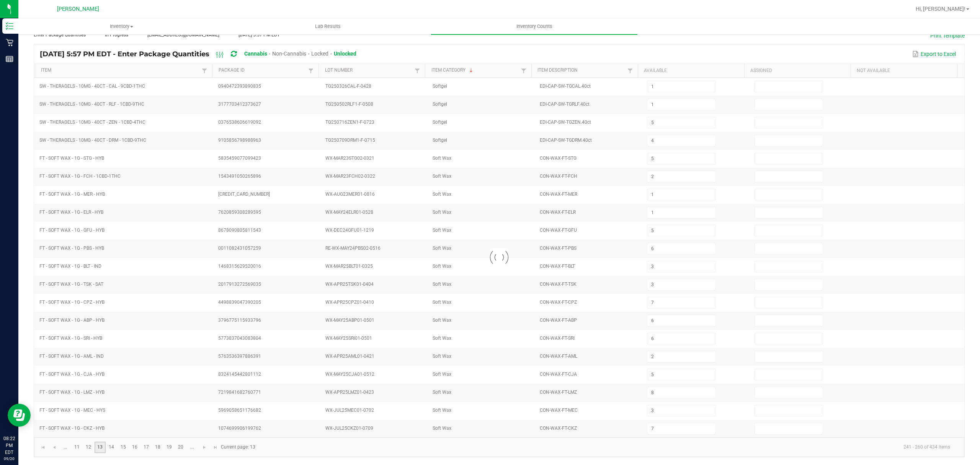
type input "5"
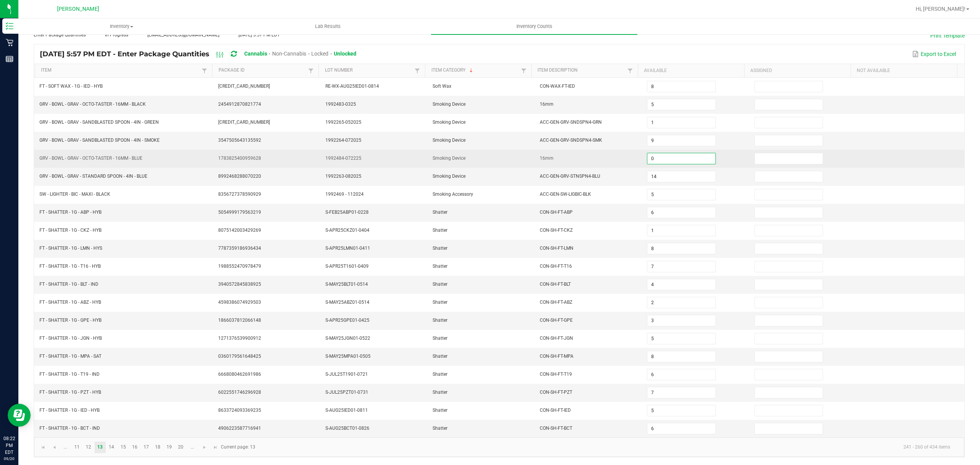
click at [657, 155] on input "0" at bounding box center [681, 158] width 68 height 11
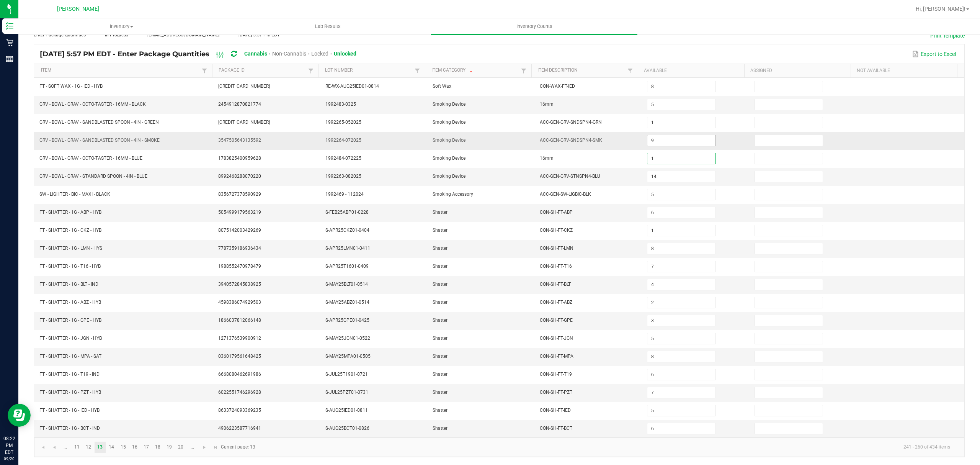
type input "1"
click at [654, 135] on input "9" at bounding box center [681, 140] width 68 height 11
type input "8"
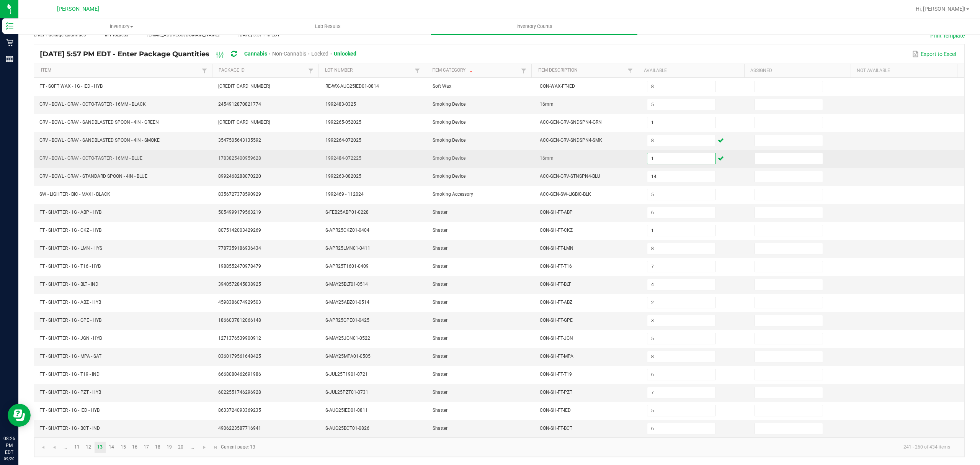
click at [659, 155] on input "1" at bounding box center [681, 158] width 68 height 11
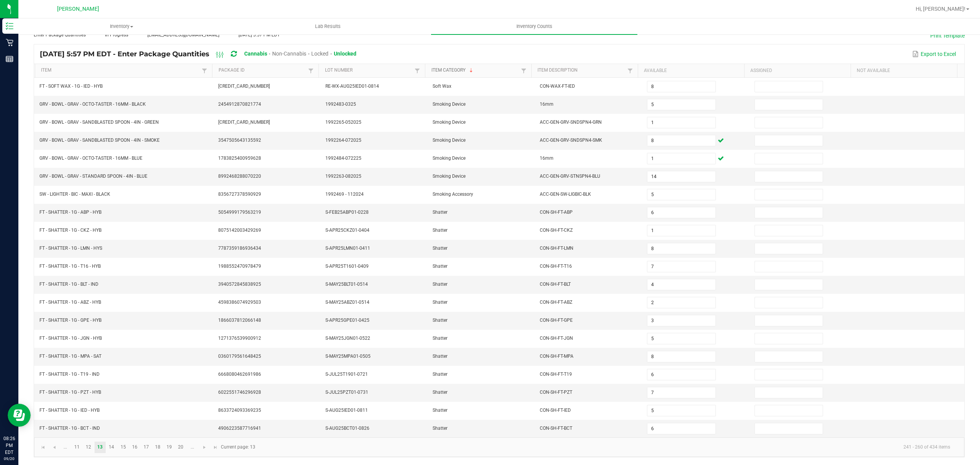
click at [454, 67] on link "Item Category" at bounding box center [475, 70] width 88 height 6
type input "7"
type input "8"
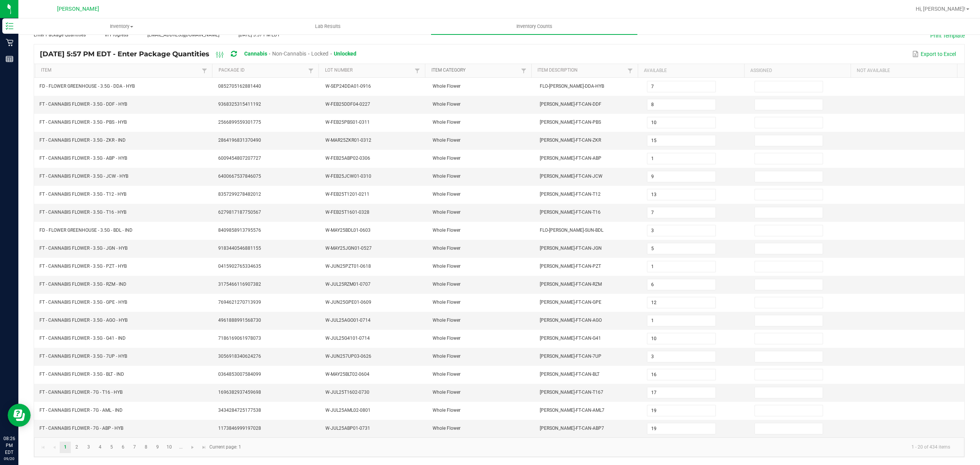
click at [454, 67] on link "Item Category" at bounding box center [475, 70] width 88 height 6
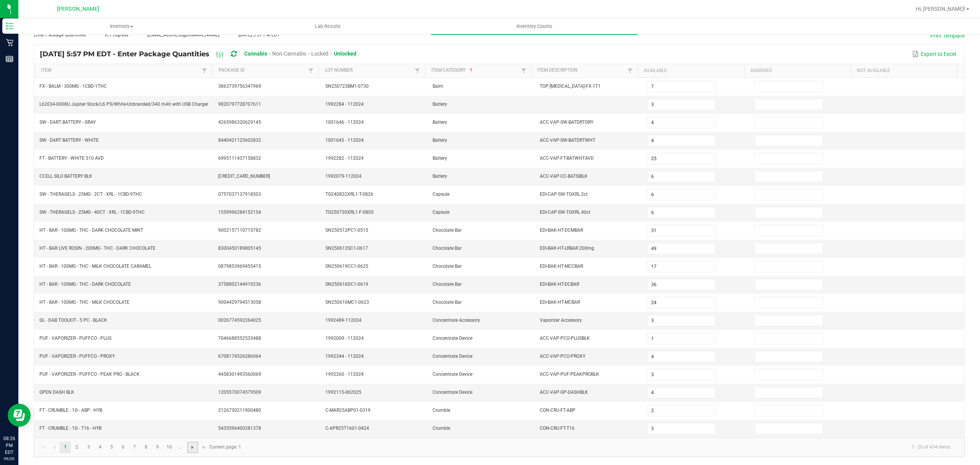
click at [194, 447] on span "Go to the next page" at bounding box center [193, 447] width 6 height 6
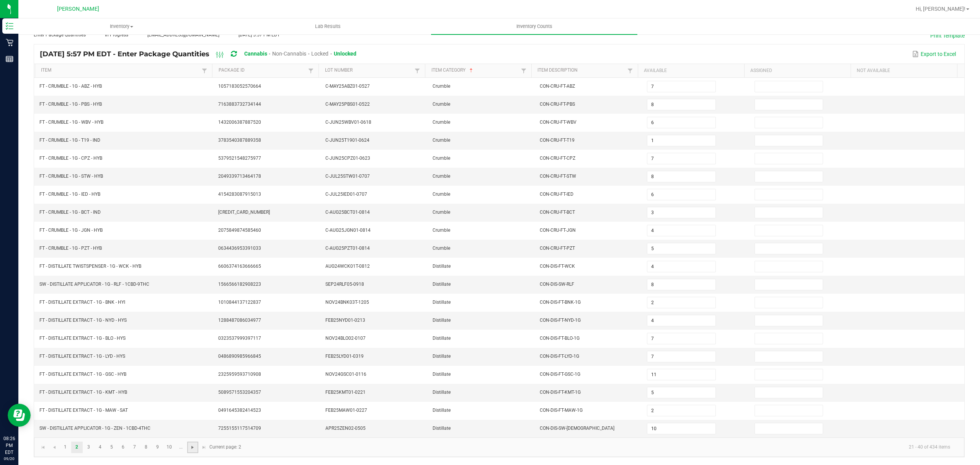
click at [194, 447] on span "Go to the next page" at bounding box center [193, 447] width 6 height 6
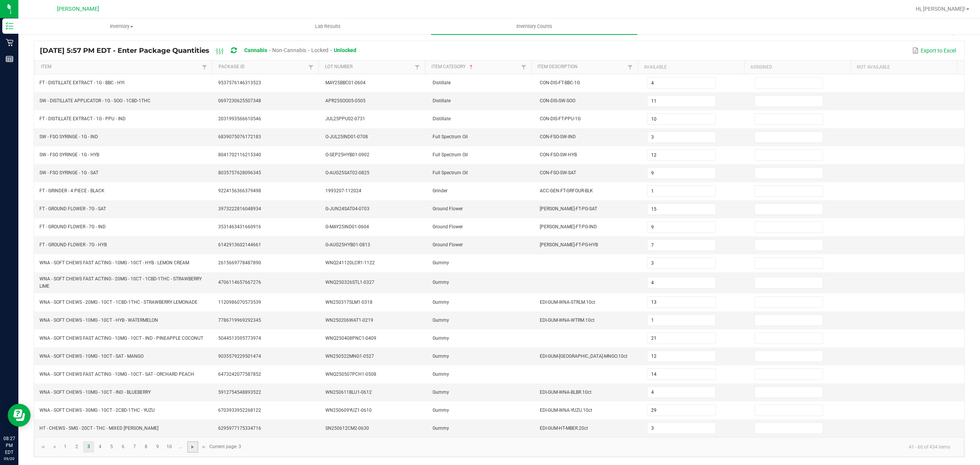
click at [194, 447] on span "Go to the next page" at bounding box center [193, 447] width 6 height 6
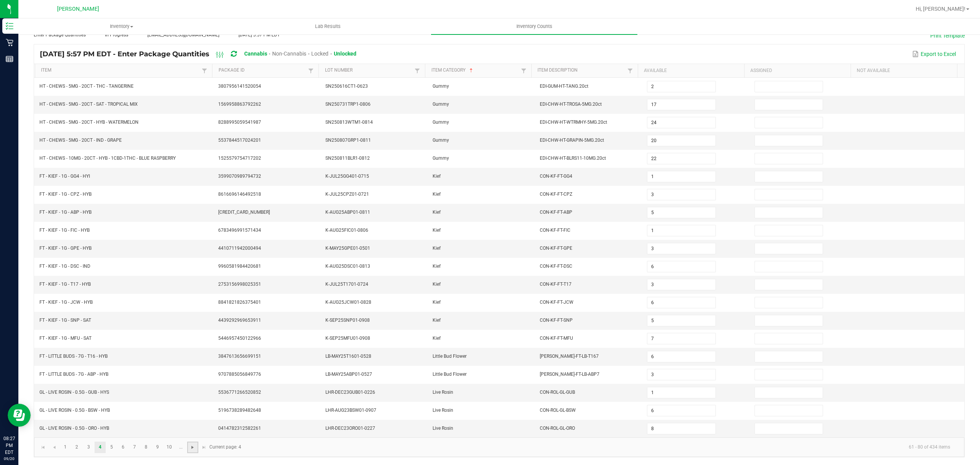
click at [194, 447] on span "Go to the next page" at bounding box center [193, 447] width 6 height 6
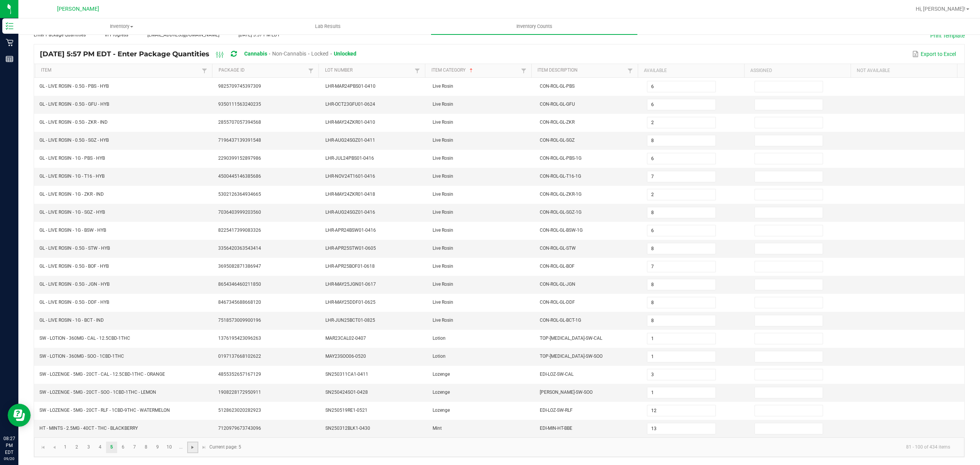
click at [194, 447] on span "Go to the next page" at bounding box center [193, 447] width 6 height 6
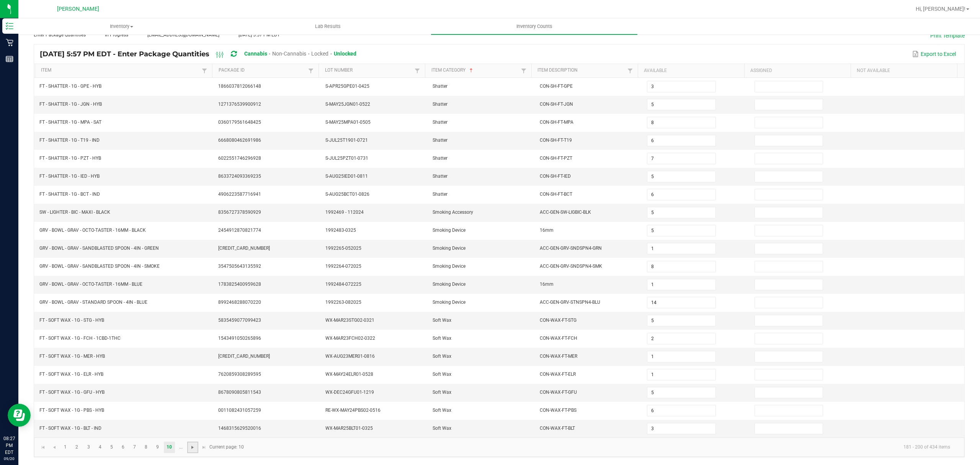
click at [194, 447] on span "Go to the next page" at bounding box center [193, 447] width 6 height 6
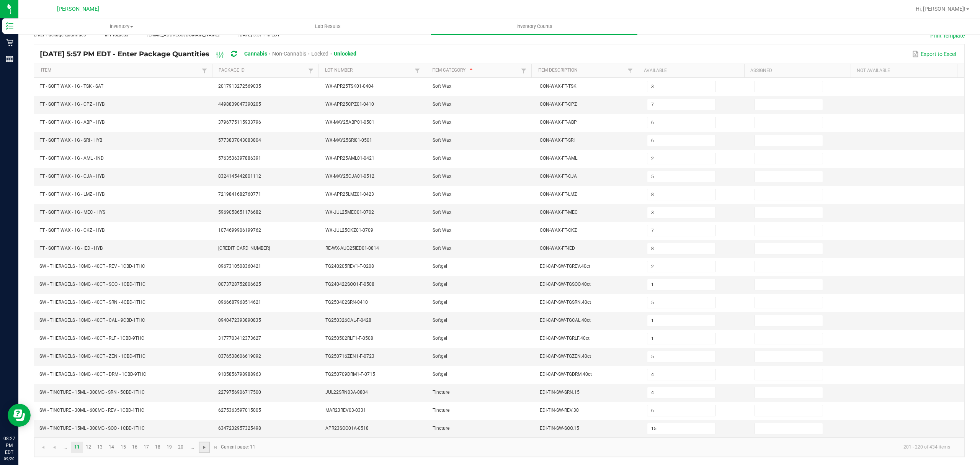
click at [201, 446] on span "Go to the next page" at bounding box center [204, 447] width 6 height 6
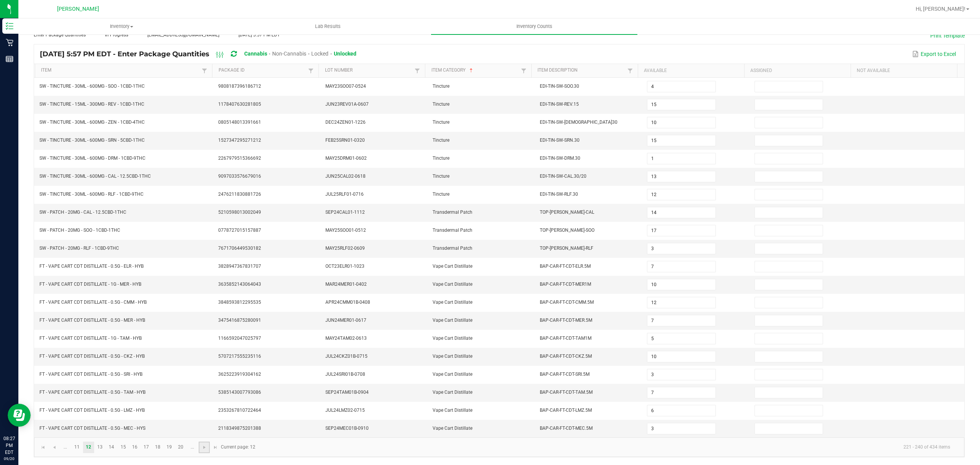
click at [200, 446] on link at bounding box center [204, 446] width 11 height 11
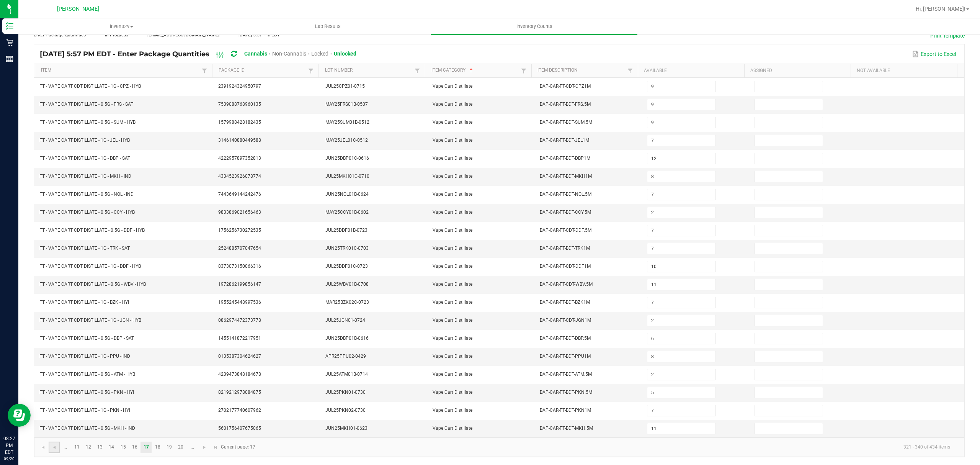
click at [57, 446] on link at bounding box center [54, 446] width 11 height 11
click at [204, 447] on span "Go to the next page" at bounding box center [204, 447] width 6 height 6
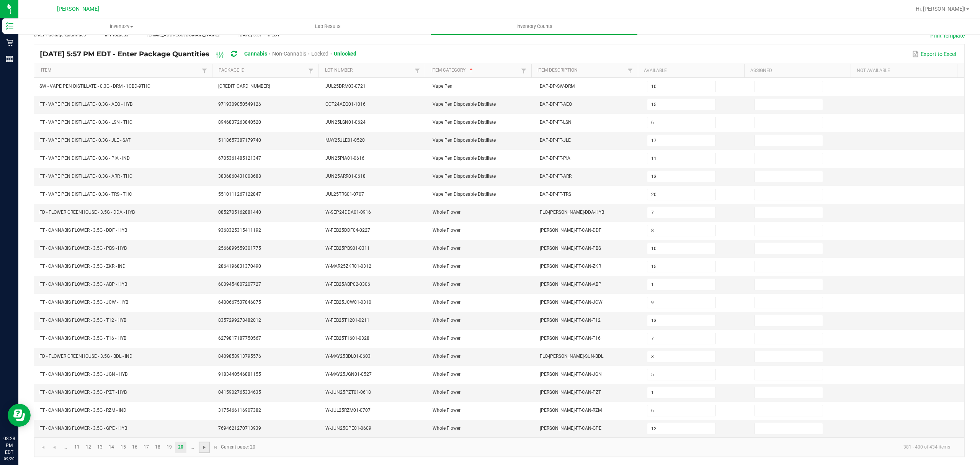
click at [204, 447] on span "Go to the next page" at bounding box center [204, 447] width 6 height 6
click at [98, 449] on span "Go to the next page" at bounding box center [100, 447] width 6 height 6
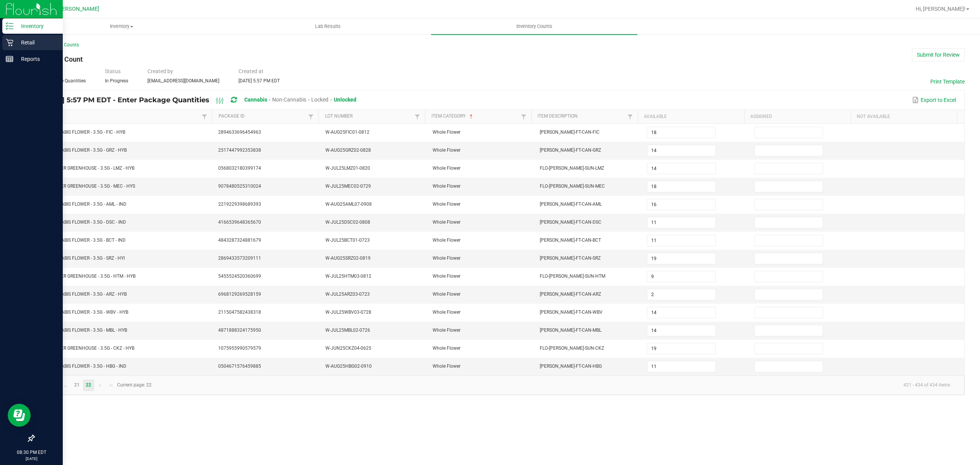
click at [23, 44] on p "Retail" at bounding box center [36, 42] width 46 height 9
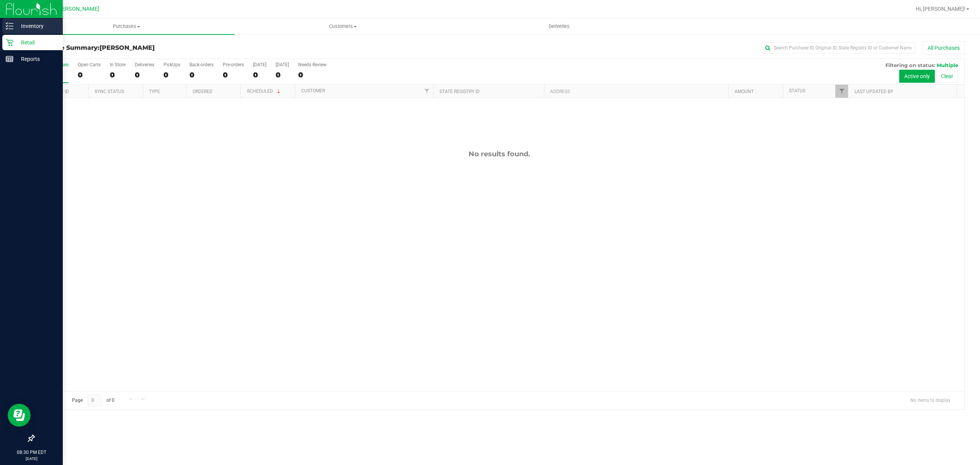
click at [23, 28] on p "Inventory" at bounding box center [36, 25] width 46 height 9
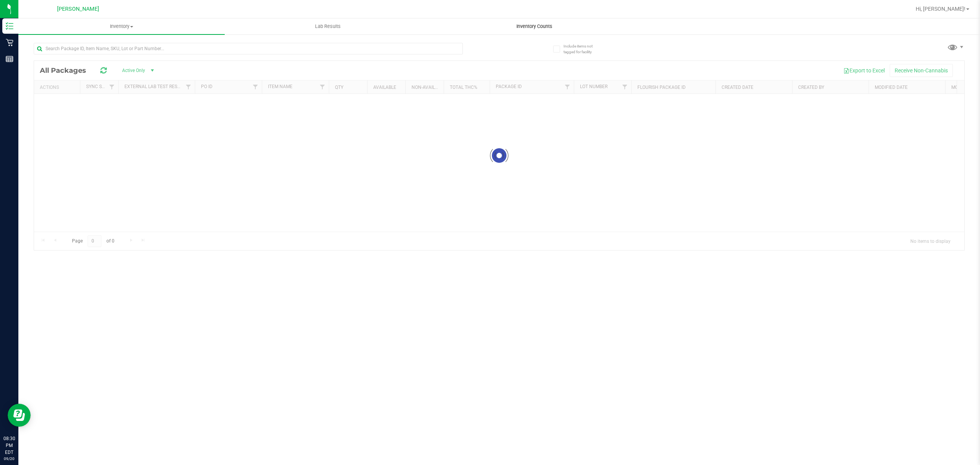
click at [538, 29] on div "Inventory All packages All inventory Waste log Lab Results Inventory Counts" at bounding box center [499, 241] width 962 height 446
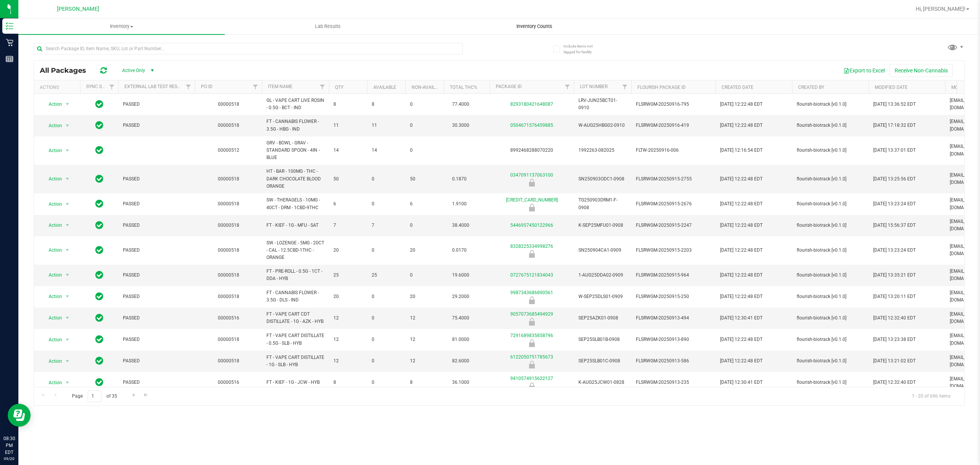
click at [549, 28] on span "Inventory Counts" at bounding box center [534, 26] width 57 height 7
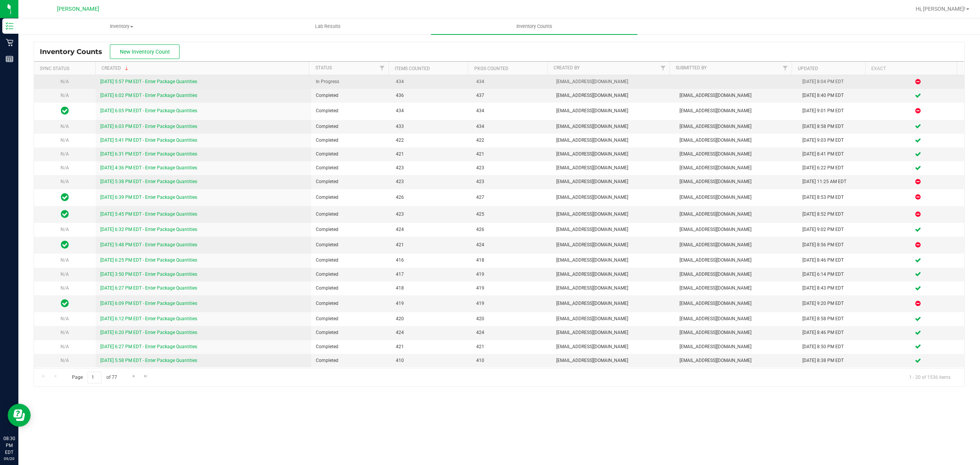
click at [185, 80] on link "[DATE] 5:57 PM EDT - Enter Package Quantities" at bounding box center [148, 81] width 97 height 5
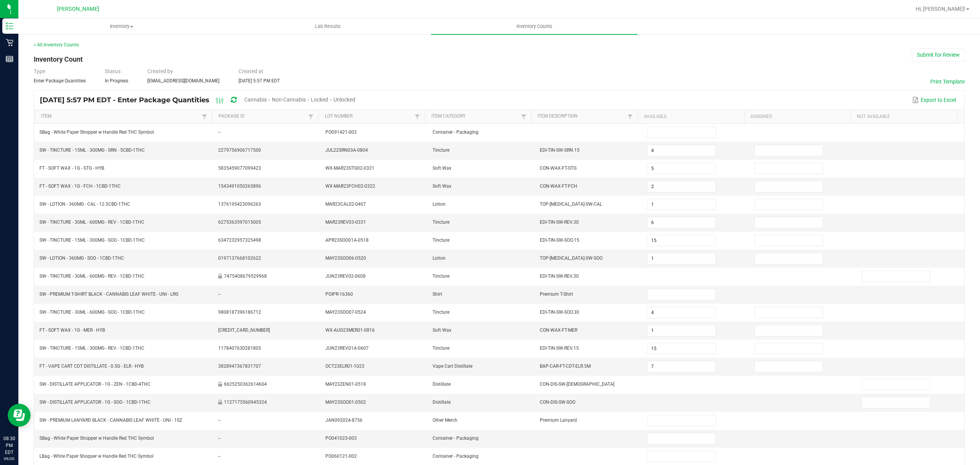
click at [267, 99] on span "Cannabis" at bounding box center [255, 99] width 23 height 6
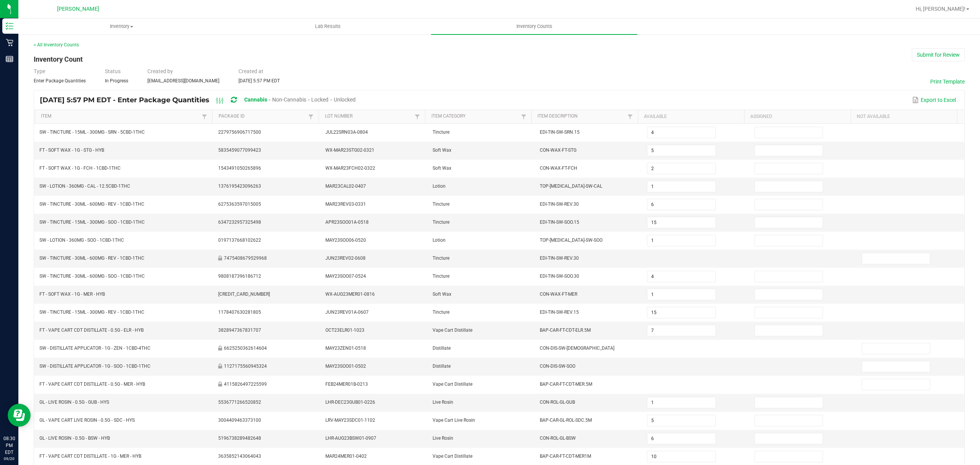
click at [356, 100] on span "Unlocked" at bounding box center [345, 99] width 22 height 6
click at [933, 56] on button "Submit for Review" at bounding box center [938, 54] width 53 height 13
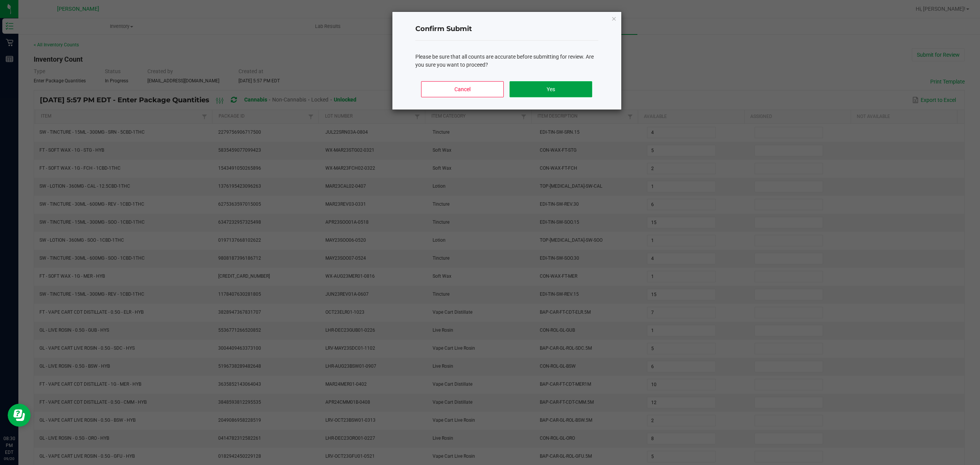
click at [573, 88] on button "Yes" at bounding box center [551, 89] width 82 height 16
